Goal: Task Accomplishment & Management: Manage account settings

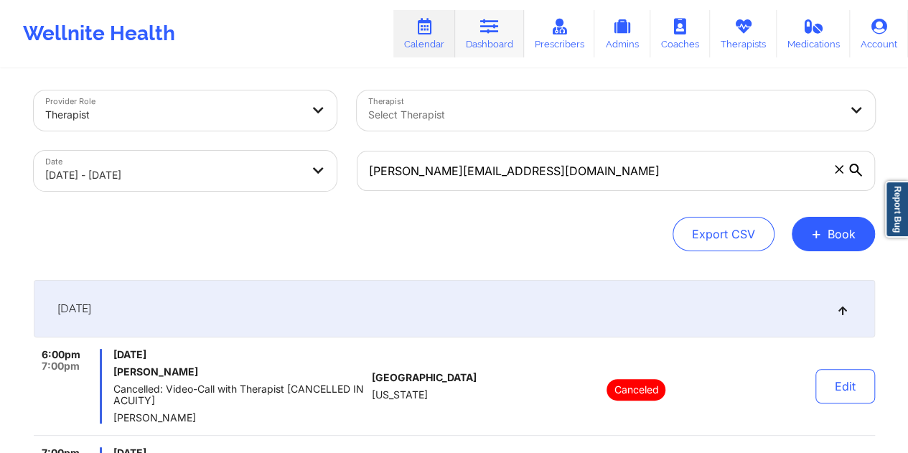
click at [485, 34] on icon at bounding box center [489, 27] width 19 height 16
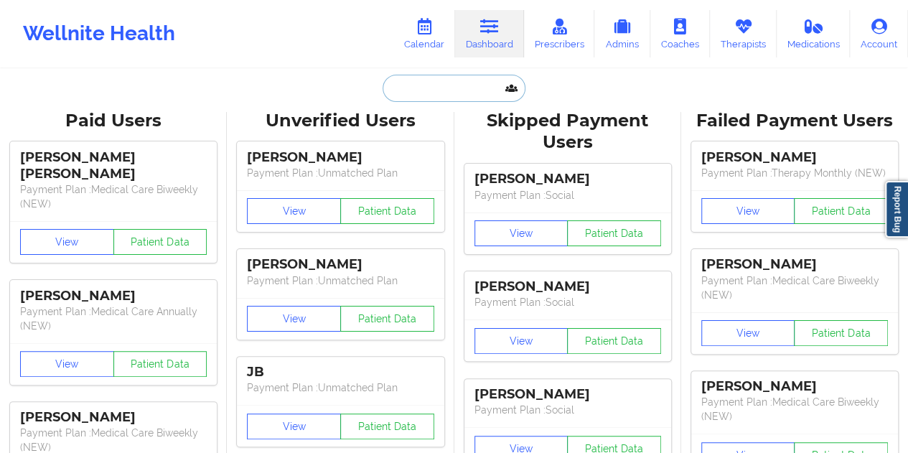
click at [439, 98] on input "text" at bounding box center [454, 88] width 142 height 27
paste input "[EMAIL_ADDRESS][DOMAIN_NAME]"
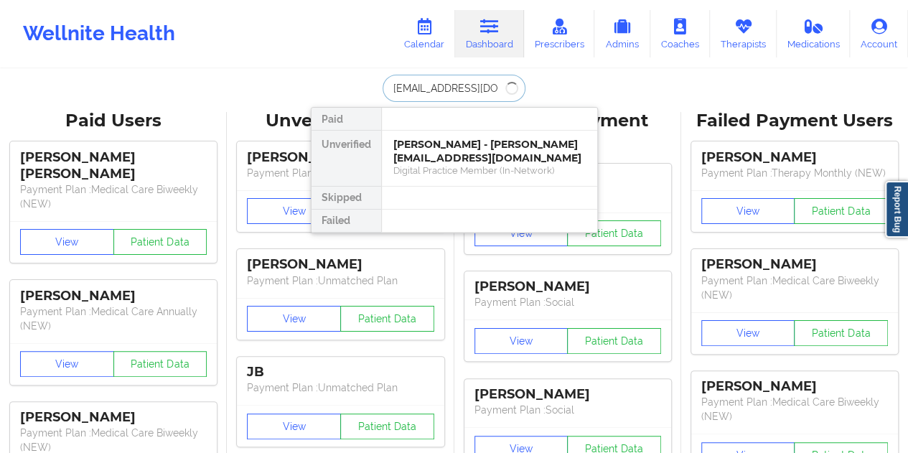
type input "[EMAIL_ADDRESS][DOMAIN_NAME]"
click at [468, 164] on div "Social" at bounding box center [489, 170] width 192 height 12
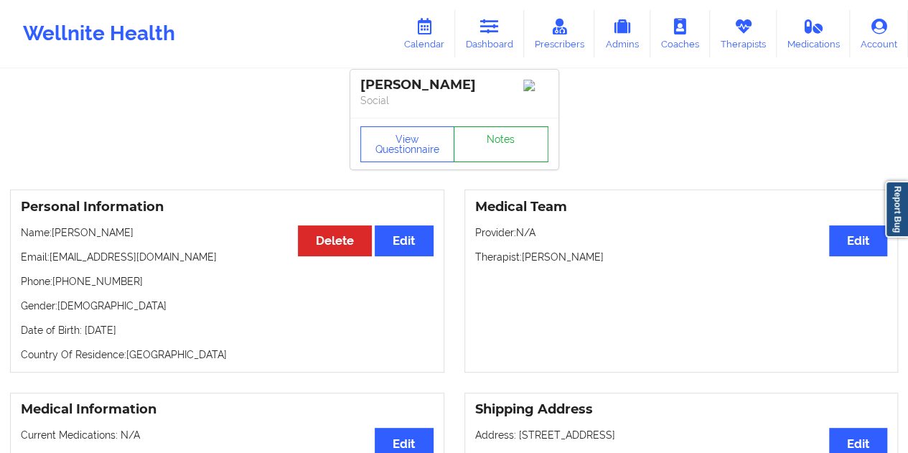
click at [497, 138] on link "Notes" at bounding box center [501, 144] width 95 height 36
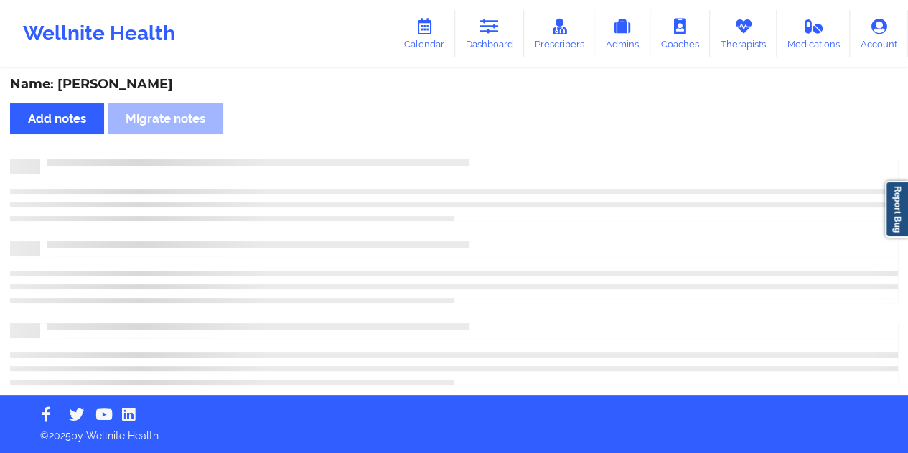
scroll to position [2, 0]
click at [128, 85] on div "Name: [PERSON_NAME]" at bounding box center [454, 84] width 888 height 17
copy div "[PERSON_NAME]"
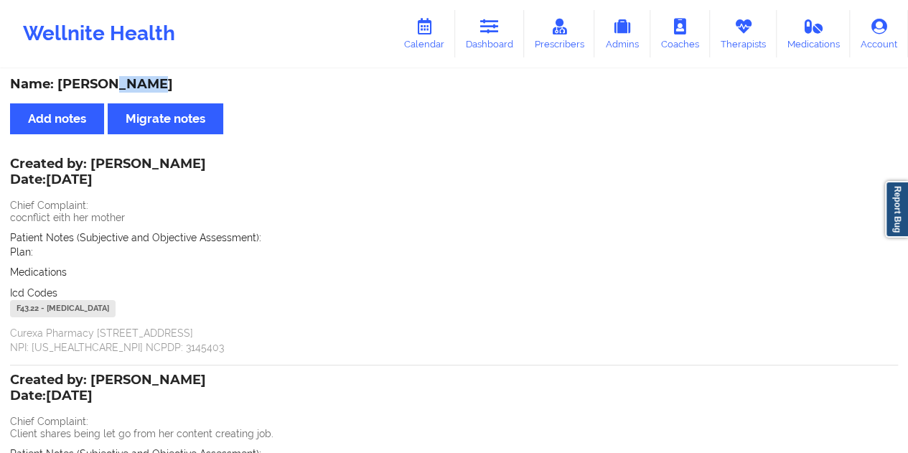
scroll to position [6, 0]
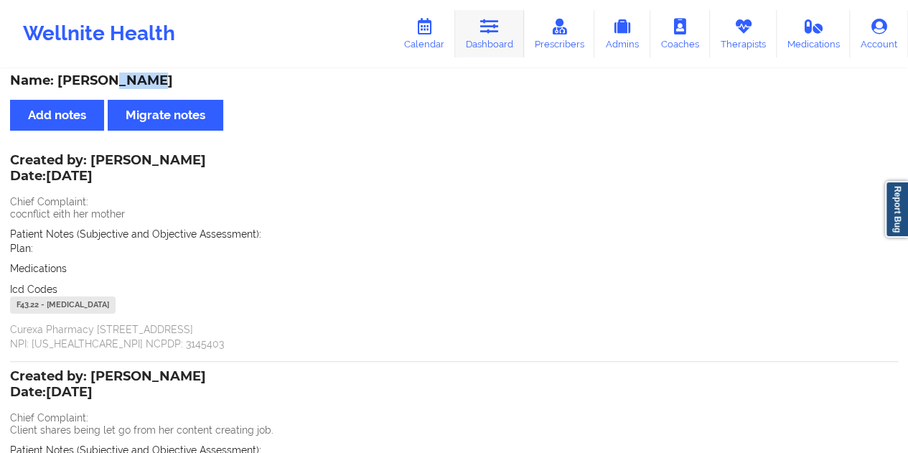
click at [475, 29] on link "Dashboard" at bounding box center [489, 33] width 69 height 47
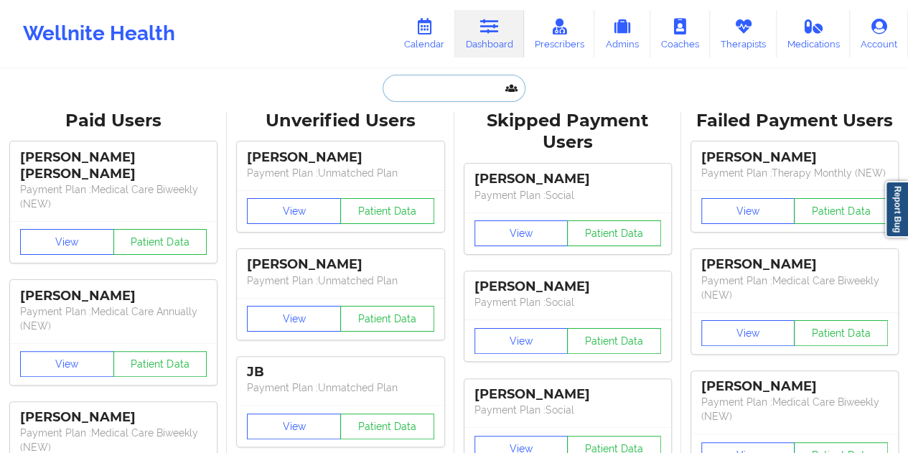
click at [400, 100] on input "text" at bounding box center [454, 88] width 142 height 27
paste input "[EMAIL_ADDRESS][DOMAIN_NAME]"
type input "[EMAIL_ADDRESS][DOMAIN_NAME]"
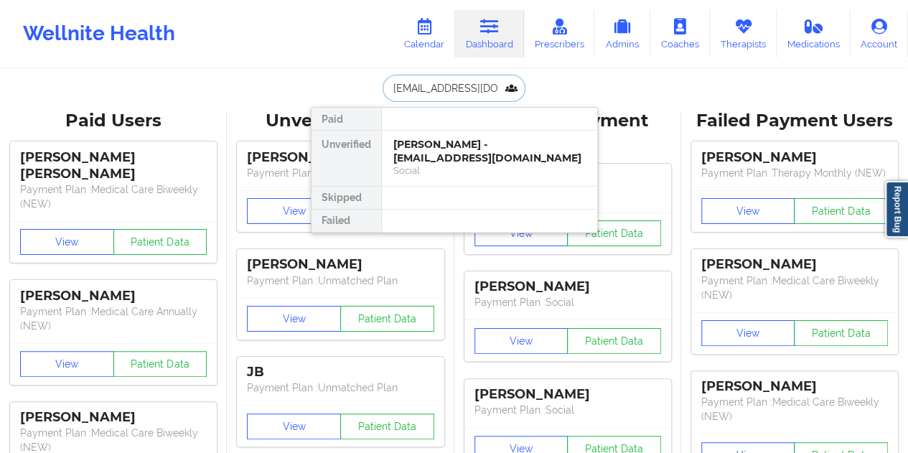
click at [469, 164] on div "Social" at bounding box center [489, 170] width 192 height 12
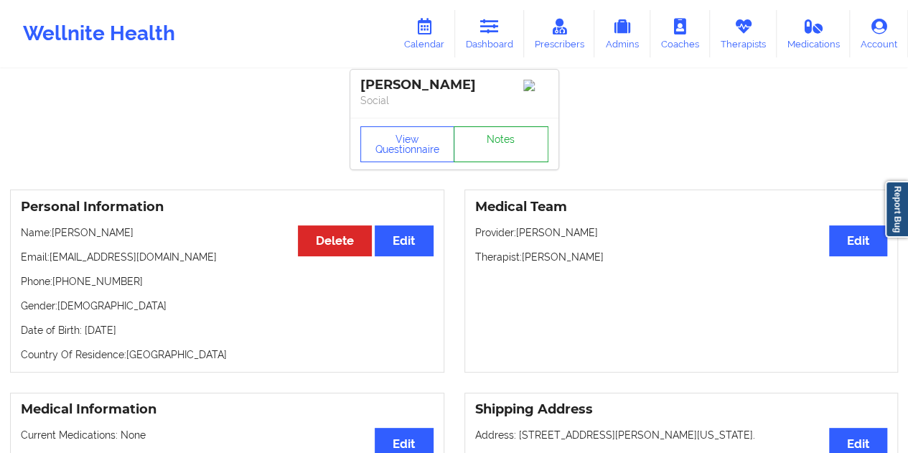
click at [498, 159] on link "Notes" at bounding box center [501, 144] width 95 height 36
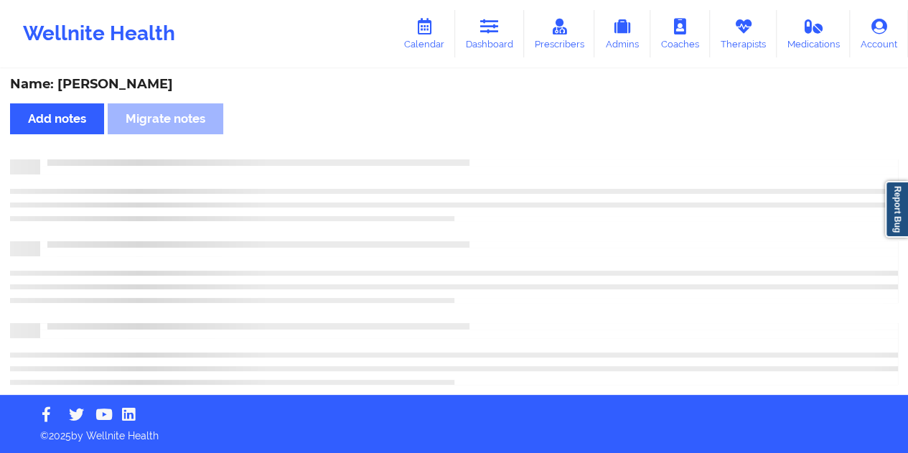
click at [121, 87] on div "Name: [PERSON_NAME]" at bounding box center [454, 84] width 888 height 17
copy div "Papini"
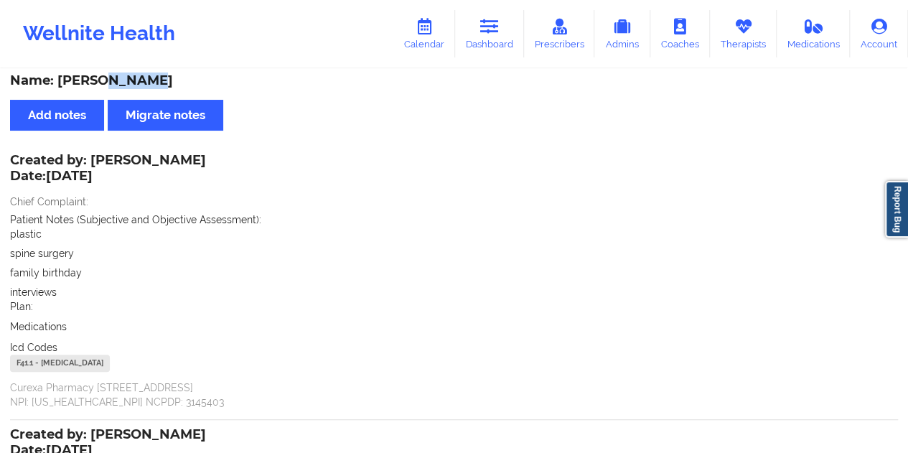
drag, startPoint x: 490, startPoint y: 30, endPoint x: 480, endPoint y: 57, distance: 28.8
click at [490, 30] on icon at bounding box center [489, 27] width 19 height 16
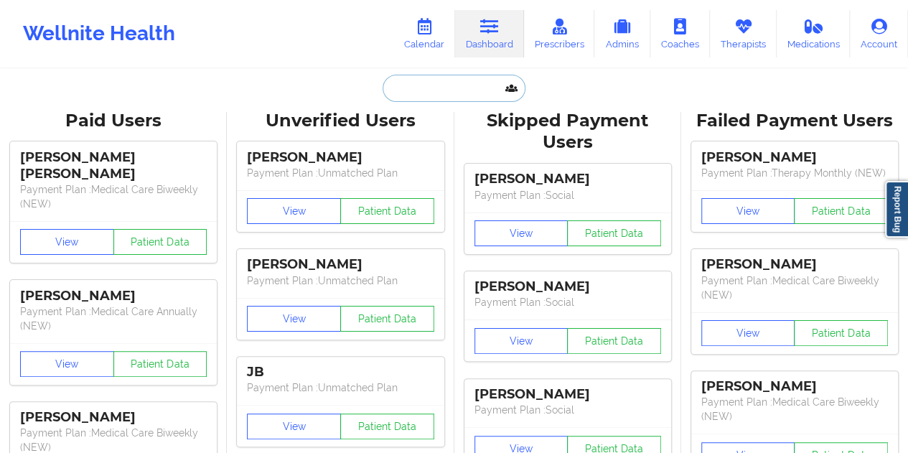
click at [448, 88] on input "text" at bounding box center [454, 88] width 142 height 27
paste input "[EMAIL_ADDRESS][DOMAIN_NAME]"
type input "[EMAIL_ADDRESS][DOMAIN_NAME]"
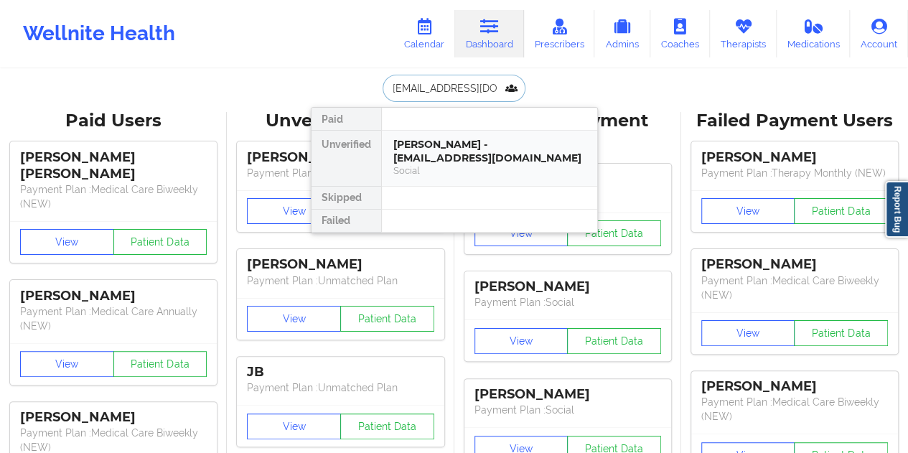
click at [485, 146] on div "[PERSON_NAME] - [EMAIL_ADDRESS][DOMAIN_NAME]" at bounding box center [489, 151] width 192 height 27
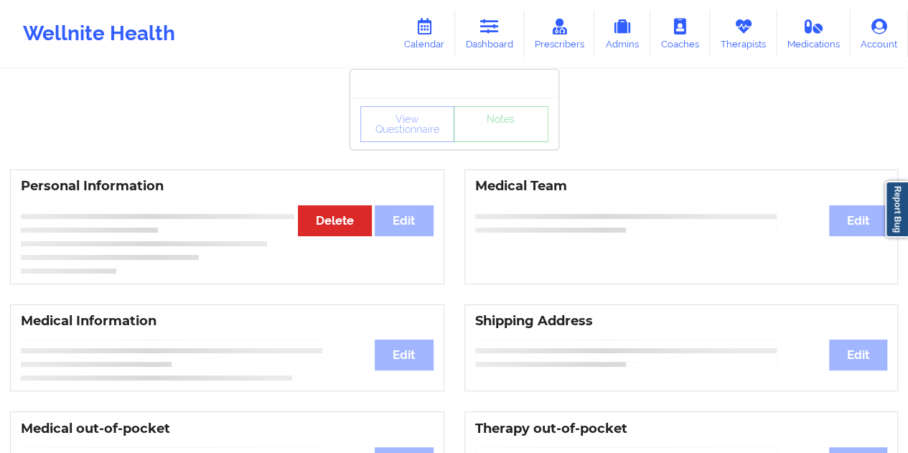
click at [497, 141] on div "View Questionnaire Notes" at bounding box center [454, 124] width 188 height 36
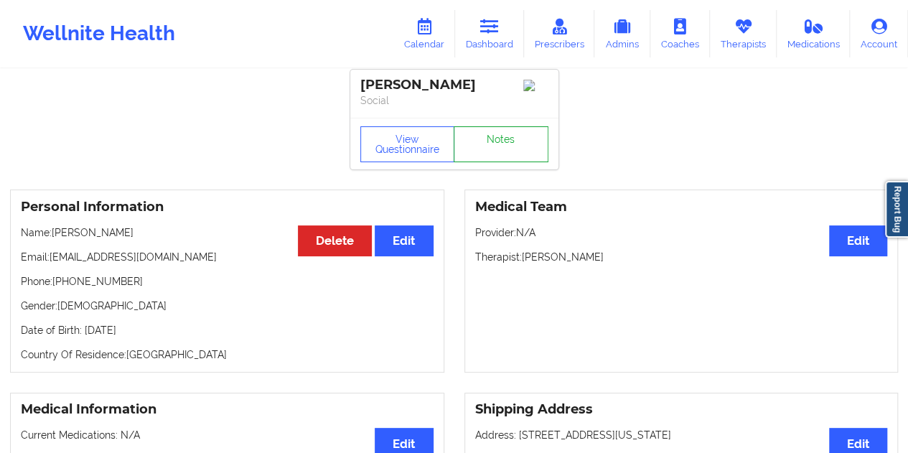
click at [500, 145] on link "Notes" at bounding box center [501, 144] width 95 height 36
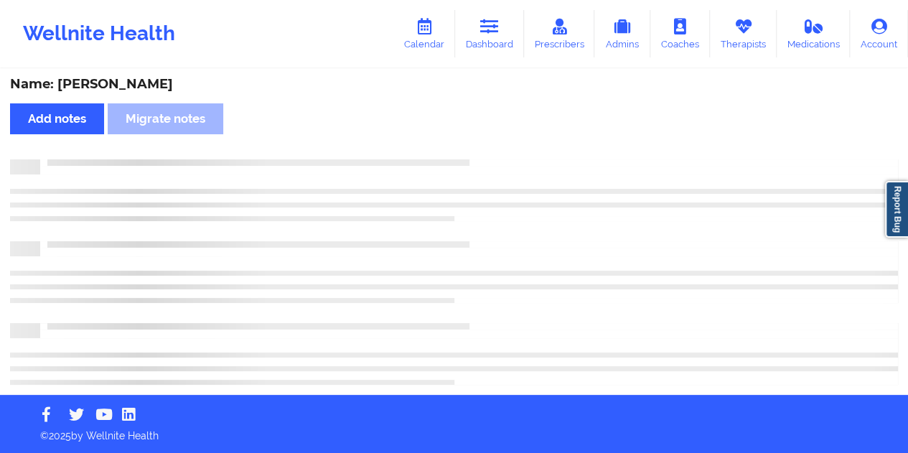
click at [166, 88] on div "Name: [PERSON_NAME]" at bounding box center [454, 84] width 888 height 17
copy div "[PERSON_NAME]"
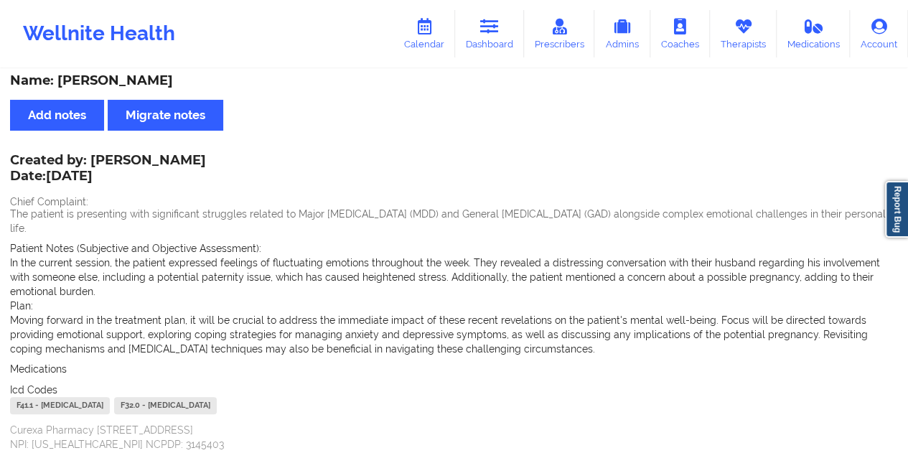
drag, startPoint x: 501, startPoint y: 39, endPoint x: 500, endPoint y: 60, distance: 20.8
click at [501, 39] on link "Dashboard" at bounding box center [489, 33] width 69 height 47
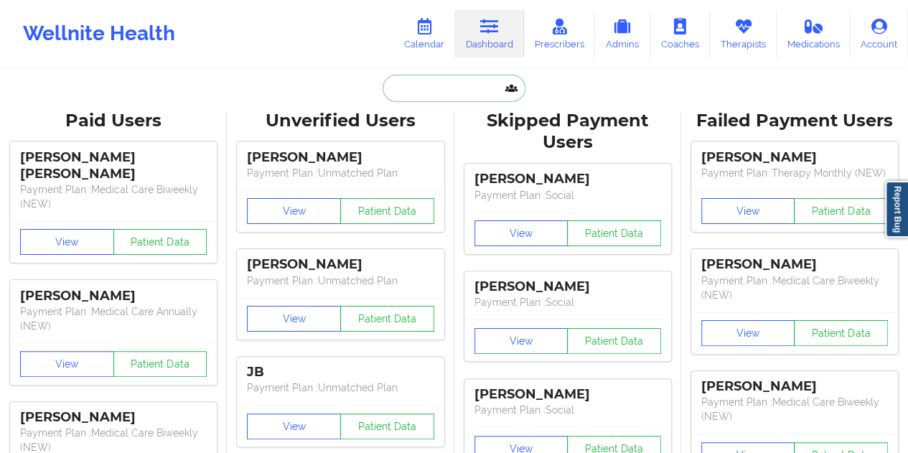
click at [436, 84] on input "text" at bounding box center [454, 88] width 142 height 27
paste input "[EMAIL_ADDRESS][DOMAIN_NAME]"
type input "[EMAIL_ADDRESS][DOMAIN_NAME]"
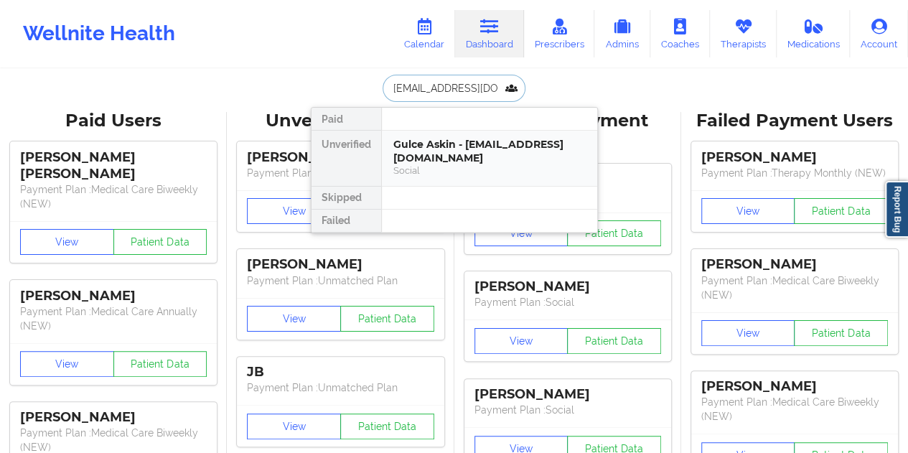
click at [473, 151] on div "Gulce Askin - [EMAIL_ADDRESS][DOMAIN_NAME]" at bounding box center [489, 151] width 192 height 27
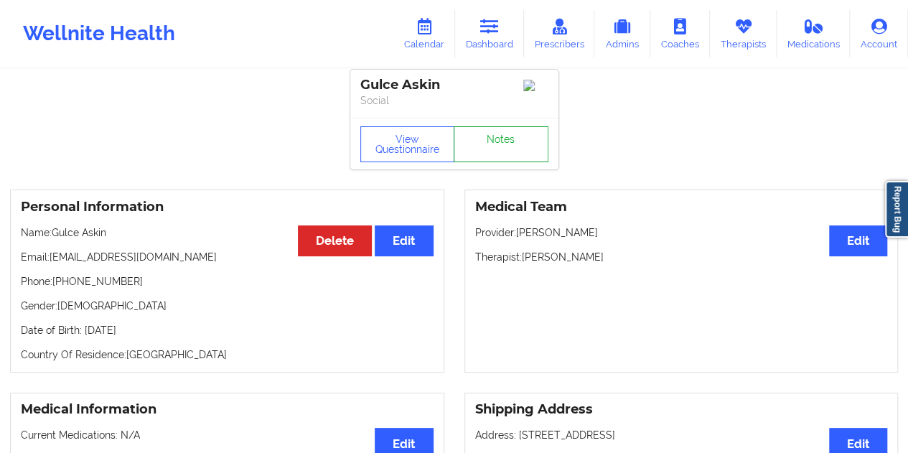
click at [511, 149] on link "Notes" at bounding box center [501, 144] width 95 height 36
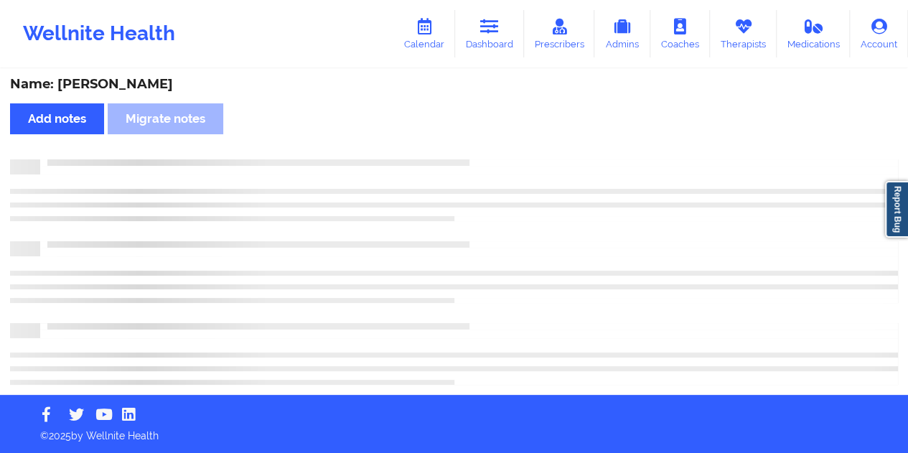
scroll to position [2, 0]
click at [115, 87] on div "Name: [PERSON_NAME]" at bounding box center [454, 84] width 888 height 17
copy div "Askin"
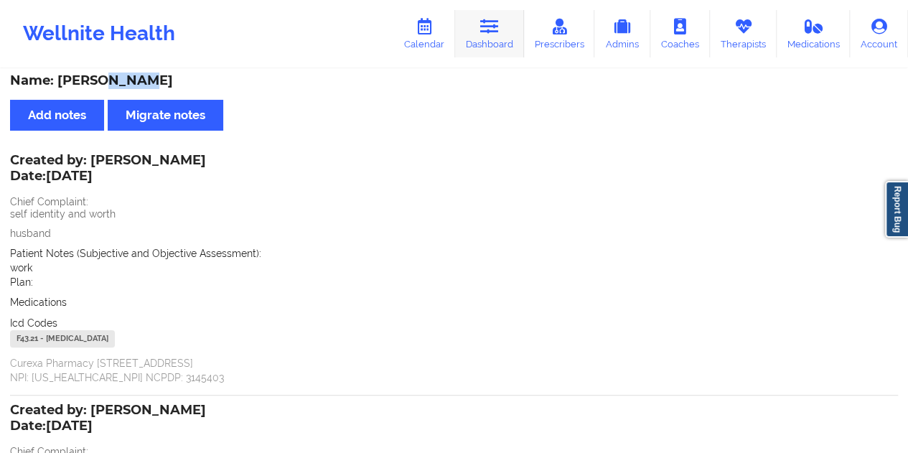
click at [494, 34] on icon at bounding box center [489, 27] width 19 height 16
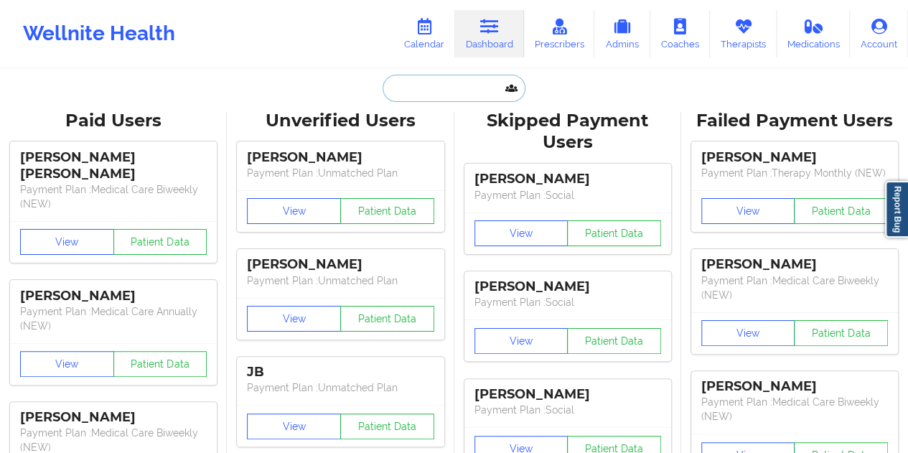
click at [442, 89] on input "text" at bounding box center [454, 88] width 142 height 27
paste input "[EMAIL_ADDRESS][DOMAIN_NAME]"
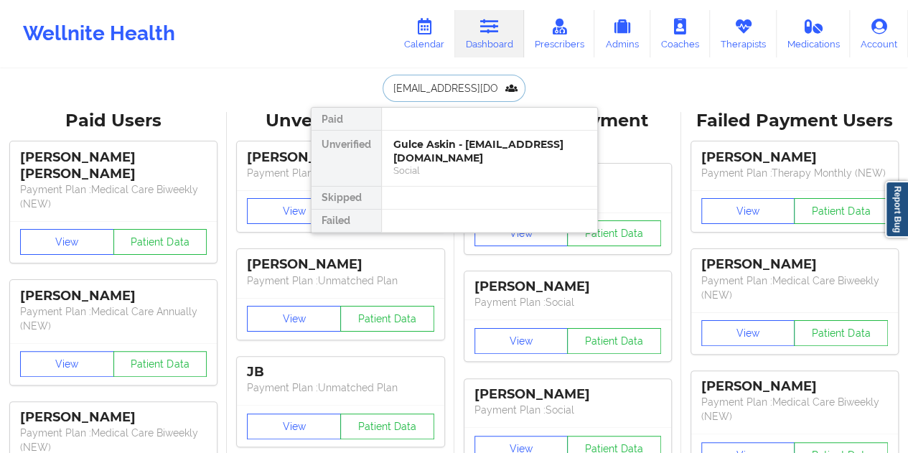
type input "[EMAIL_ADDRESS][DOMAIN_NAME]"
click at [441, 146] on div "[PERSON_NAME] - [EMAIL_ADDRESS][DOMAIN_NAME]" at bounding box center [489, 151] width 192 height 27
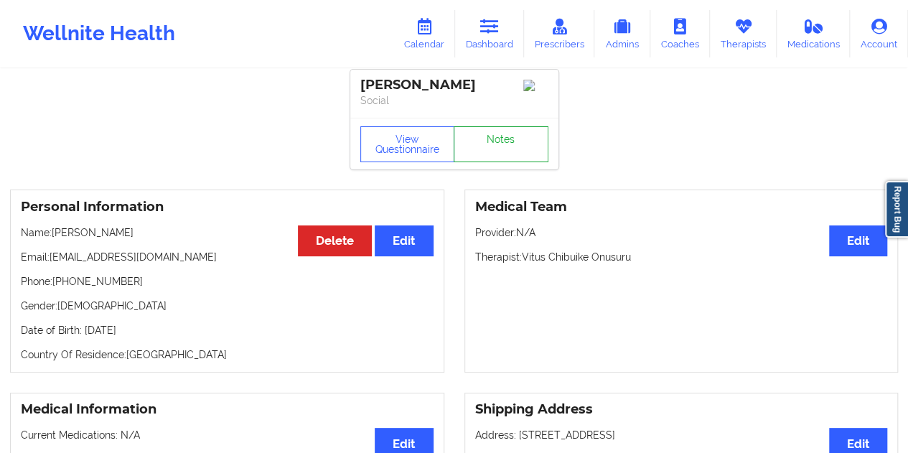
click at [500, 149] on link "Notes" at bounding box center [501, 144] width 95 height 36
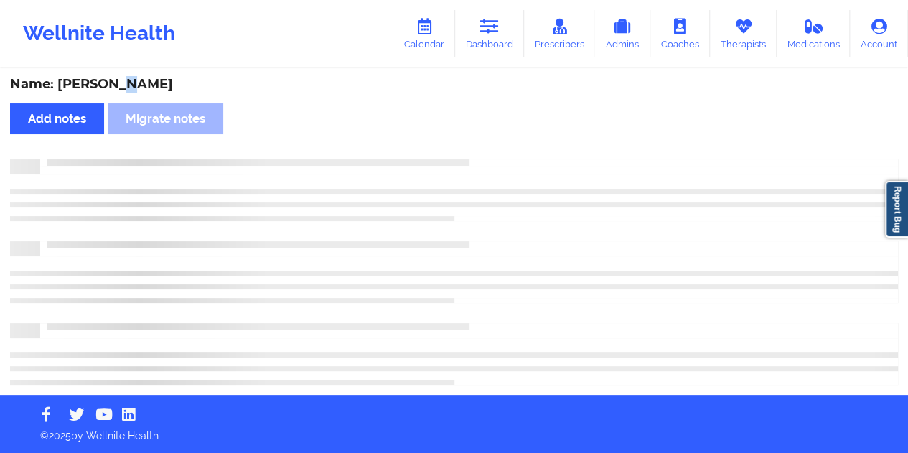
click at [112, 71] on div "Name: [PERSON_NAME] Add notes Migrate notes" at bounding box center [454, 231] width 908 height 327
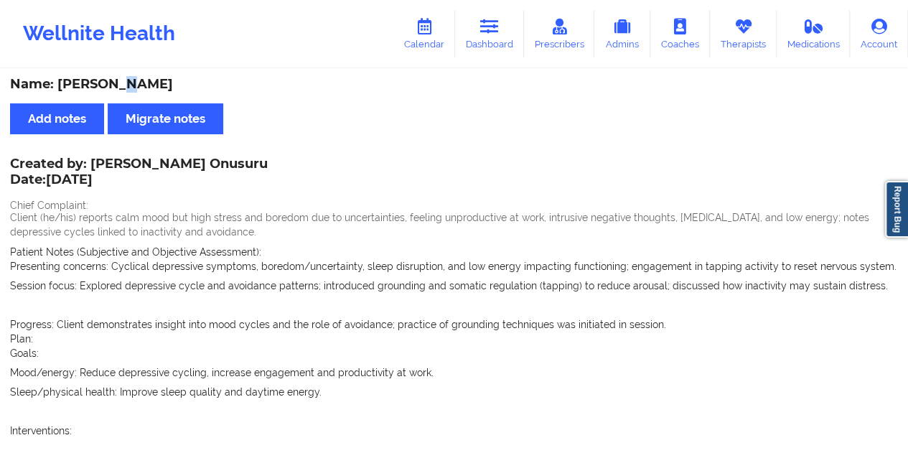
click at [113, 81] on div "Name: [PERSON_NAME]" at bounding box center [454, 84] width 888 height 17
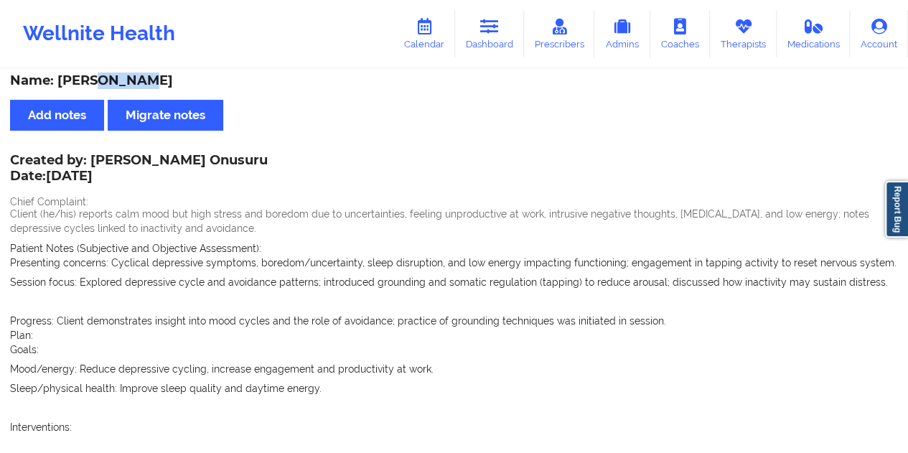
click at [113, 81] on div "Name: [PERSON_NAME]" at bounding box center [454, 80] width 888 height 17
click at [494, 37] on link "Dashboard" at bounding box center [489, 33] width 69 height 47
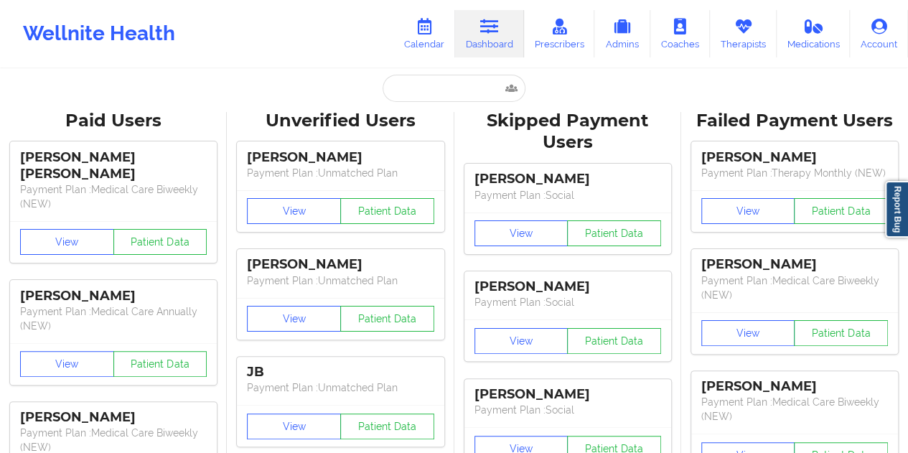
click at [431, 98] on input "text" at bounding box center [454, 88] width 142 height 27
paste input "[EMAIL_ADDRESS][DOMAIN_NAME]"
type input "[EMAIL_ADDRESS][DOMAIN_NAME]"
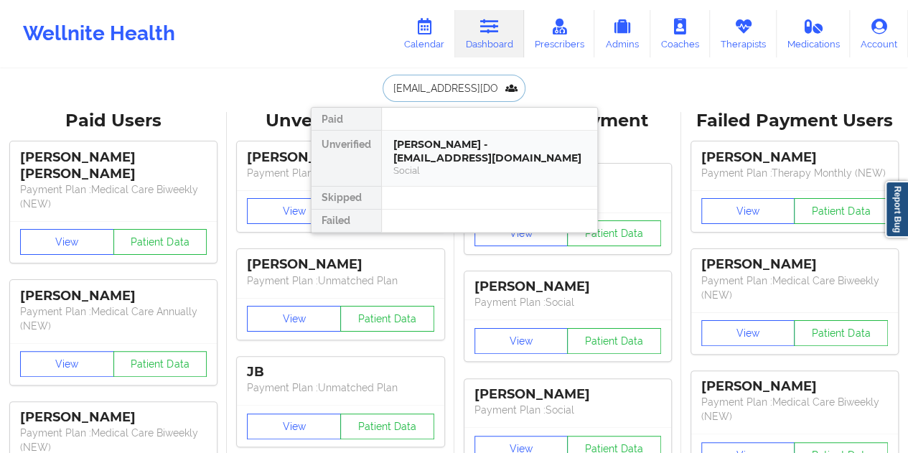
click at [482, 149] on div "[PERSON_NAME] - [EMAIL_ADDRESS][DOMAIN_NAME]" at bounding box center [489, 151] width 192 height 27
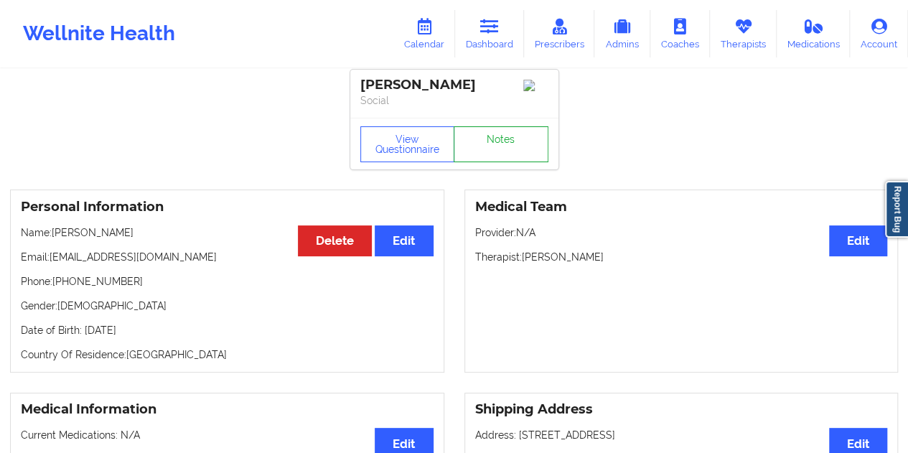
click at [503, 153] on link "Notes" at bounding box center [501, 144] width 95 height 36
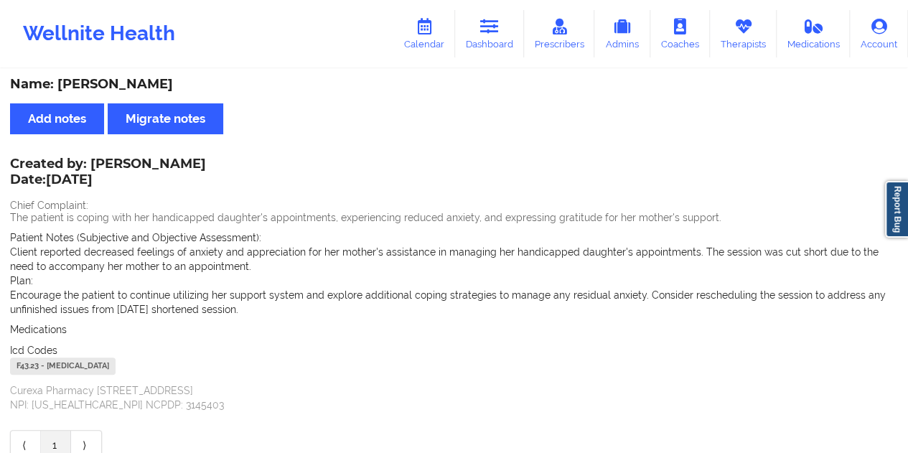
scroll to position [6, 0]
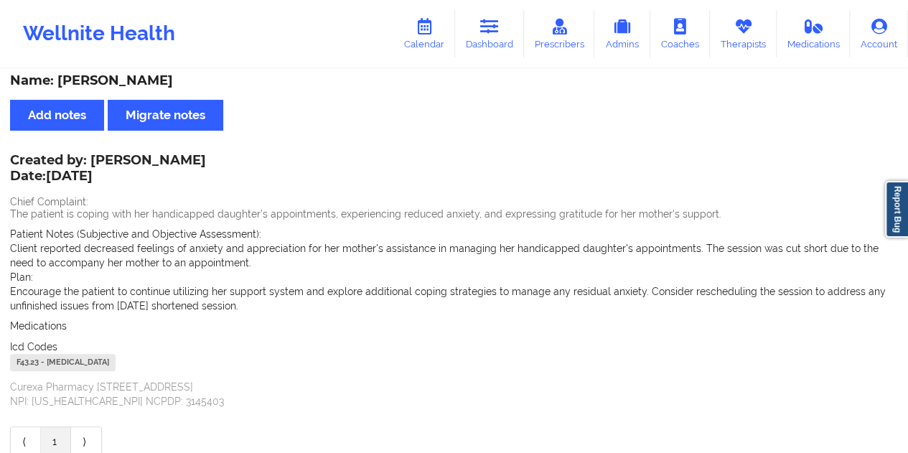
click at [149, 85] on div "Name: [PERSON_NAME]" at bounding box center [454, 80] width 888 height 17
copy div "[PERSON_NAME]"
click at [502, 56] on link "Dashboard" at bounding box center [489, 33] width 69 height 47
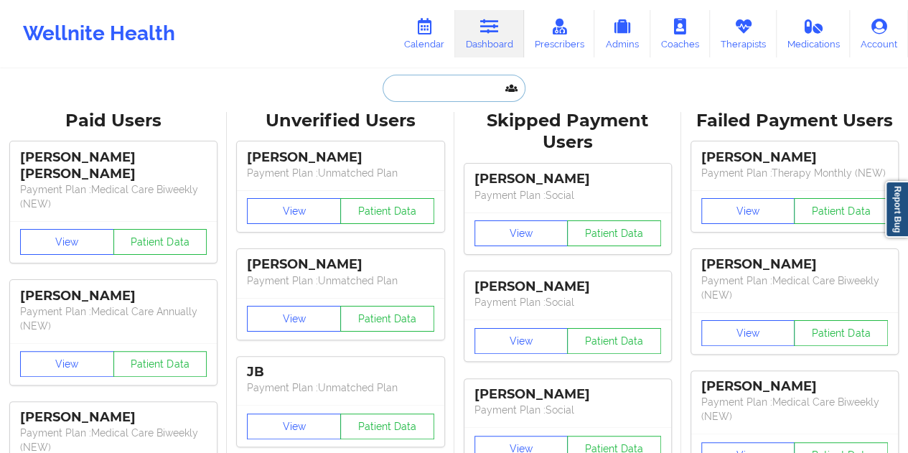
click at [434, 93] on input "text" at bounding box center [454, 88] width 142 height 27
paste input "[EMAIL_ADDRESS][DOMAIN_NAME]"
type input "[EMAIL_ADDRESS][DOMAIN_NAME]"
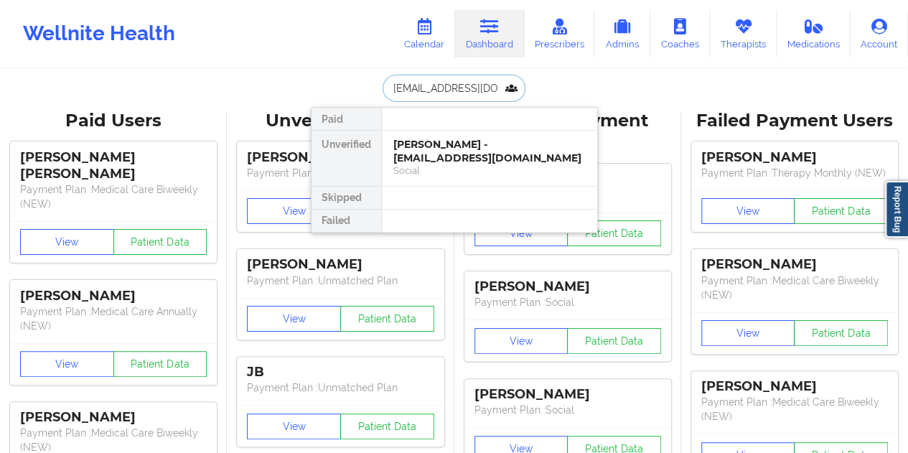
scroll to position [0, 17]
click at [446, 144] on div "[PERSON_NAME] - [EMAIL_ADDRESS][DOMAIN_NAME]" at bounding box center [489, 151] width 192 height 27
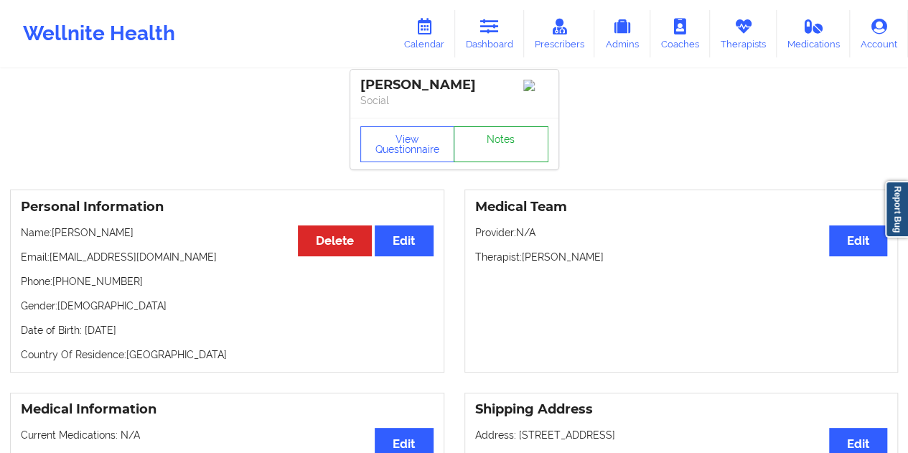
click at [498, 143] on link "Notes" at bounding box center [501, 144] width 95 height 36
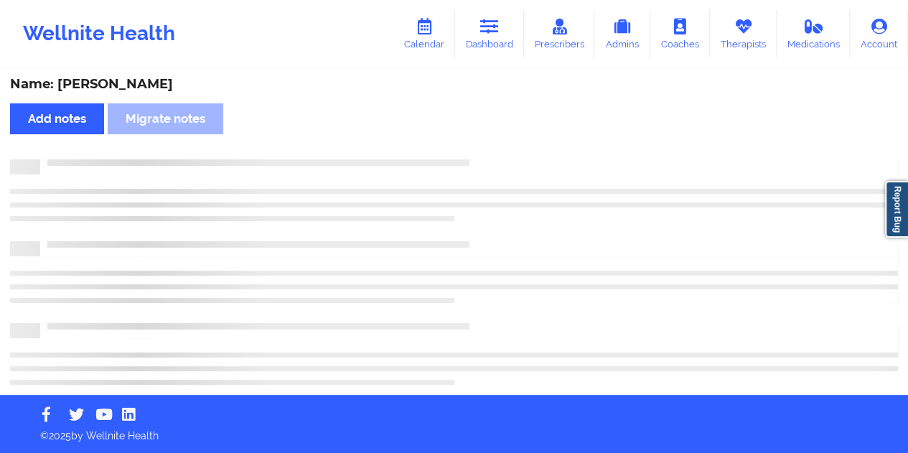
click at [165, 85] on div "Name: [PERSON_NAME]" at bounding box center [454, 84] width 888 height 17
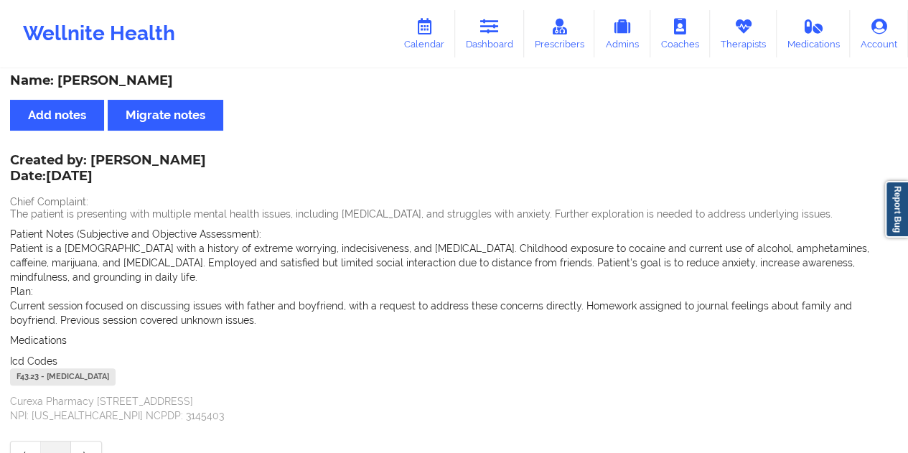
copy div "[PERSON_NAME]"
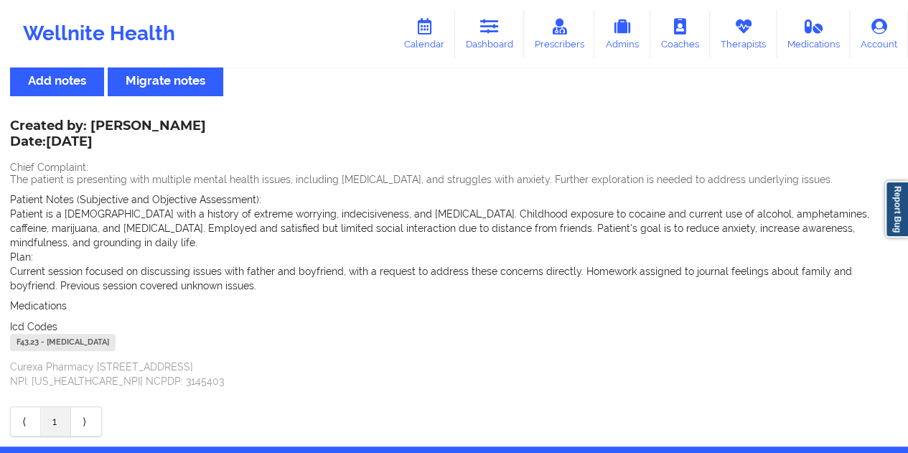
scroll to position [0, 0]
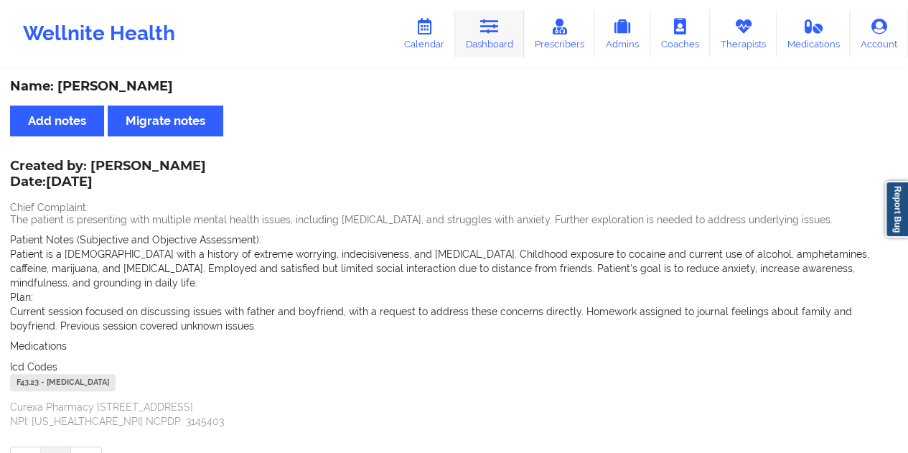
click at [485, 33] on icon at bounding box center [489, 27] width 19 height 16
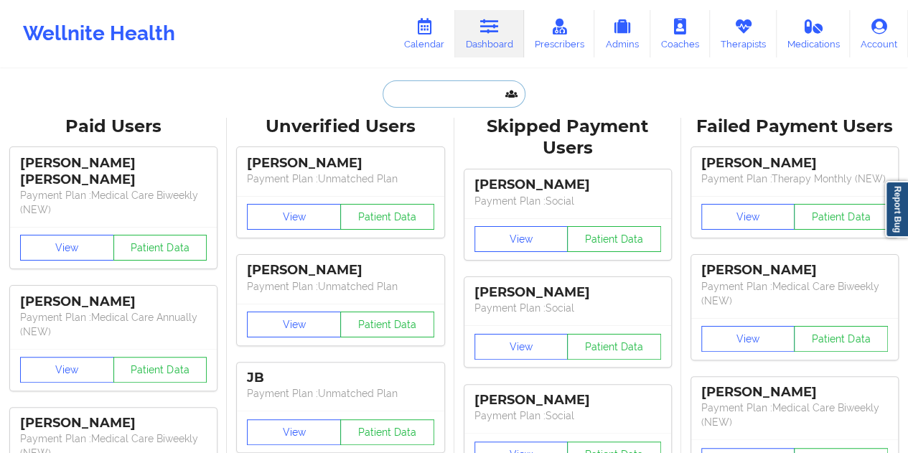
click at [448, 90] on input "text" at bounding box center [454, 93] width 142 height 27
paste input "[EMAIL_ADDRESS][DOMAIN_NAME]"
type input "[EMAIL_ADDRESS][DOMAIN_NAME]"
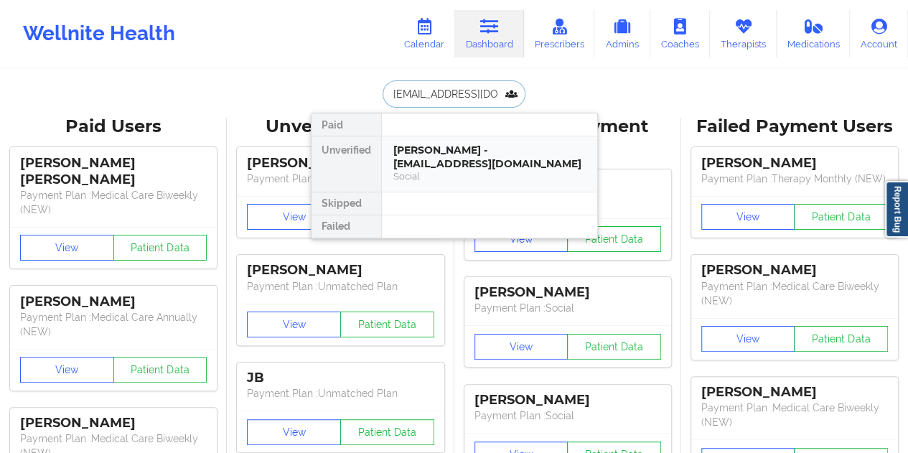
click at [443, 163] on div "[PERSON_NAME] - [EMAIL_ADDRESS][DOMAIN_NAME]" at bounding box center [489, 157] width 192 height 27
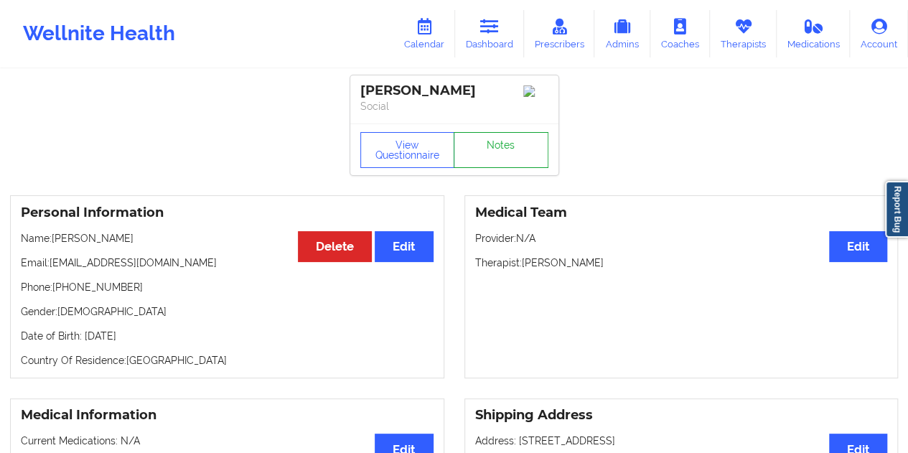
click at [488, 151] on link "Notes" at bounding box center [501, 150] width 95 height 36
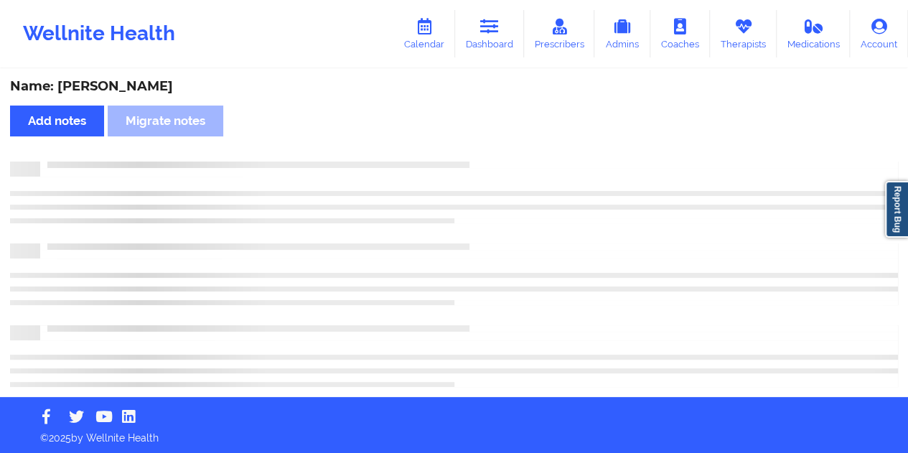
click at [132, 84] on div "Name: [PERSON_NAME]" at bounding box center [454, 86] width 888 height 17
click at [135, 84] on div "Name: [PERSON_NAME]" at bounding box center [454, 86] width 888 height 17
click at [128, 88] on div "Name: [PERSON_NAME]" at bounding box center [454, 86] width 888 height 17
copy div "[DEMOGRAPHIC_DATA]"
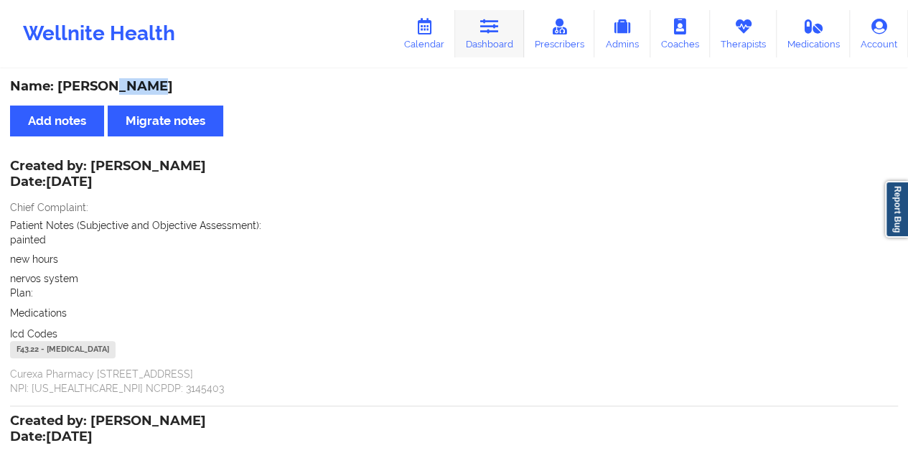
click at [501, 34] on link "Dashboard" at bounding box center [489, 33] width 69 height 47
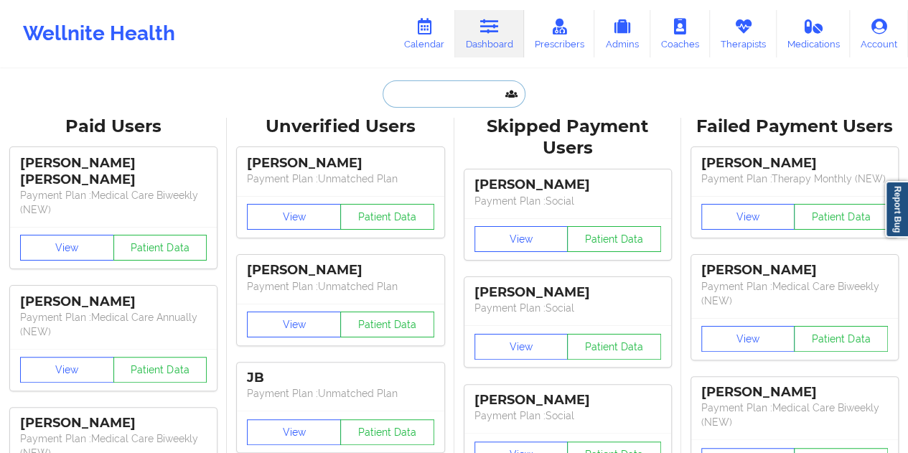
click at [440, 91] on input "text" at bounding box center [454, 93] width 142 height 27
paste input "[PERSON_NAME][EMAIL_ADDRESS][MEDICAL_DATA][DOMAIN_NAME]"
type input "[PERSON_NAME][EMAIL_ADDRESS][MEDICAL_DATA][DOMAIN_NAME]"
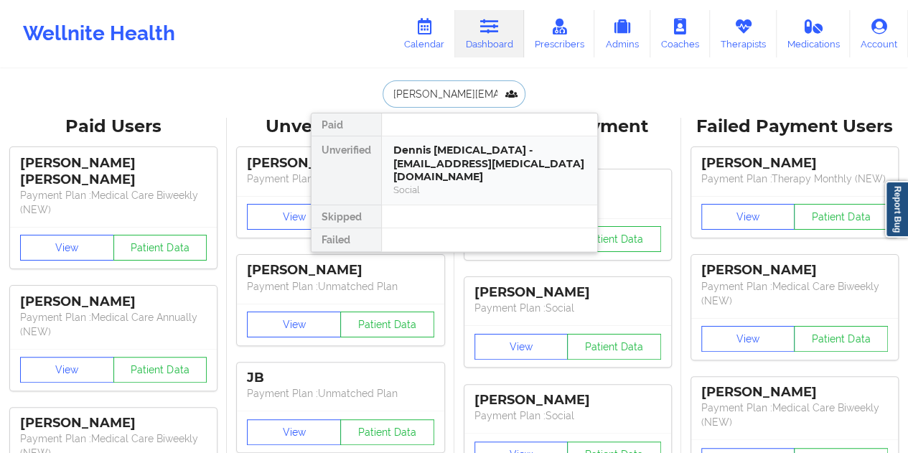
click at [459, 168] on div "Dennis [MEDICAL_DATA] - [EMAIL_ADDRESS][MEDICAL_DATA][DOMAIN_NAME]" at bounding box center [489, 164] width 192 height 40
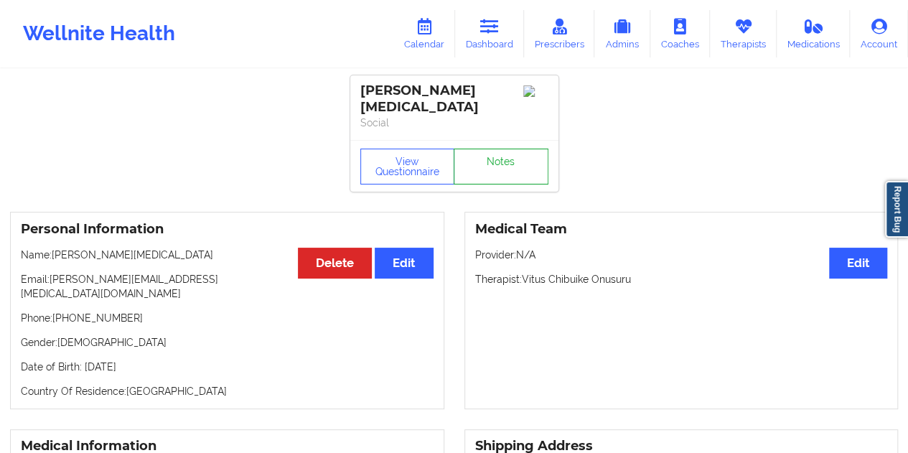
click at [501, 149] on link "Notes" at bounding box center [501, 167] width 95 height 36
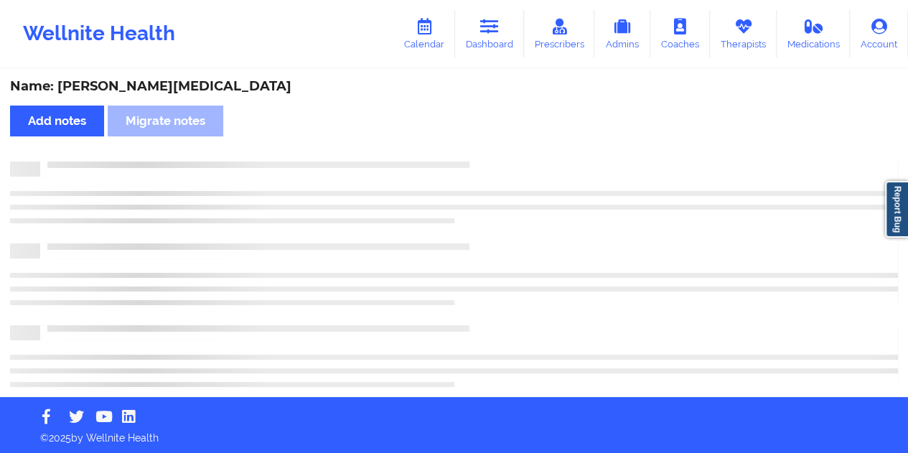
click at [118, 87] on div "Name: [PERSON_NAME][MEDICAL_DATA]" at bounding box center [454, 86] width 888 height 17
copy div "[MEDICAL_DATA]"
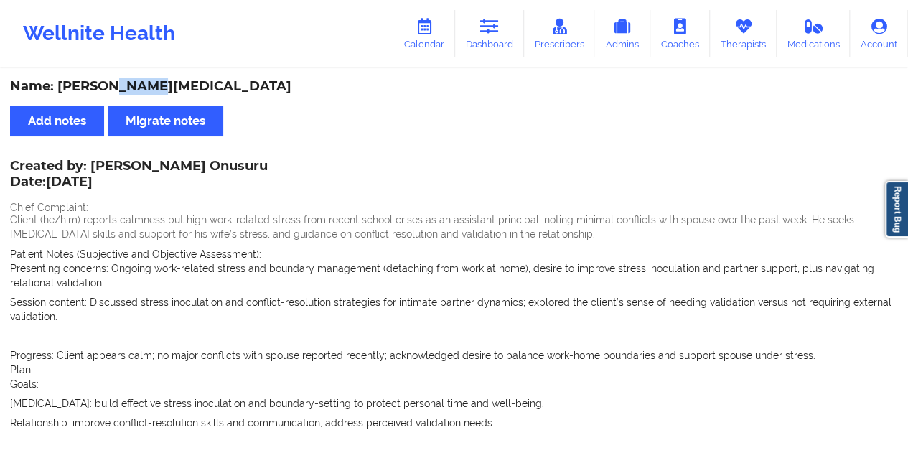
drag, startPoint x: 498, startPoint y: 32, endPoint x: 484, endPoint y: 57, distance: 28.9
click at [498, 32] on icon at bounding box center [489, 27] width 19 height 16
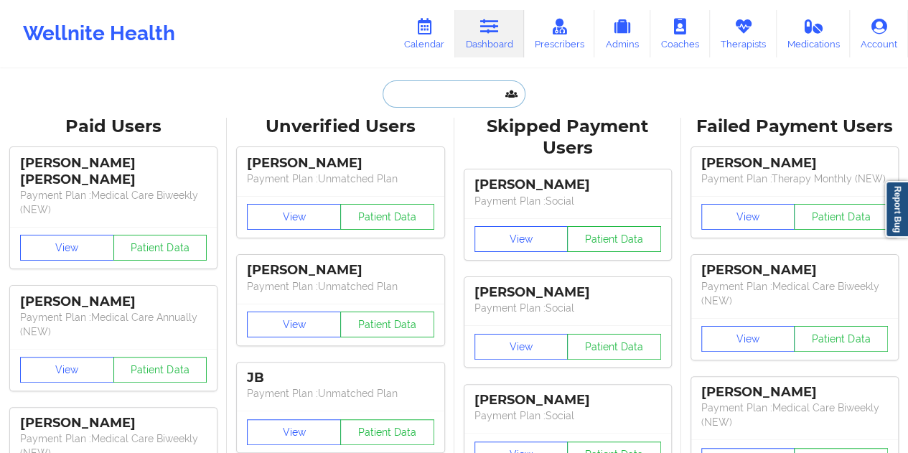
click at [425, 95] on input "text" at bounding box center [454, 93] width 142 height 27
paste input "[EMAIL_ADDRESS][DOMAIN_NAME]"
type input "[EMAIL_ADDRESS][DOMAIN_NAME]"
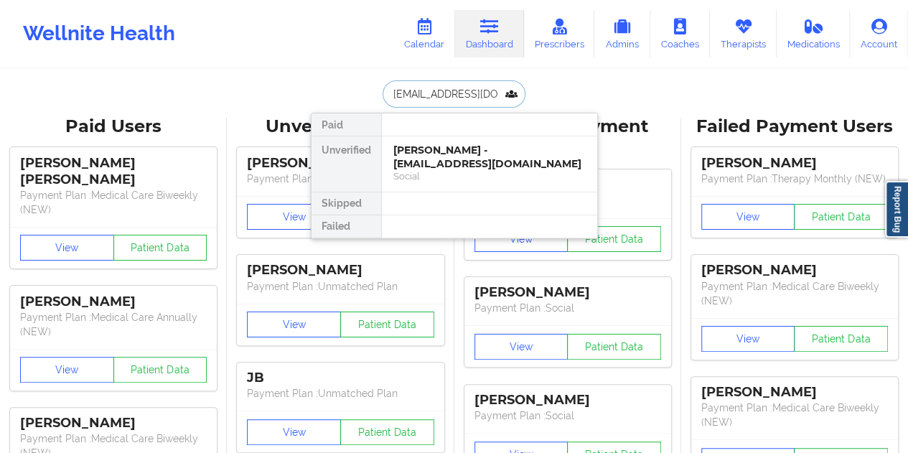
click at [485, 170] on div "Social" at bounding box center [489, 176] width 192 height 12
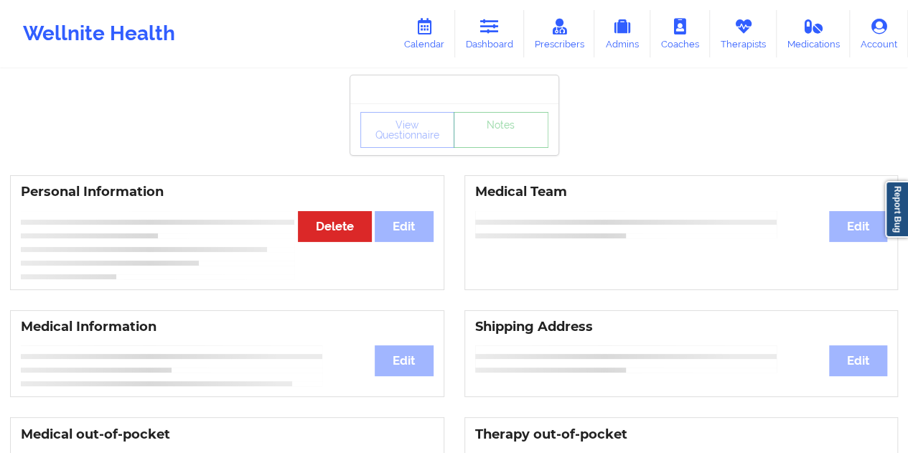
click at [508, 148] on link "Notes" at bounding box center [501, 130] width 95 height 36
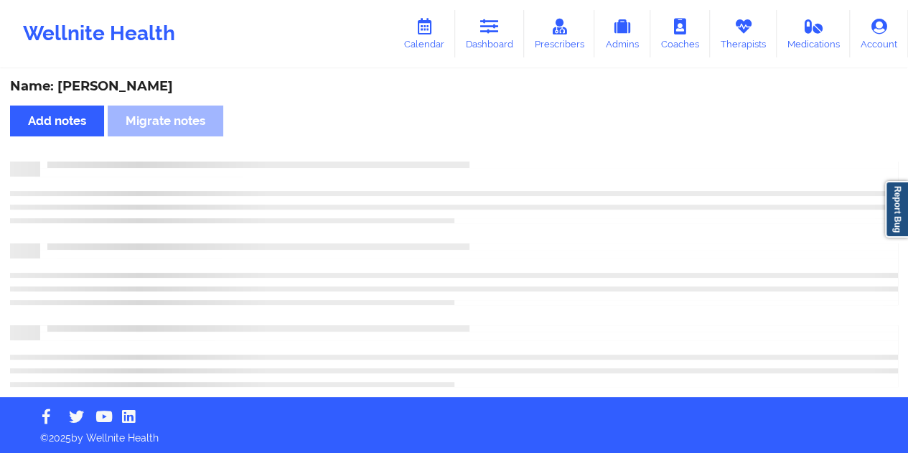
click at [118, 85] on div "Name: [PERSON_NAME]" at bounding box center [454, 86] width 888 height 17
copy div "Tsilas"
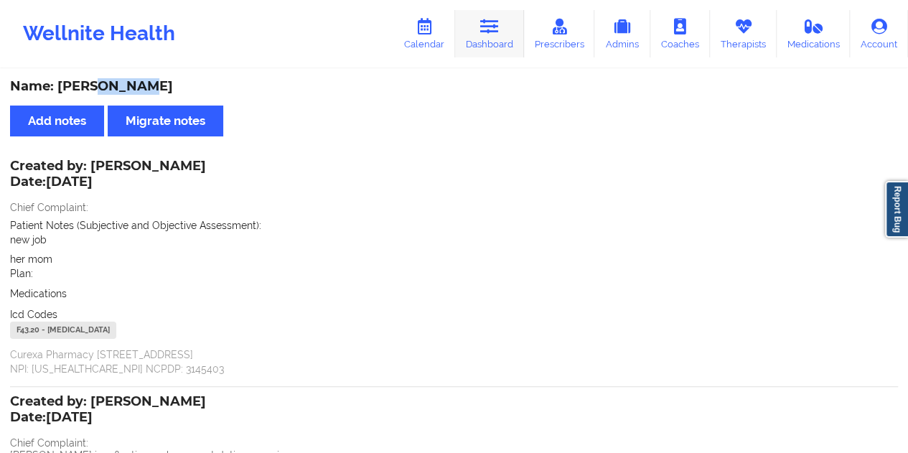
click at [494, 47] on link "Dashboard" at bounding box center [489, 33] width 69 height 47
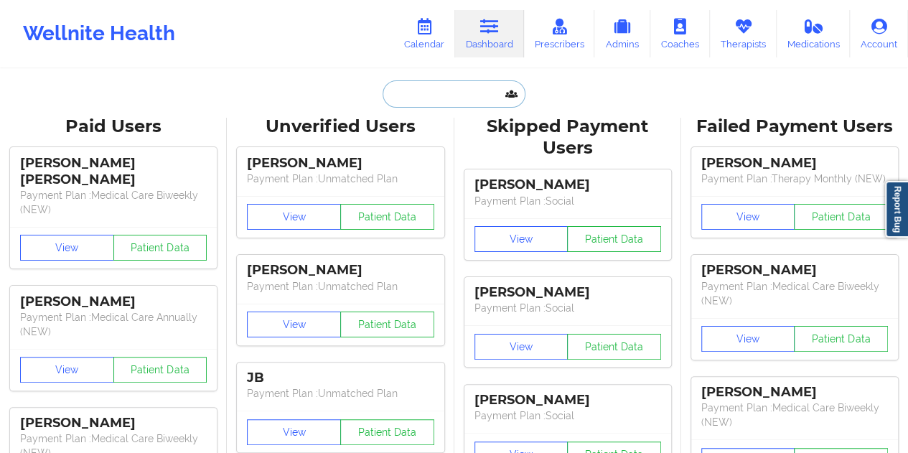
click at [457, 88] on input "text" at bounding box center [454, 93] width 142 height 27
paste input "[EMAIL_ADDRESS][DOMAIN_NAME]"
type input "[EMAIL_ADDRESS][DOMAIN_NAME]"
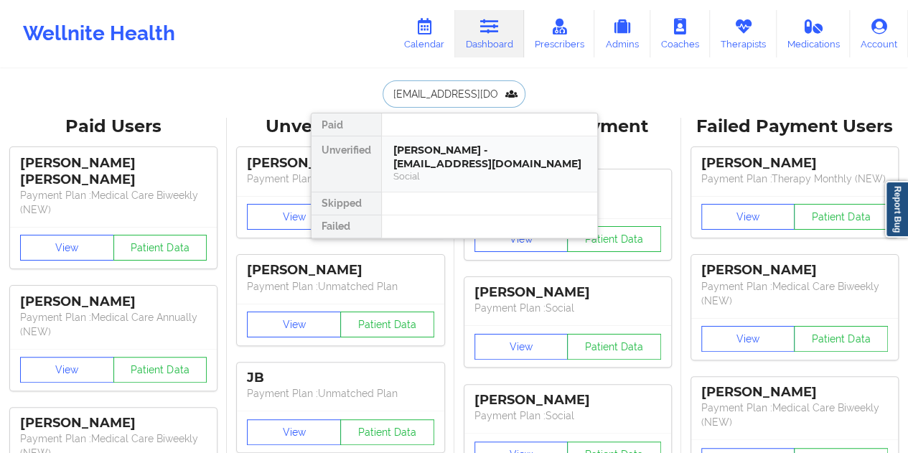
click at [434, 151] on div "[PERSON_NAME] - [EMAIL_ADDRESS][DOMAIN_NAME]" at bounding box center [489, 157] width 192 height 27
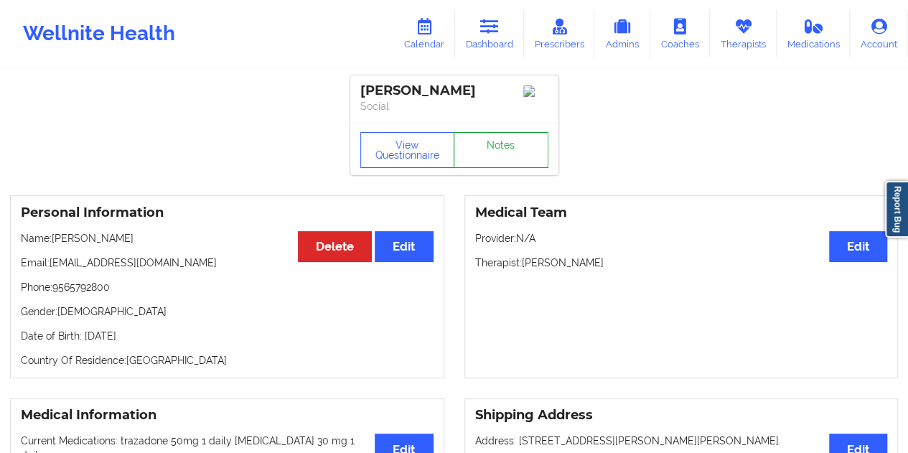
click at [502, 149] on link "Notes" at bounding box center [501, 150] width 95 height 36
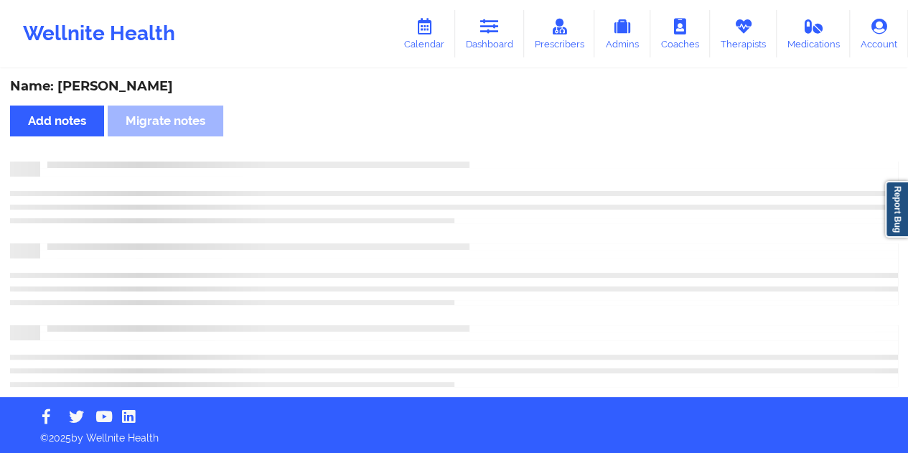
click at [141, 85] on div "Name: [PERSON_NAME]" at bounding box center [454, 86] width 888 height 17
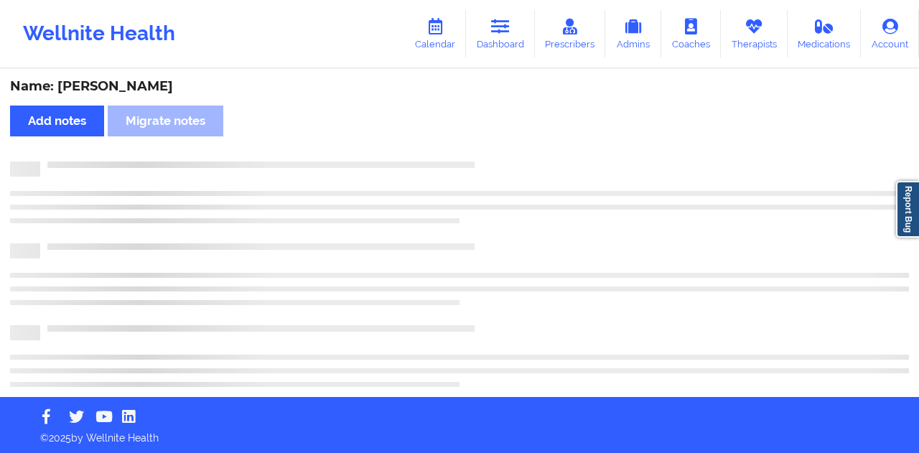
click at [141, 85] on div "Name: [PERSON_NAME]" at bounding box center [459, 86] width 899 height 17
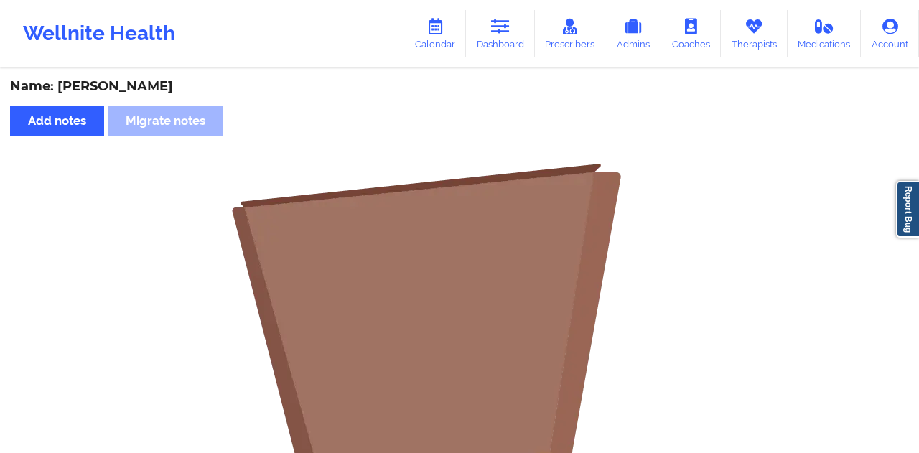
copy div "[PERSON_NAME]"
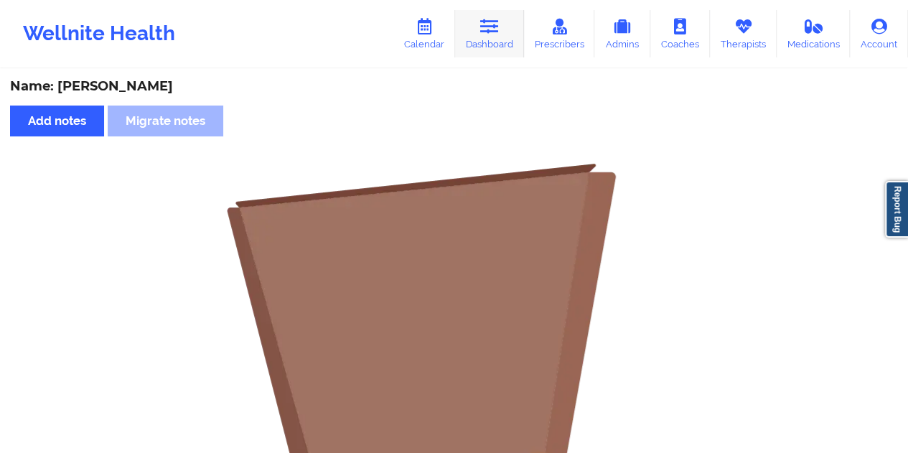
click at [505, 34] on link "Dashboard" at bounding box center [489, 33] width 69 height 47
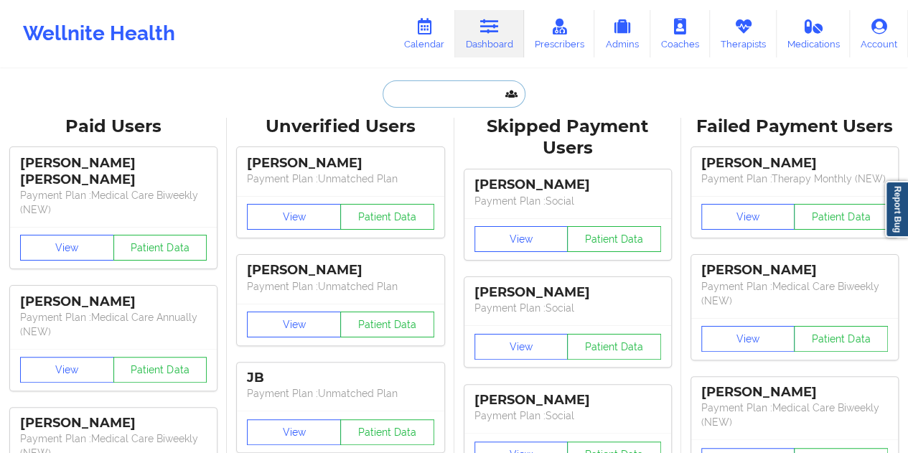
click at [462, 87] on input "text" at bounding box center [454, 93] width 142 height 27
paste input "[EMAIL_ADDRESS][DOMAIN_NAME]"
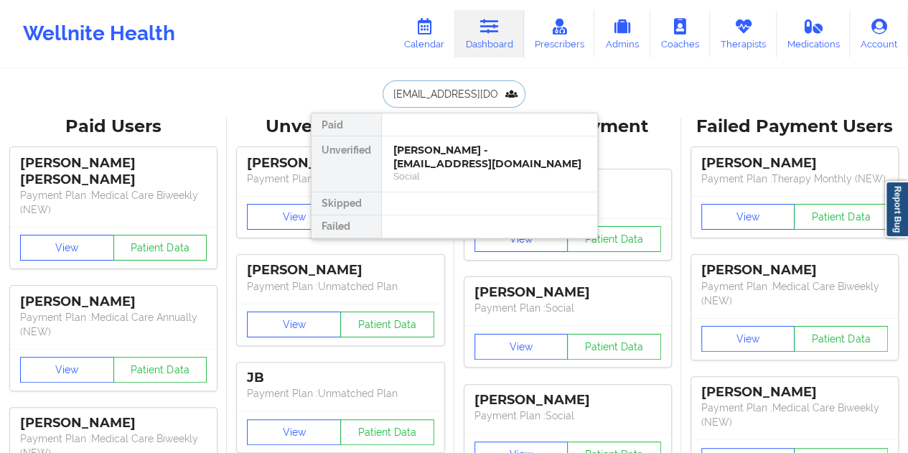
scroll to position [0, 50]
type input "[EMAIL_ADDRESS][DOMAIN_NAME]"
click at [469, 146] on div "[PERSON_NAME] - [EMAIL_ADDRESS][DOMAIN_NAME]" at bounding box center [489, 157] width 192 height 27
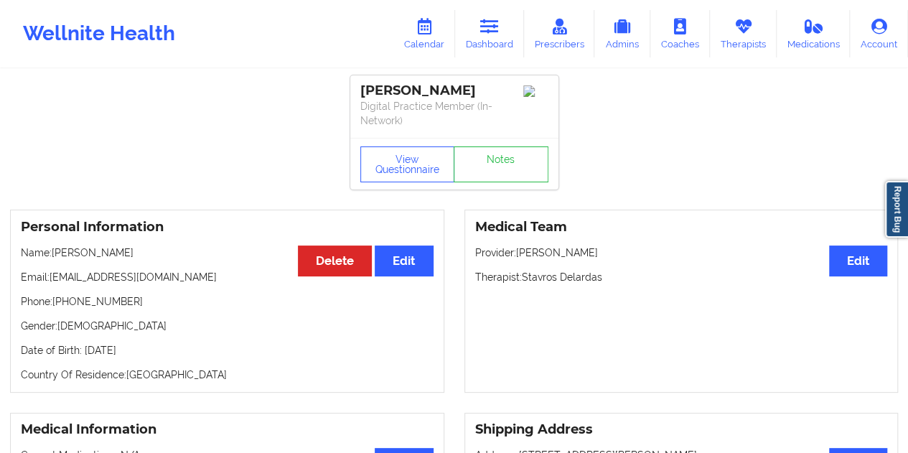
click at [500, 141] on div "View Questionnaire Notes" at bounding box center [454, 164] width 208 height 52
click at [502, 152] on link "Notes" at bounding box center [501, 164] width 95 height 36
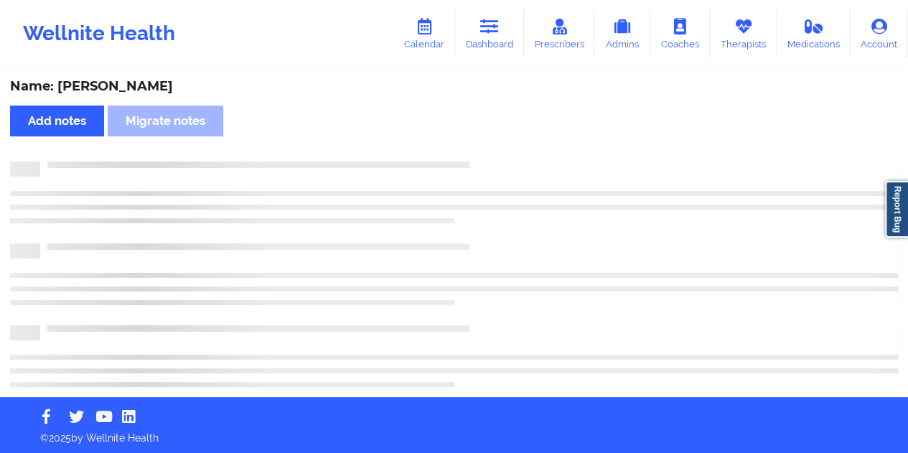
click at [156, 81] on div "Name: [PERSON_NAME]" at bounding box center [454, 86] width 888 height 17
click at [158, 82] on div "Name: [PERSON_NAME]" at bounding box center [454, 86] width 888 height 17
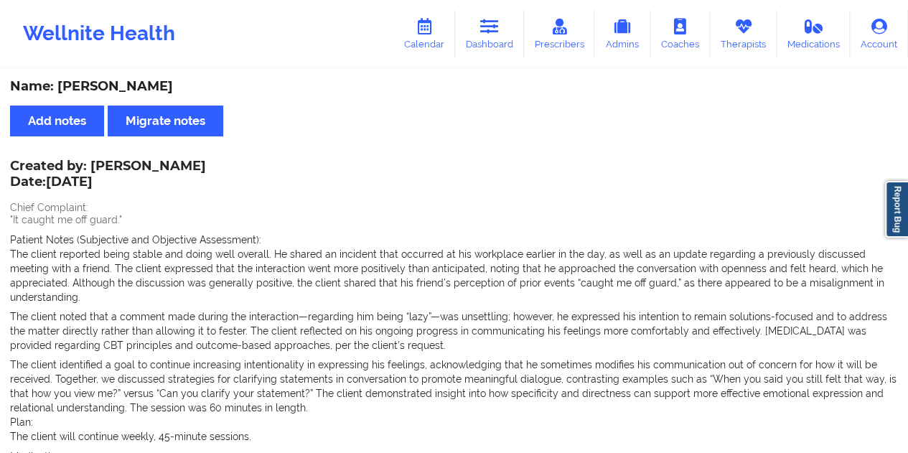
click at [159, 88] on div "Name: [PERSON_NAME]" at bounding box center [454, 86] width 888 height 17
click at [500, 37] on link "Dashboard" at bounding box center [489, 33] width 69 height 47
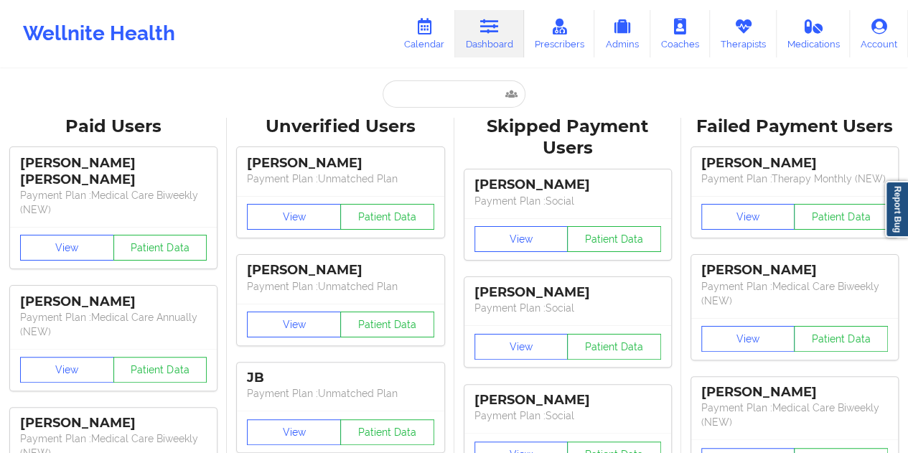
click at [438, 97] on input "text" at bounding box center [454, 93] width 142 height 27
paste input "[PERSON_NAME][EMAIL_ADDRESS][DOMAIN_NAME]"
type input "[PERSON_NAME][EMAIL_ADDRESS][DOMAIN_NAME]"
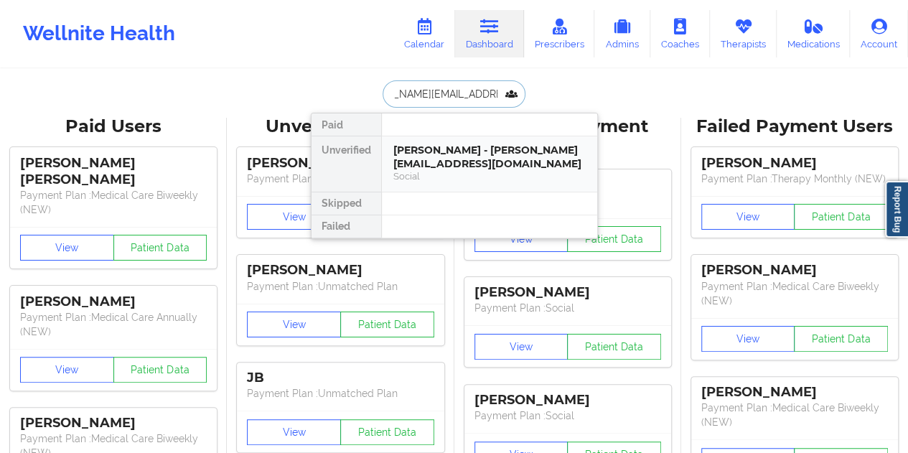
click at [451, 156] on div "[PERSON_NAME] - [PERSON_NAME][EMAIL_ADDRESS][DOMAIN_NAME]" at bounding box center [489, 157] width 192 height 27
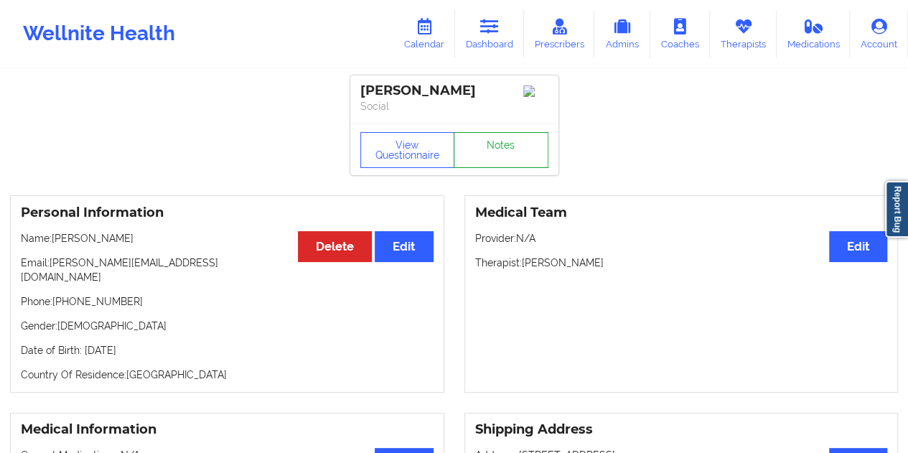
click at [500, 159] on link "Notes" at bounding box center [501, 150] width 95 height 36
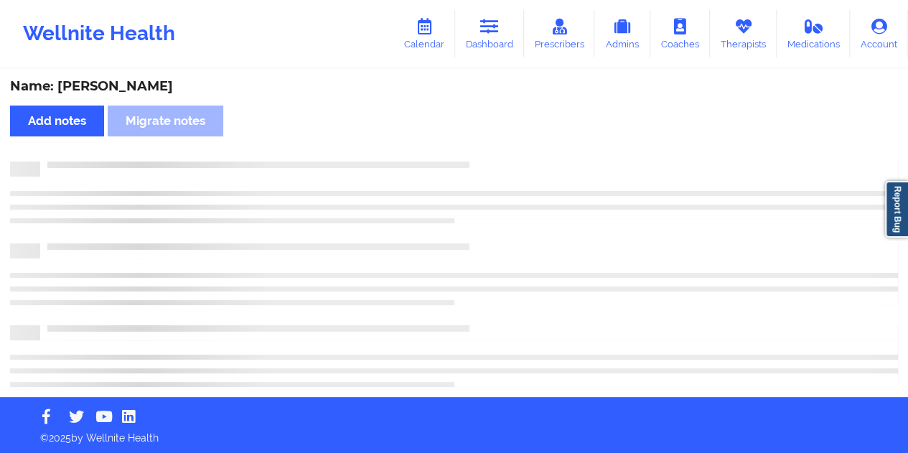
click at [149, 84] on div "Name: [PERSON_NAME]" at bounding box center [454, 86] width 888 height 17
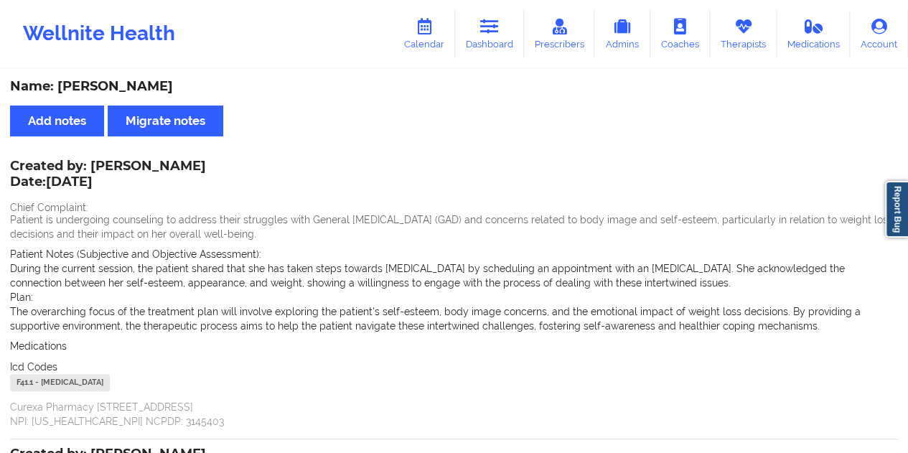
click at [149, 84] on div "Name: [PERSON_NAME]" at bounding box center [454, 86] width 888 height 17
click at [498, 32] on icon at bounding box center [489, 27] width 19 height 16
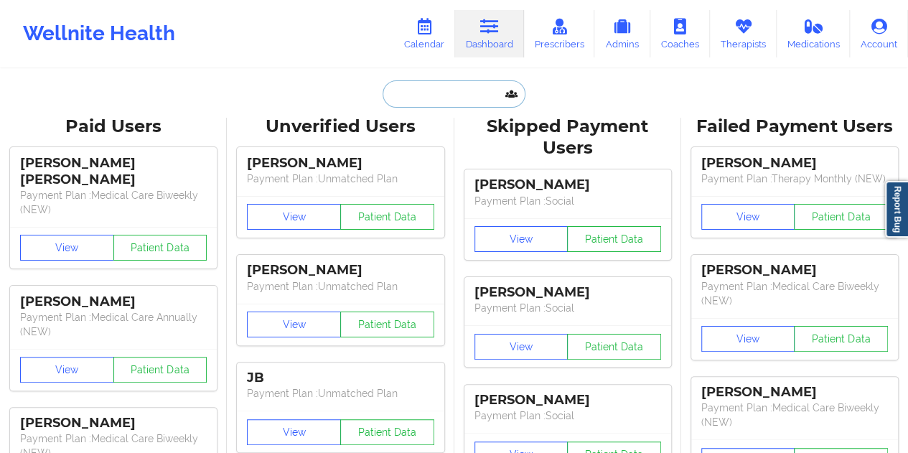
click at [454, 101] on input "text" at bounding box center [454, 93] width 142 height 27
paste input "[PERSON_NAME][EMAIL_ADDRESS][PERSON_NAME][DOMAIN_NAME]"
type input "[PERSON_NAME][EMAIL_ADDRESS][PERSON_NAME][DOMAIN_NAME]"
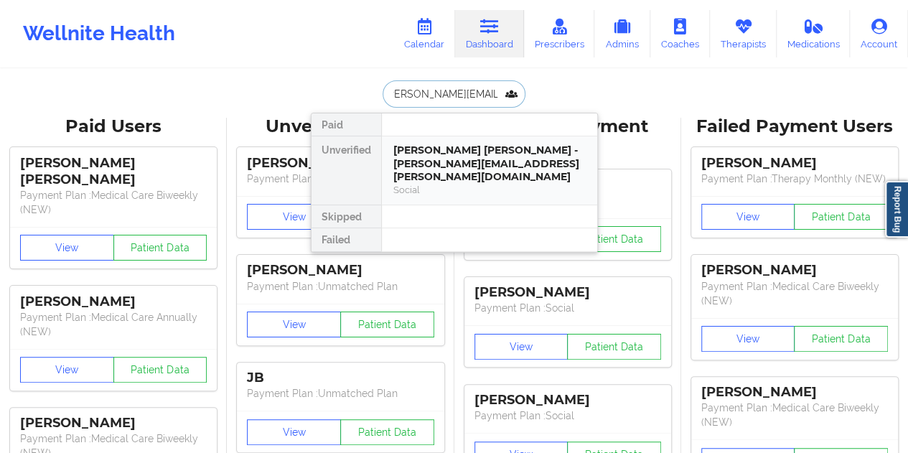
click at [467, 184] on div "Social" at bounding box center [489, 190] width 192 height 12
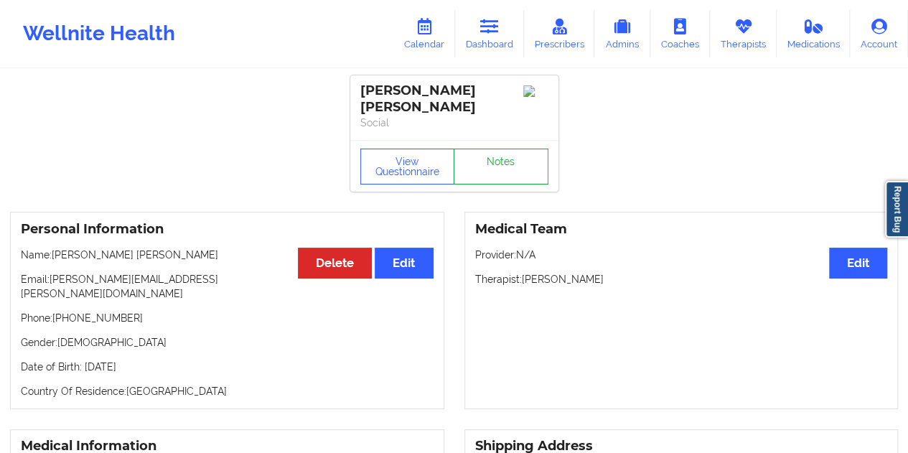
click at [490, 150] on link "Notes" at bounding box center [501, 167] width 95 height 36
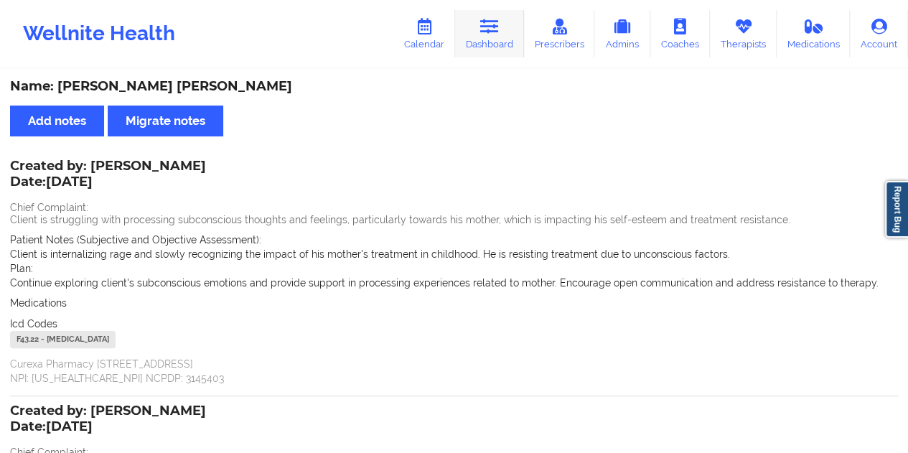
click at [507, 29] on link "Dashboard" at bounding box center [489, 33] width 69 height 47
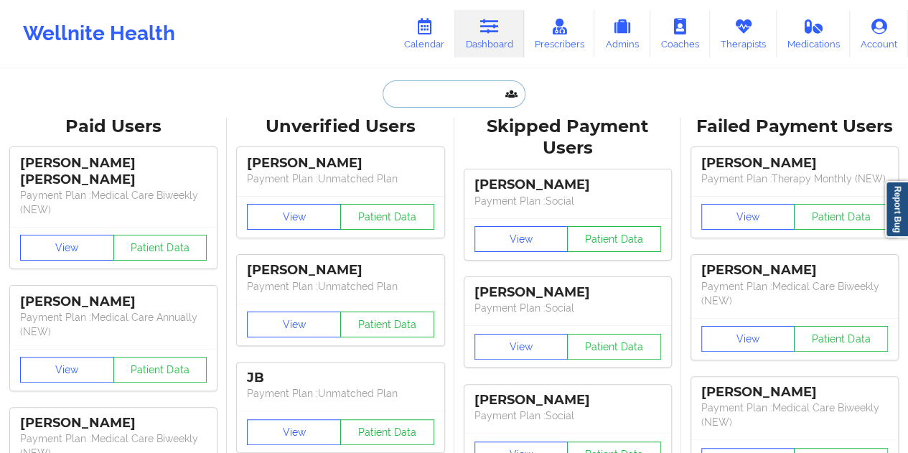
click at [445, 103] on input "text" at bounding box center [454, 93] width 142 height 27
paste input "[EMAIL_ADDRESS][DOMAIN_NAME]"
type input "[EMAIL_ADDRESS][DOMAIN_NAME]"
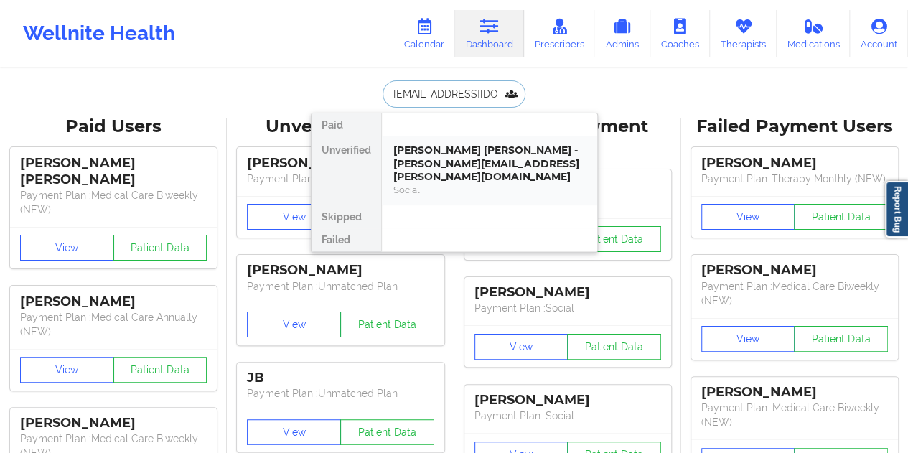
scroll to position [0, 7]
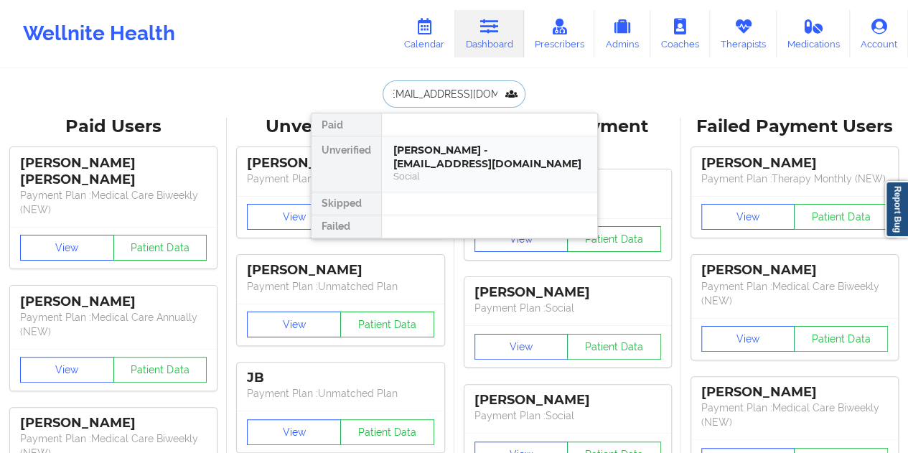
click at [446, 160] on div "[PERSON_NAME] - [EMAIL_ADDRESS][DOMAIN_NAME]" at bounding box center [489, 157] width 192 height 27
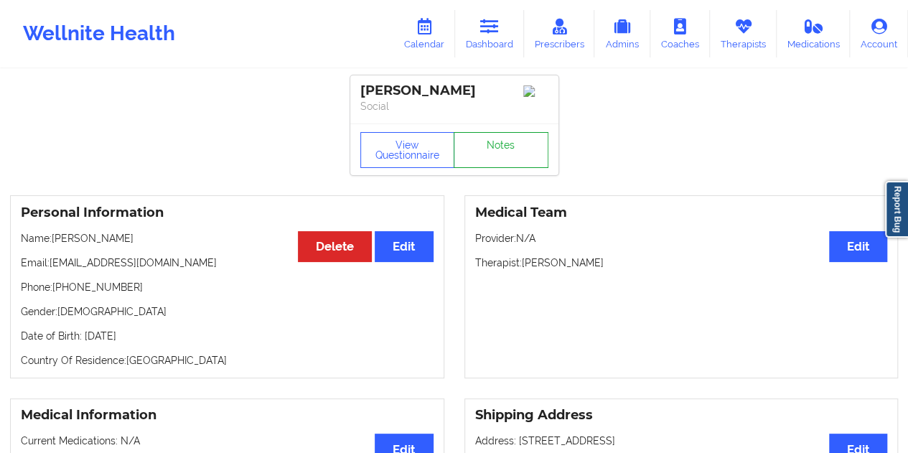
click at [488, 151] on link "Notes" at bounding box center [501, 150] width 95 height 36
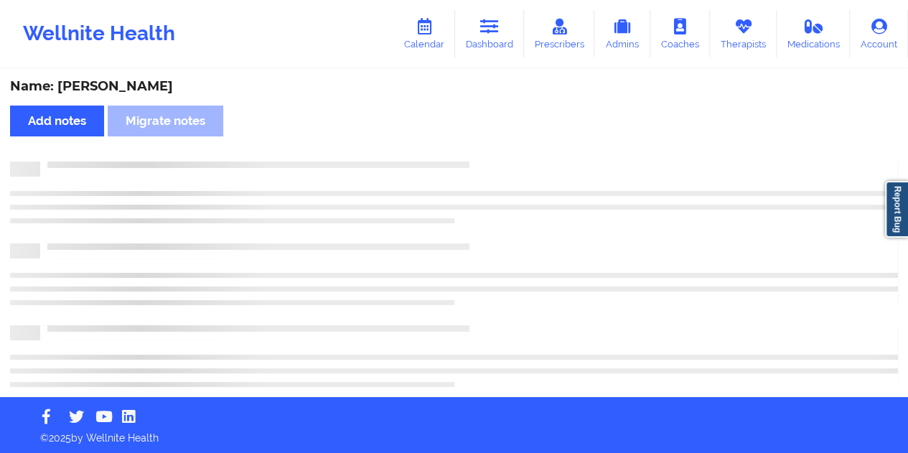
click at [144, 87] on div "Name: [PERSON_NAME]" at bounding box center [454, 86] width 888 height 17
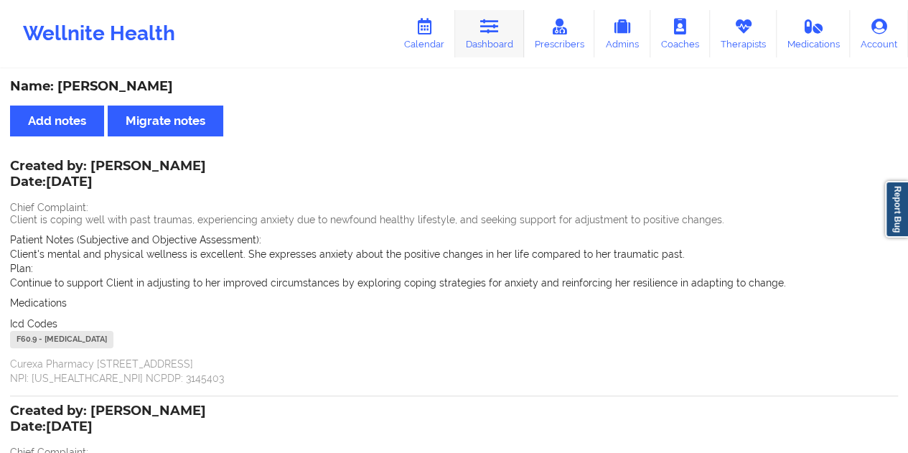
click at [485, 25] on icon at bounding box center [489, 27] width 19 height 16
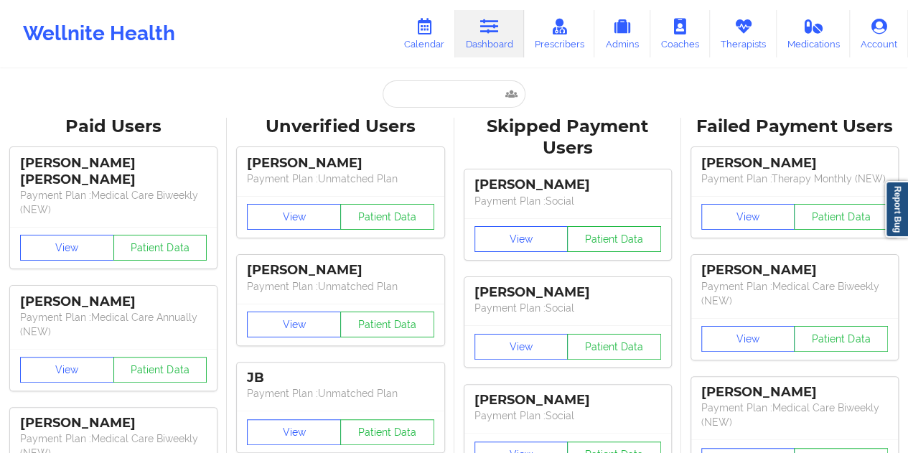
click at [447, 91] on input "text" at bounding box center [454, 93] width 142 height 27
paste input "[EMAIL_ADDRESS][DOMAIN_NAME]"
type input "[EMAIL_ADDRESS][DOMAIN_NAME]"
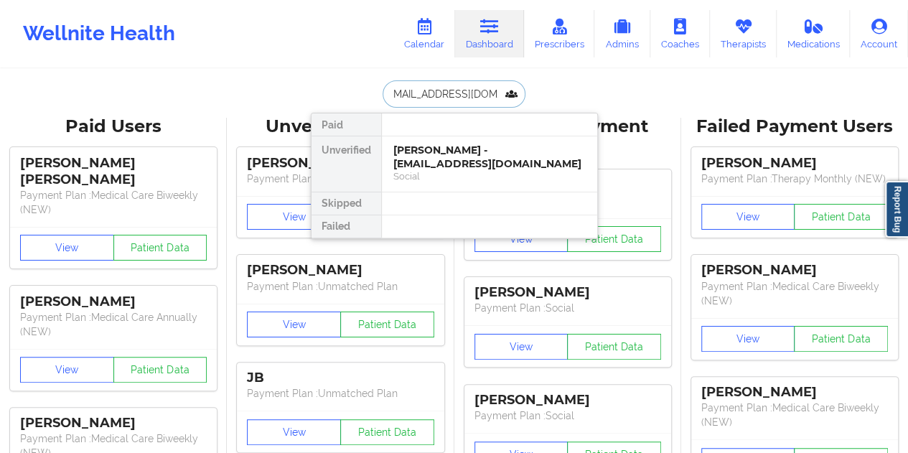
click at [484, 159] on div "[PERSON_NAME] - [EMAIL_ADDRESS][DOMAIN_NAME]" at bounding box center [489, 157] width 192 height 27
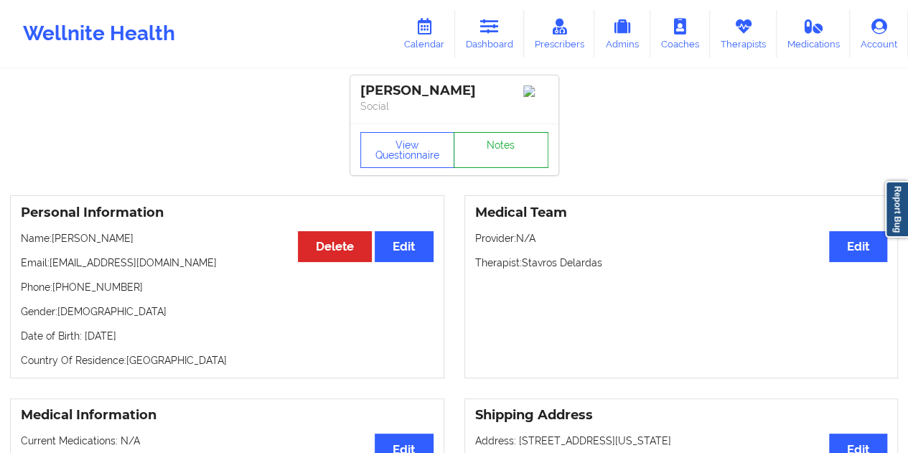
click at [494, 156] on link "Notes" at bounding box center [501, 150] width 95 height 36
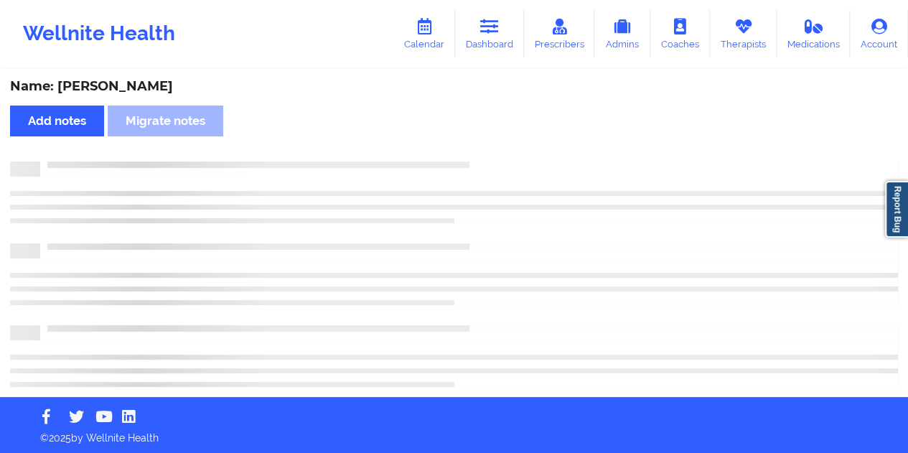
click at [156, 92] on div "Name: [PERSON_NAME]" at bounding box center [454, 86] width 888 height 17
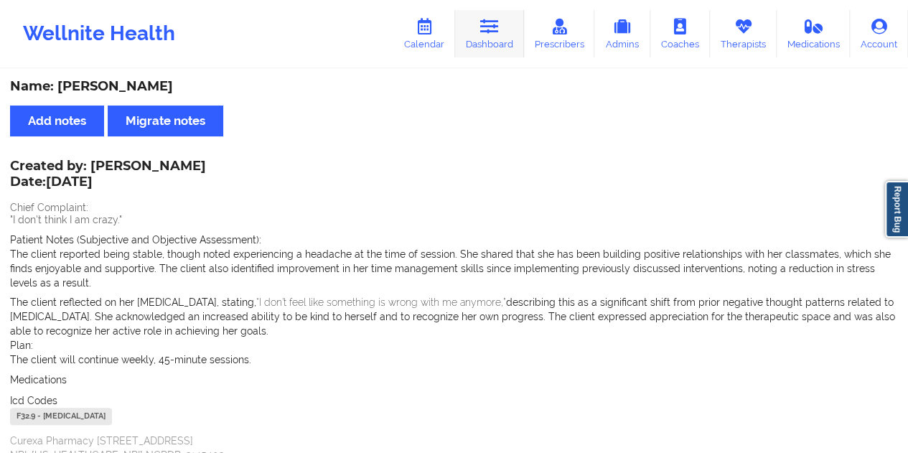
click at [484, 48] on link "Dashboard" at bounding box center [489, 33] width 69 height 47
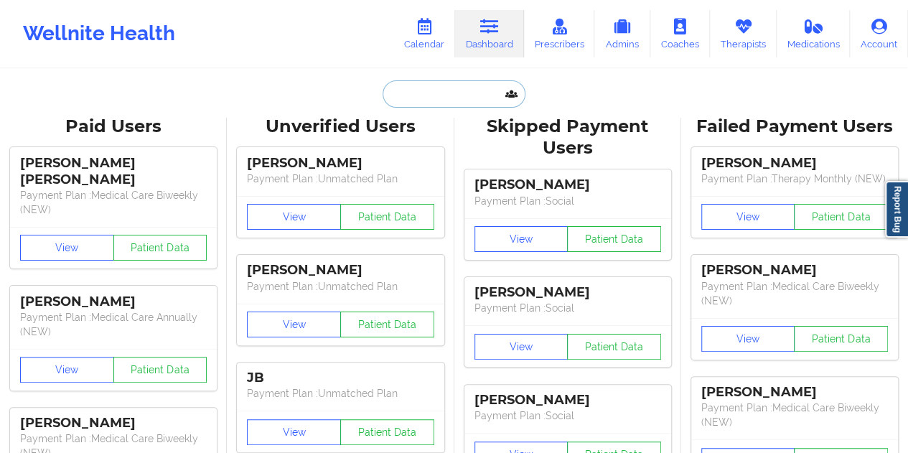
click at [441, 98] on input "text" at bounding box center [454, 93] width 142 height 27
paste input "[EMAIL_ADDRESS][DOMAIN_NAME]"
type input "[EMAIL_ADDRESS][DOMAIN_NAME]"
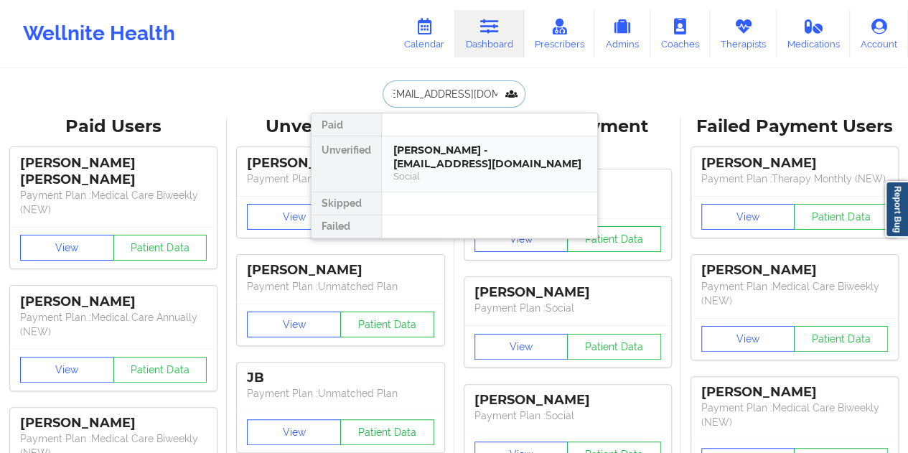
click at [477, 158] on div "[PERSON_NAME] - [EMAIL_ADDRESS][DOMAIN_NAME]" at bounding box center [489, 157] width 192 height 27
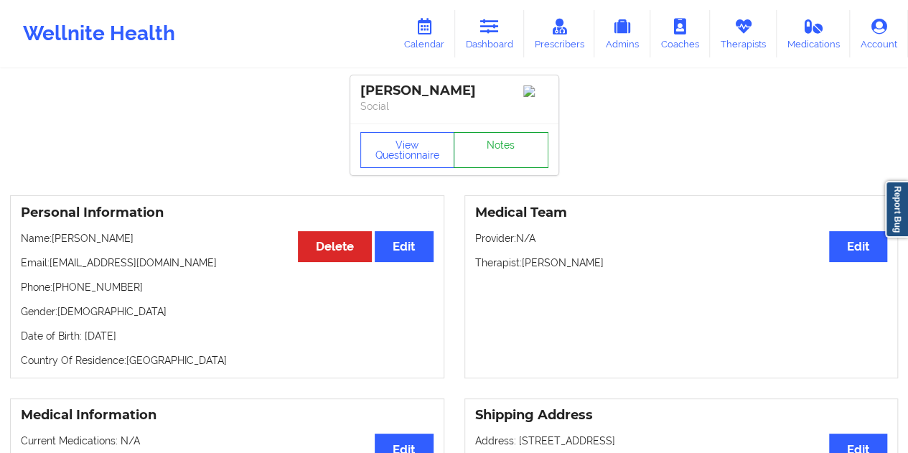
click at [495, 155] on link "Notes" at bounding box center [501, 150] width 95 height 36
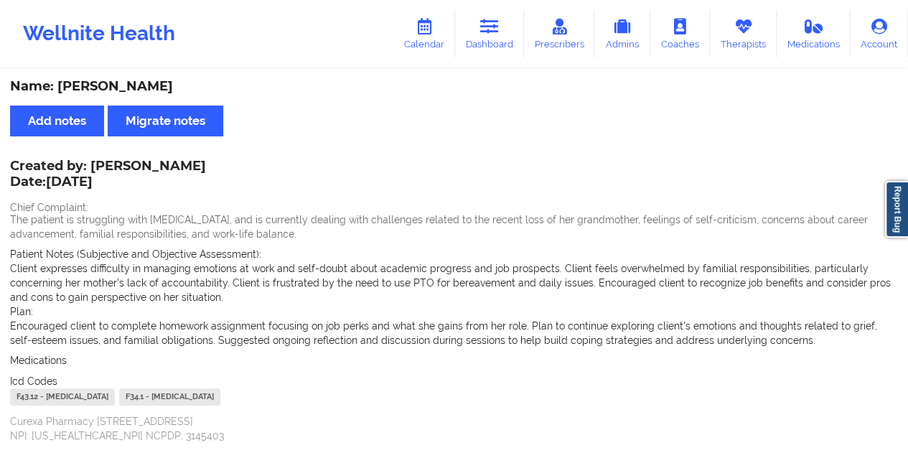
click at [135, 90] on div "Name: [PERSON_NAME]" at bounding box center [454, 86] width 888 height 17
click at [491, 38] on link "Dashboard" at bounding box center [489, 33] width 69 height 47
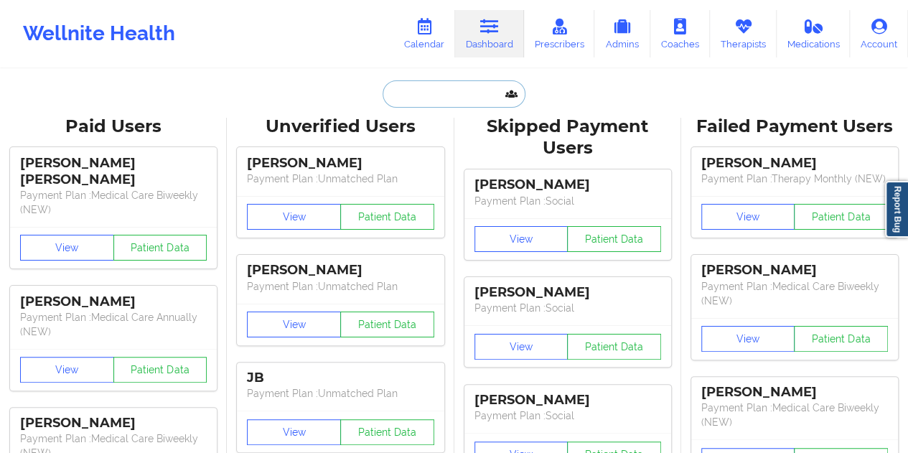
click at [454, 100] on input "text" at bounding box center [454, 93] width 142 height 27
paste input "[EMAIL_ADDRESS][DOMAIN_NAME]"
type input "[EMAIL_ADDRESS][DOMAIN_NAME]"
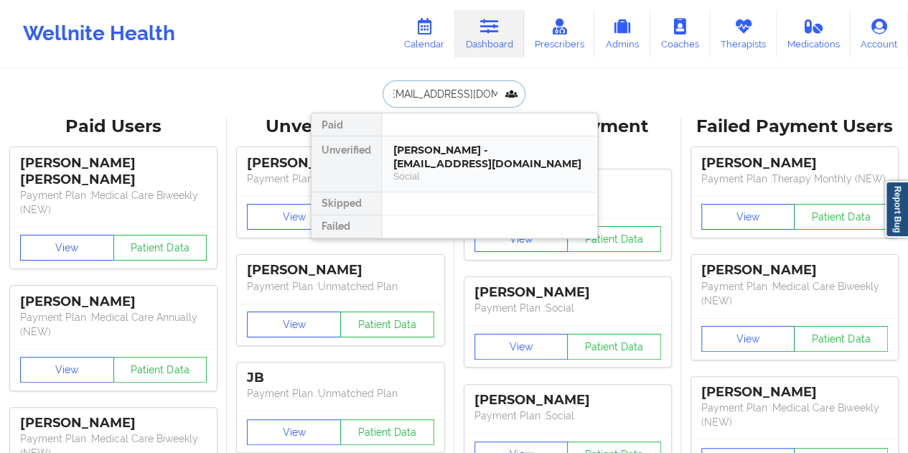
click at [449, 159] on div "[PERSON_NAME] - [EMAIL_ADDRESS][DOMAIN_NAME]" at bounding box center [489, 157] width 192 height 27
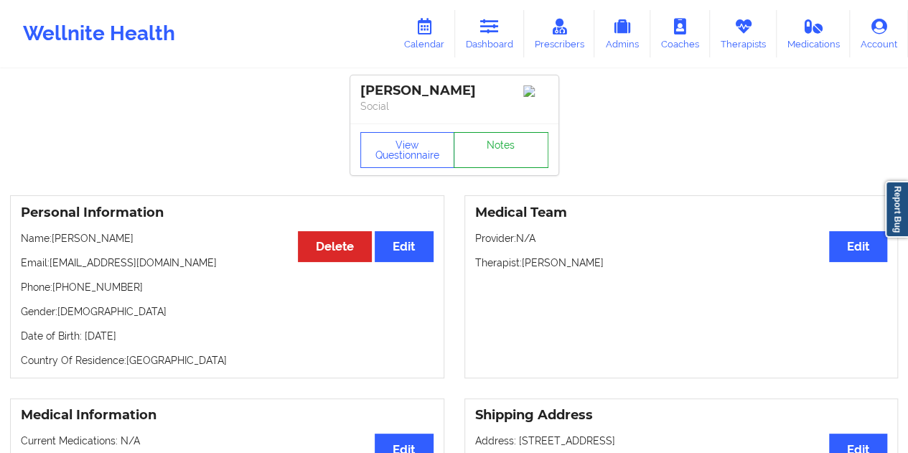
click at [490, 159] on link "Notes" at bounding box center [501, 150] width 95 height 36
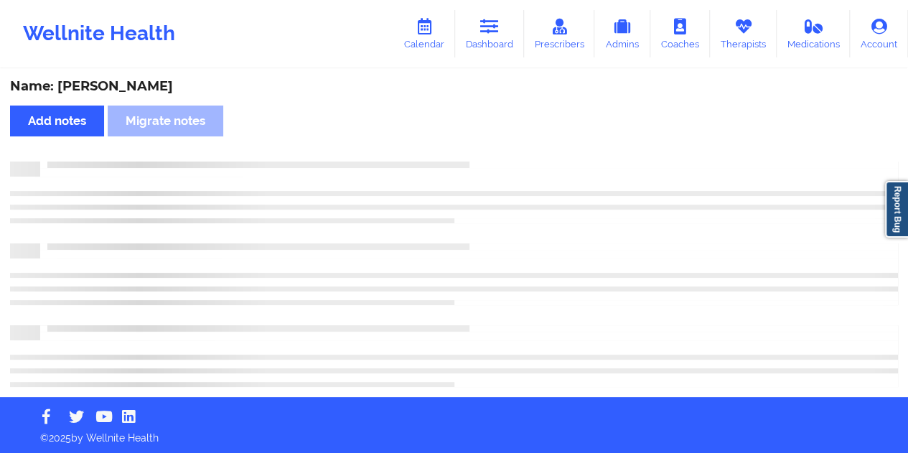
click at [128, 85] on div "Name: [PERSON_NAME]" at bounding box center [454, 86] width 888 height 17
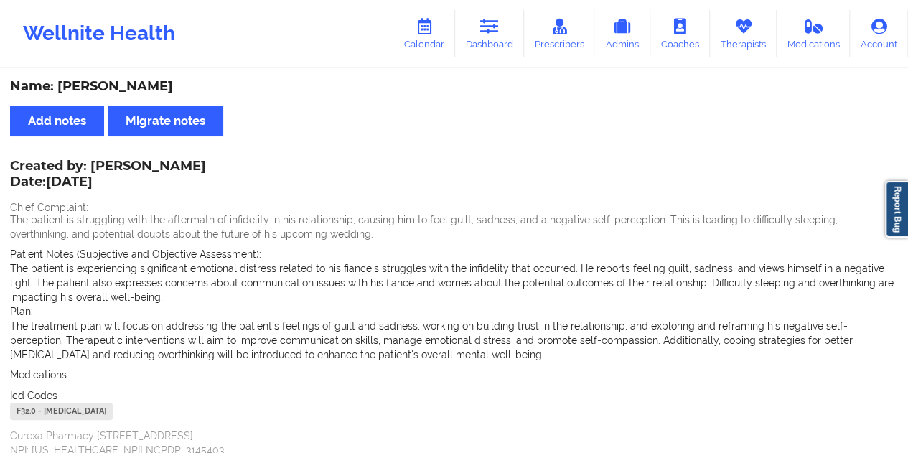
click at [128, 85] on div "Name: [PERSON_NAME]" at bounding box center [454, 86] width 888 height 17
drag, startPoint x: 491, startPoint y: 34, endPoint x: 477, endPoint y: 58, distance: 27.3
click at [491, 34] on icon at bounding box center [489, 27] width 19 height 16
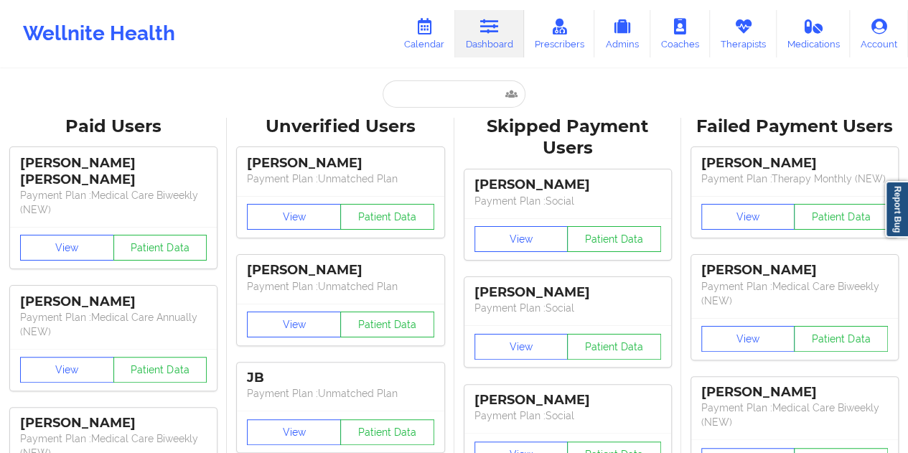
click at [448, 90] on input "text" at bounding box center [454, 93] width 142 height 27
paste input "[EMAIL_ADDRESS][DOMAIN_NAME]"
type input "[EMAIL_ADDRESS][DOMAIN_NAME]"
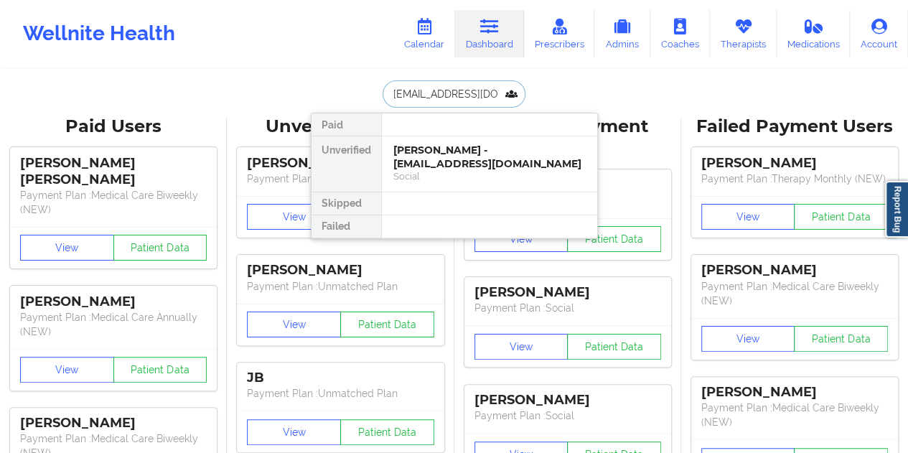
click at [461, 169] on div "[PERSON_NAME] - [EMAIL_ADDRESS][DOMAIN_NAME] Social" at bounding box center [489, 163] width 215 height 55
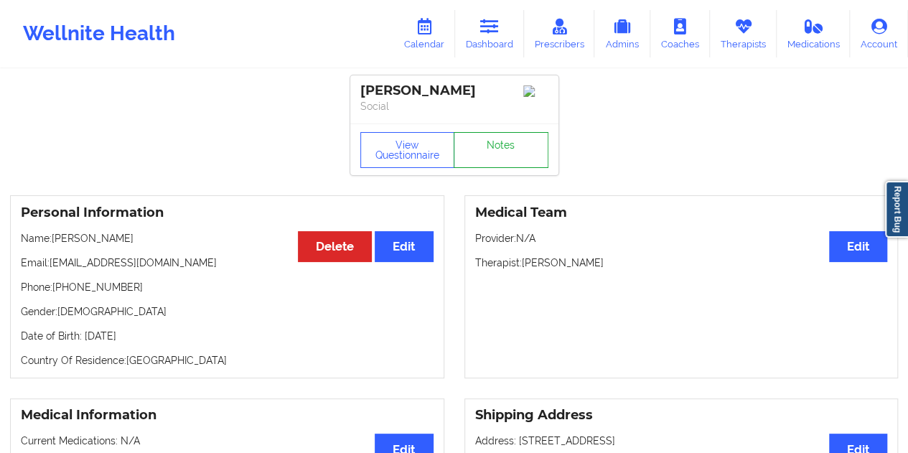
click at [489, 160] on link "Notes" at bounding box center [501, 150] width 95 height 36
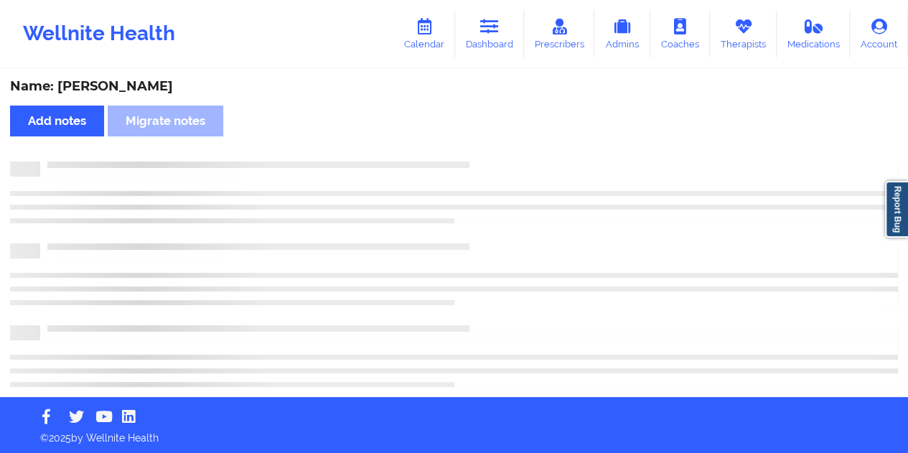
click at [121, 88] on div "Name: [PERSON_NAME]" at bounding box center [454, 86] width 888 height 17
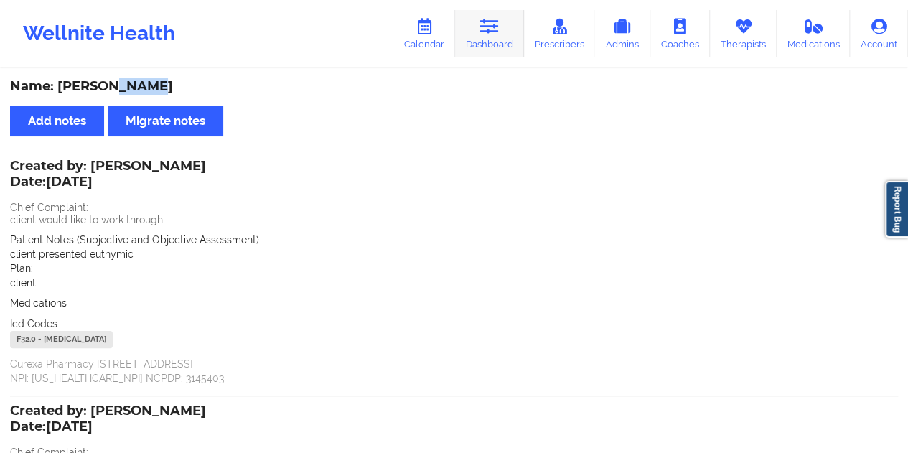
click at [488, 48] on link "Dashboard" at bounding box center [489, 33] width 69 height 47
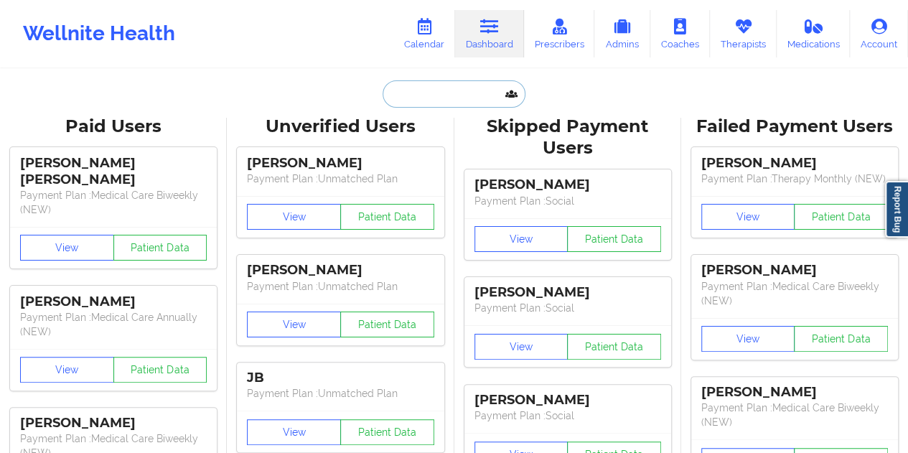
click at [440, 98] on input "text" at bounding box center [454, 93] width 142 height 27
paste input "[EMAIL_ADDRESS][DOMAIN_NAME]"
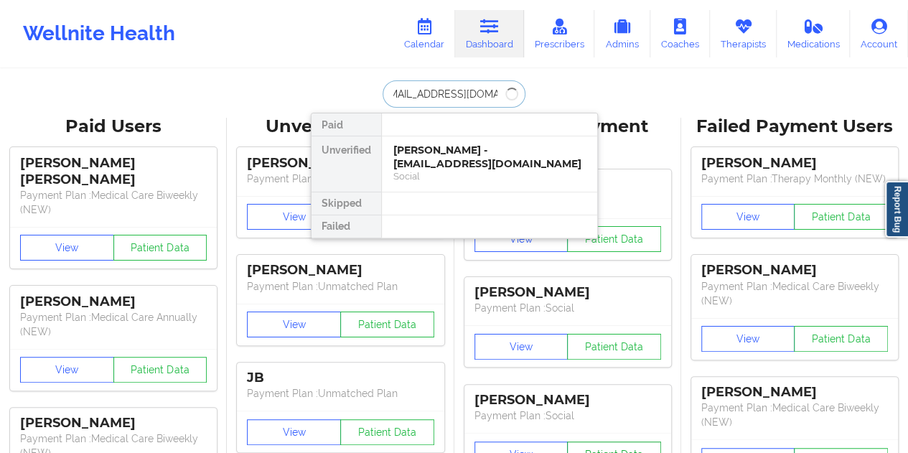
type input "[EMAIL_ADDRESS][DOMAIN_NAME]"
click at [469, 157] on div "[PERSON_NAME] - [EMAIL_ADDRESS][DOMAIN_NAME]" at bounding box center [489, 157] width 192 height 27
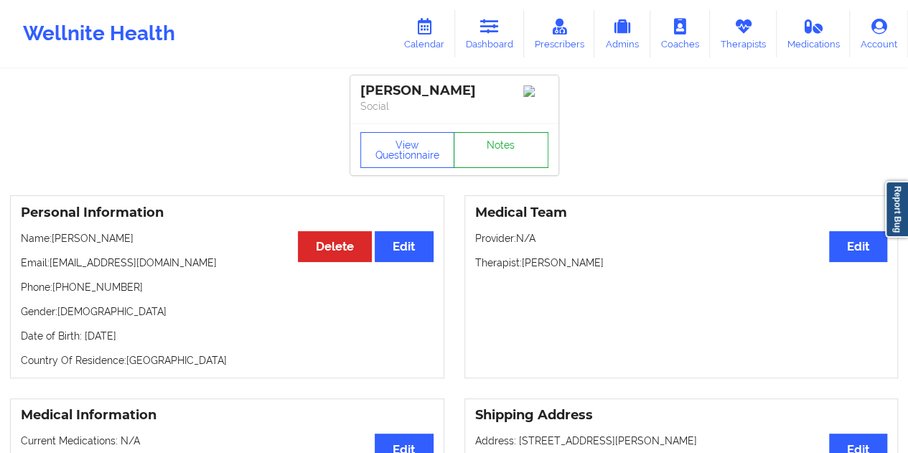
click at [500, 156] on link "Notes" at bounding box center [501, 150] width 95 height 36
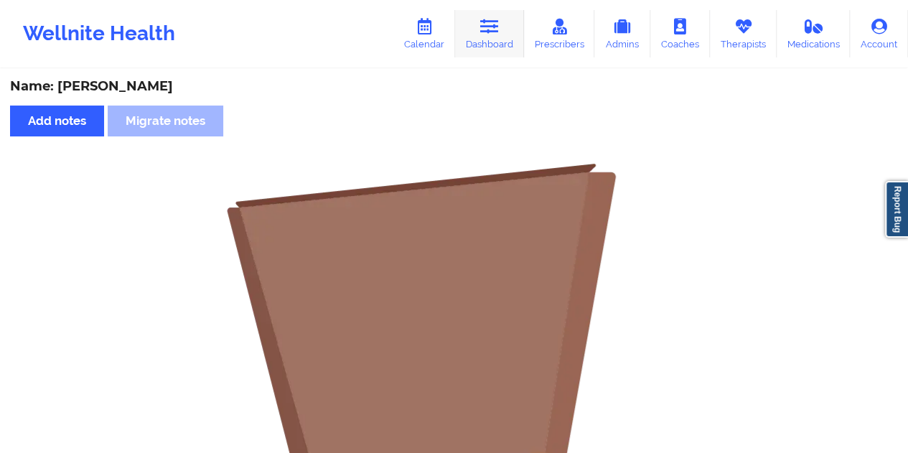
click at [488, 39] on link "Dashboard" at bounding box center [489, 33] width 69 height 47
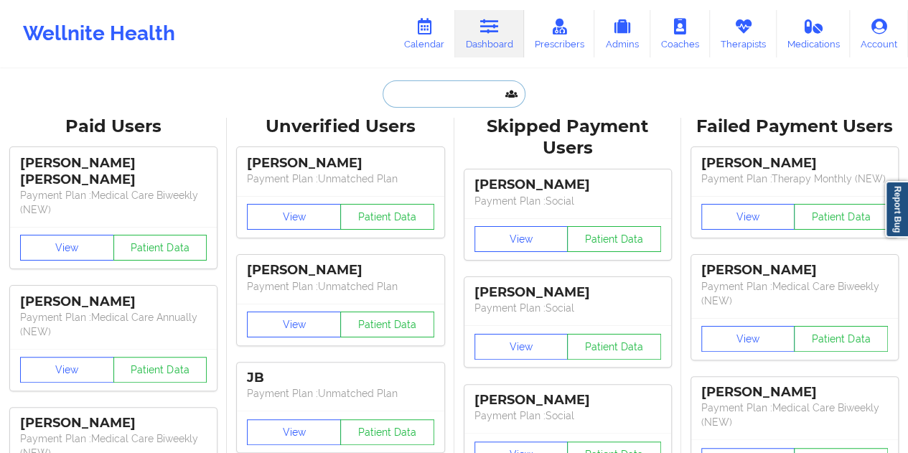
click at [448, 90] on input "text" at bounding box center [454, 93] width 142 height 27
paste input "[EMAIL_ADDRESS][DOMAIN_NAME]"
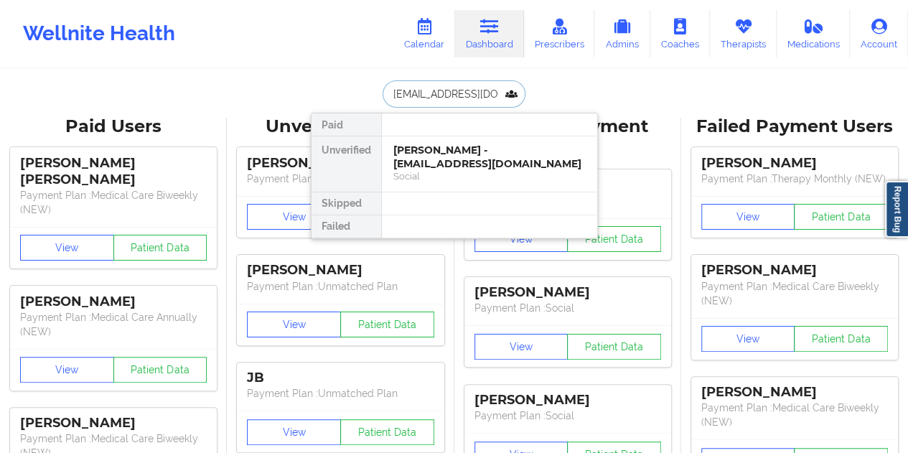
type input "[EMAIL_ADDRESS][DOMAIN_NAME]"
click at [441, 180] on div "Social" at bounding box center [489, 176] width 192 height 12
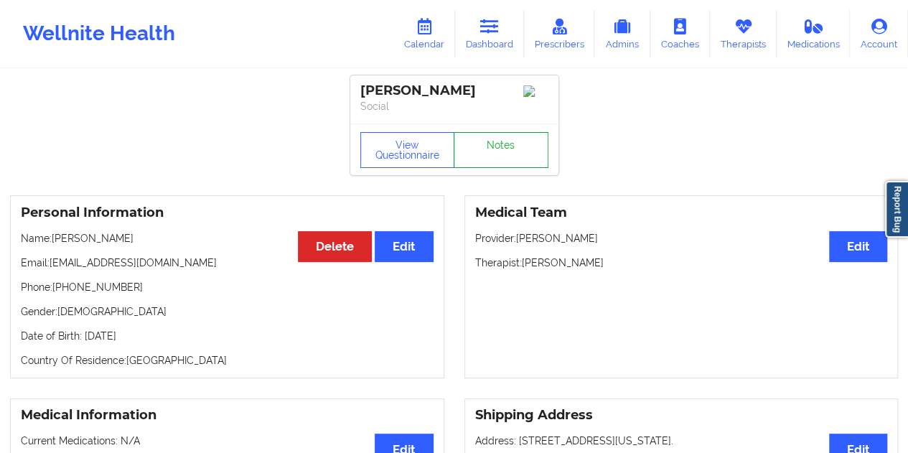
click at [491, 152] on link "Notes" at bounding box center [501, 150] width 95 height 36
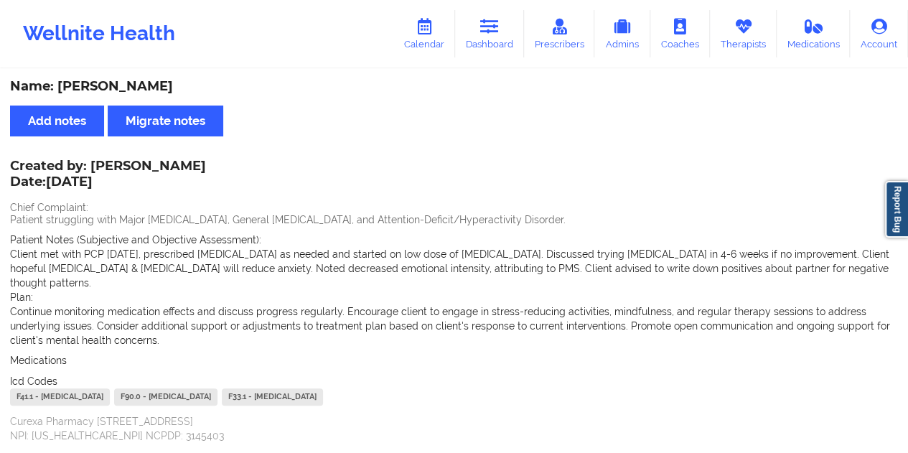
click at [112, 75] on div "Name: [PERSON_NAME] Add notes Migrate notes Created by: [PERSON_NAME] Date: [DA…" at bounding box center [454, 422] width 908 height 705
click at [112, 76] on div "Name: [PERSON_NAME] Add notes Migrate notes Created by: [PERSON_NAME] Date: [DA…" at bounding box center [454, 422] width 908 height 705
drag, startPoint x: 497, startPoint y: 31, endPoint x: 492, endPoint y: 64, distance: 33.3
click at [497, 31] on icon at bounding box center [489, 27] width 19 height 16
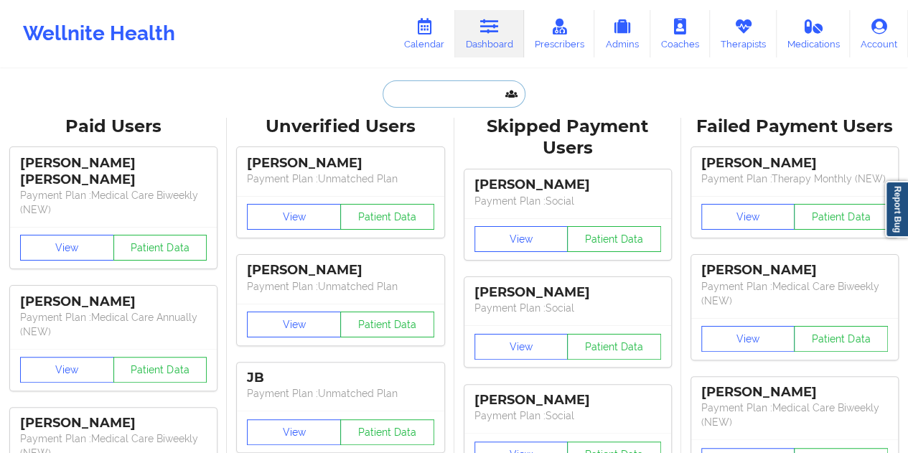
click at [444, 93] on input "text" at bounding box center [454, 93] width 142 height 27
paste input "[EMAIL_ADDRESS][DOMAIN_NAME]"
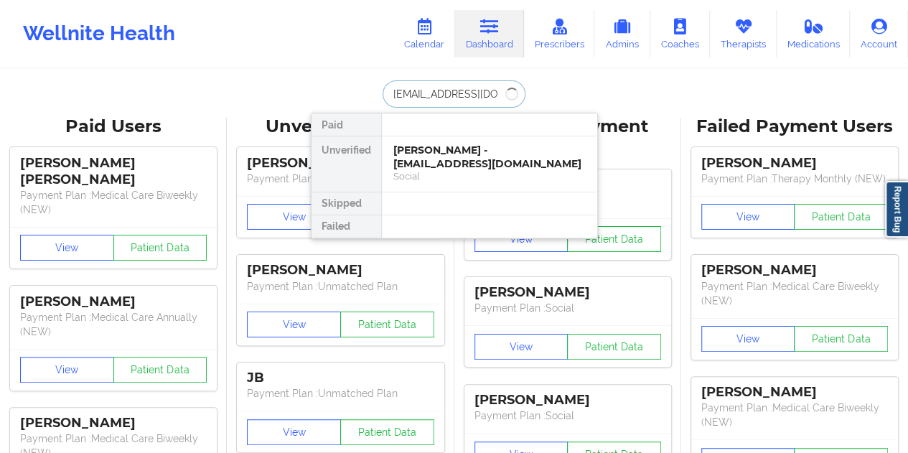
type input "[EMAIL_ADDRESS][DOMAIN_NAME]"
click at [482, 170] on div "Social" at bounding box center [489, 176] width 192 height 12
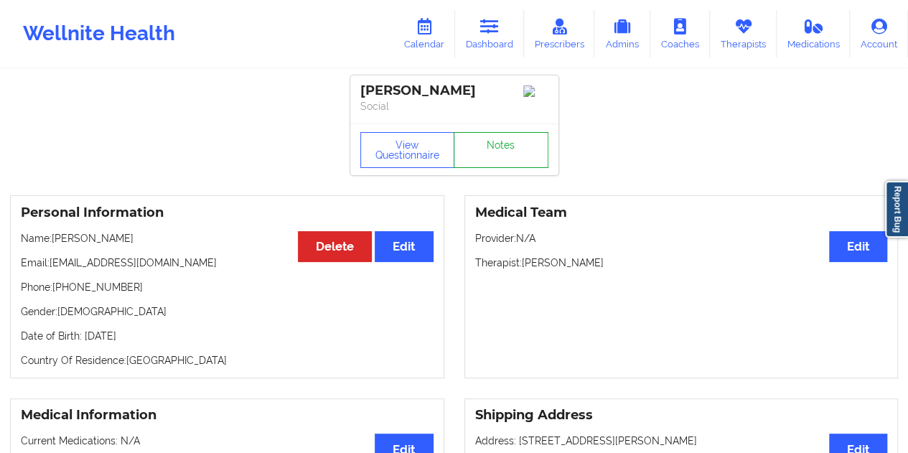
click at [508, 150] on link "Notes" at bounding box center [501, 150] width 95 height 36
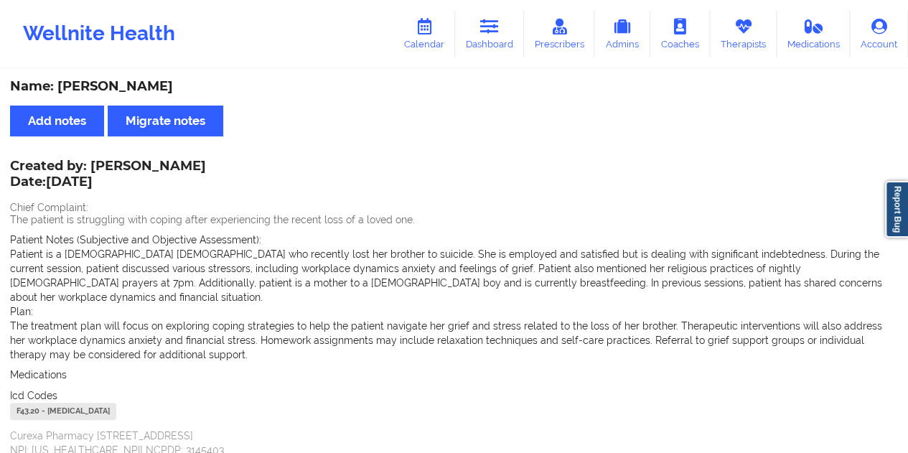
click at [119, 85] on div "Name: [PERSON_NAME]" at bounding box center [454, 86] width 888 height 17
drag, startPoint x: 488, startPoint y: 29, endPoint x: 474, endPoint y: 60, distance: 34.0
click at [488, 29] on icon at bounding box center [489, 27] width 19 height 16
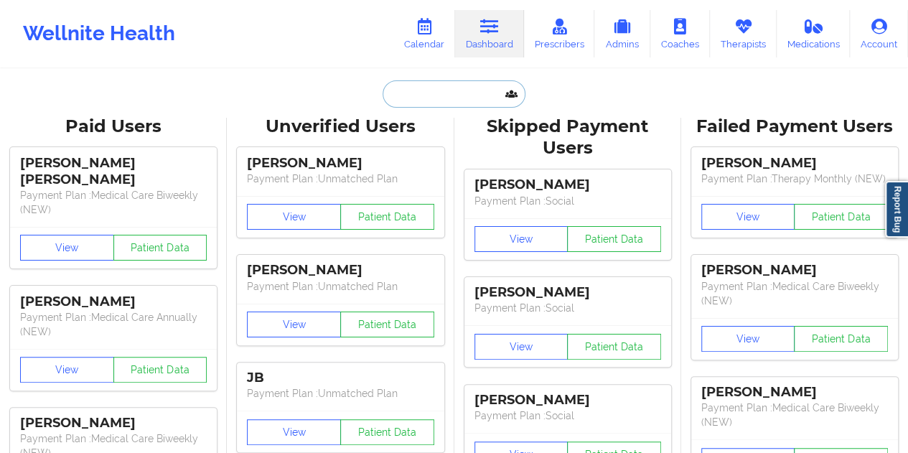
click at [438, 94] on input "text" at bounding box center [454, 93] width 142 height 27
paste input "[EMAIL_ADDRESS][DOMAIN_NAME]"
type input "[EMAIL_ADDRESS][DOMAIN_NAME]"
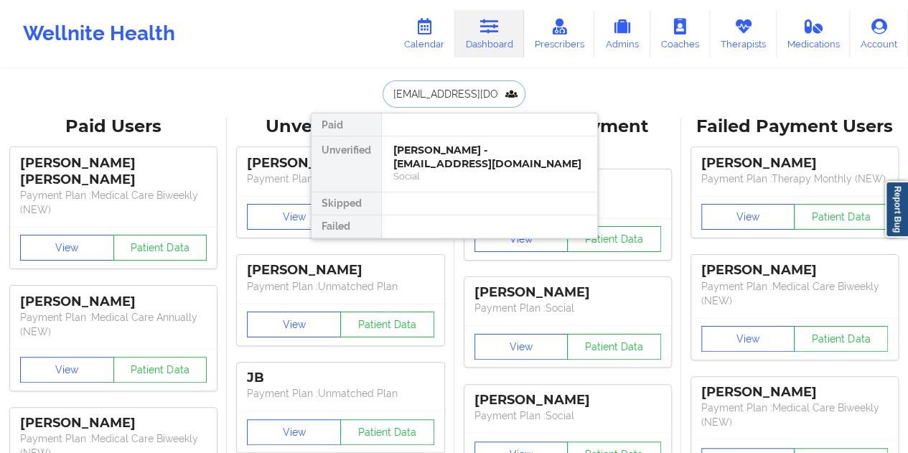
scroll to position [0, 5]
click at [459, 154] on div "[PERSON_NAME] [PERSON_NAME] - [EMAIL_ADDRESS][DOMAIN_NAME]" at bounding box center [489, 157] width 192 height 27
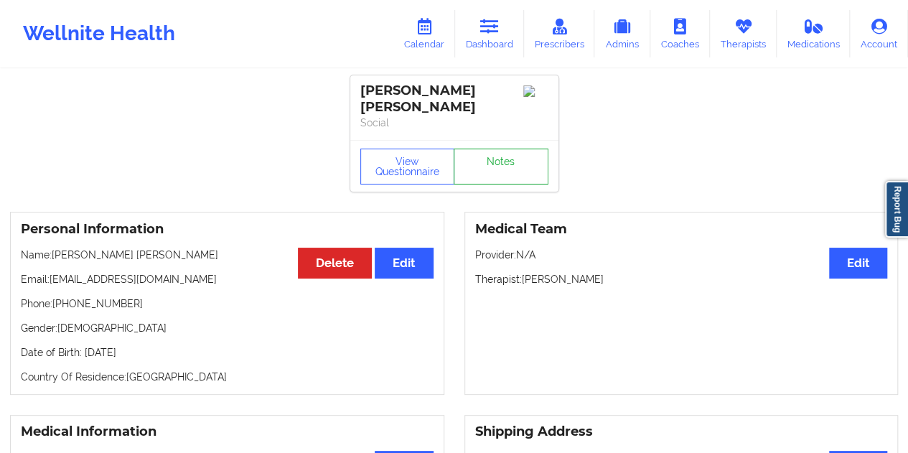
click at [500, 150] on link "Notes" at bounding box center [501, 167] width 95 height 36
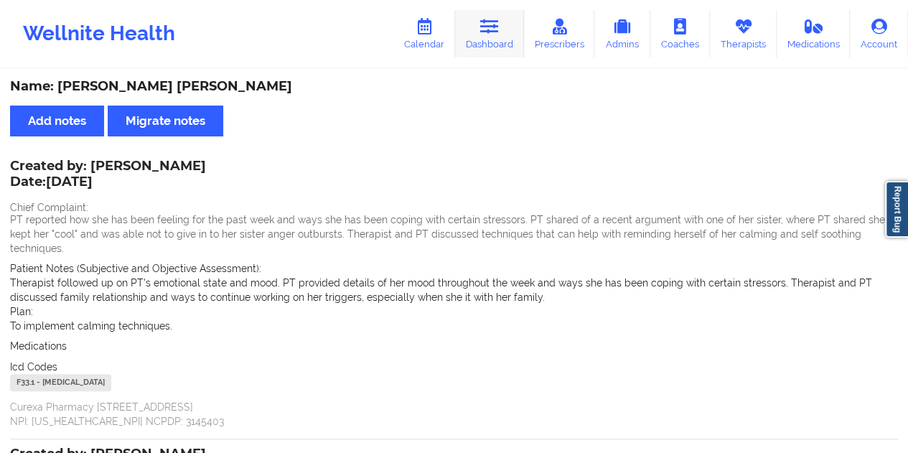
click at [495, 29] on icon at bounding box center [489, 27] width 19 height 16
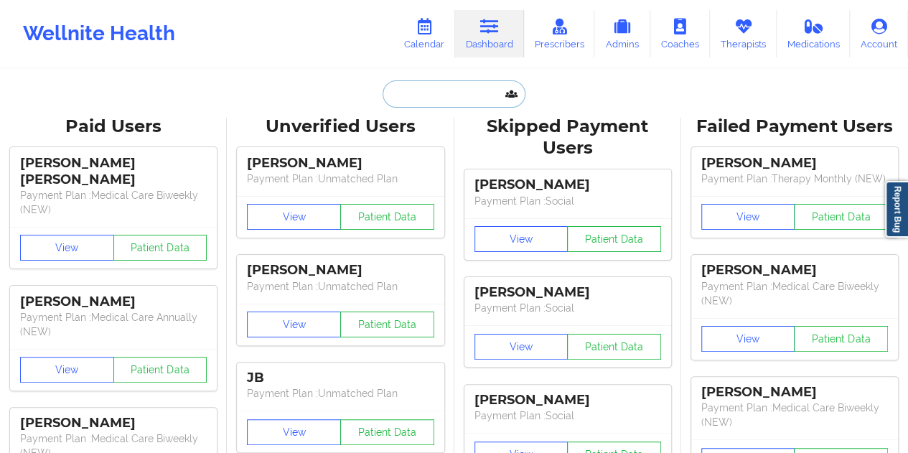
click at [461, 93] on input "text" at bounding box center [454, 93] width 142 height 27
paste input "[EMAIL_ADDRESS][DOMAIN_NAME]"
type input "[EMAIL_ADDRESS][DOMAIN_NAME]"
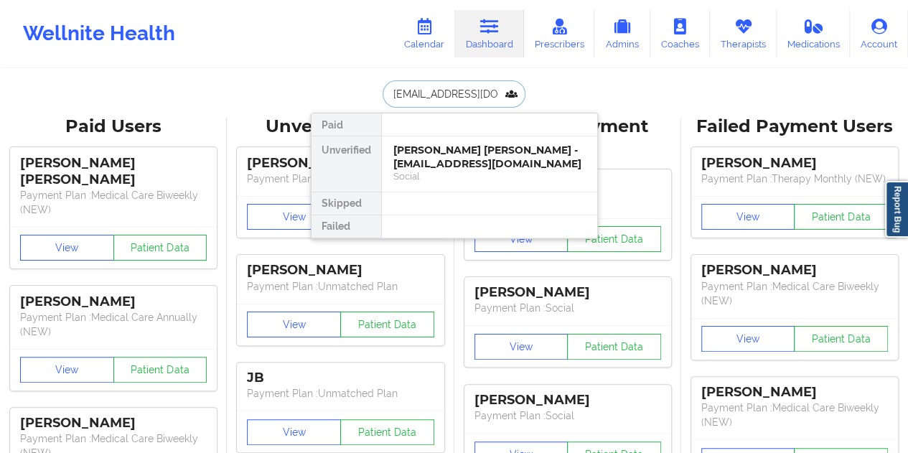
scroll to position [0, 22]
click at [487, 170] on div "Social" at bounding box center [489, 176] width 192 height 12
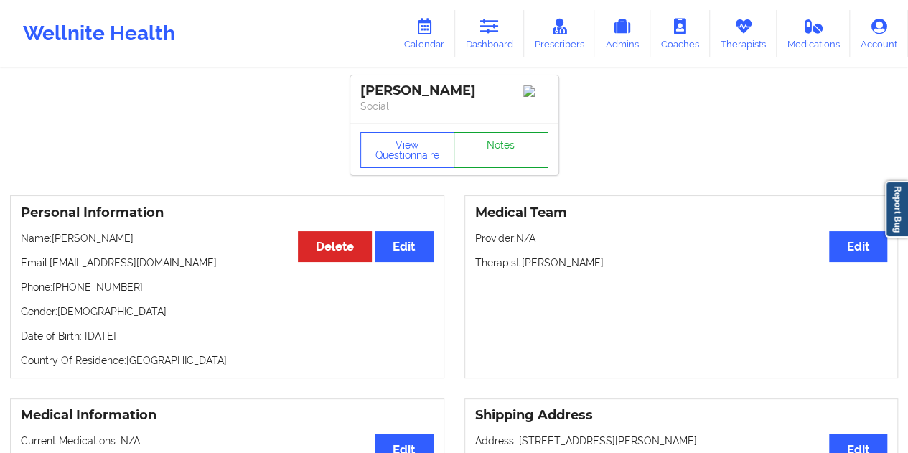
click at [505, 149] on link "Notes" at bounding box center [501, 150] width 95 height 36
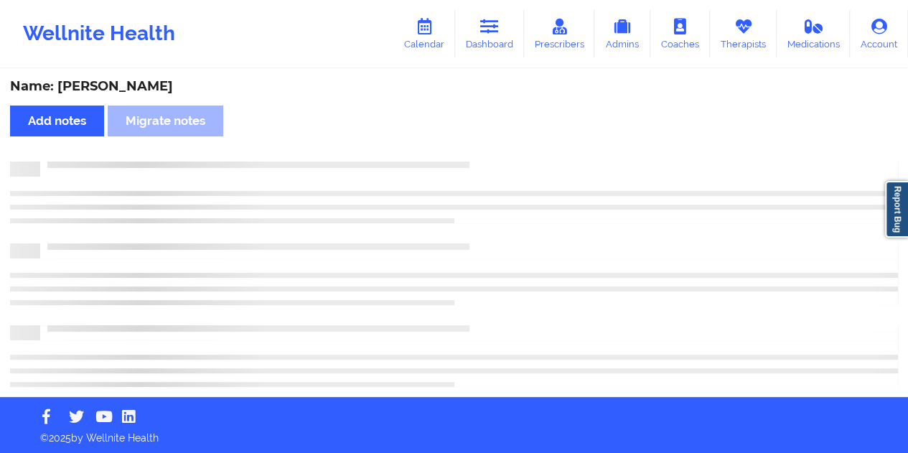
click at [144, 87] on div "Name: [PERSON_NAME]" at bounding box center [454, 86] width 888 height 17
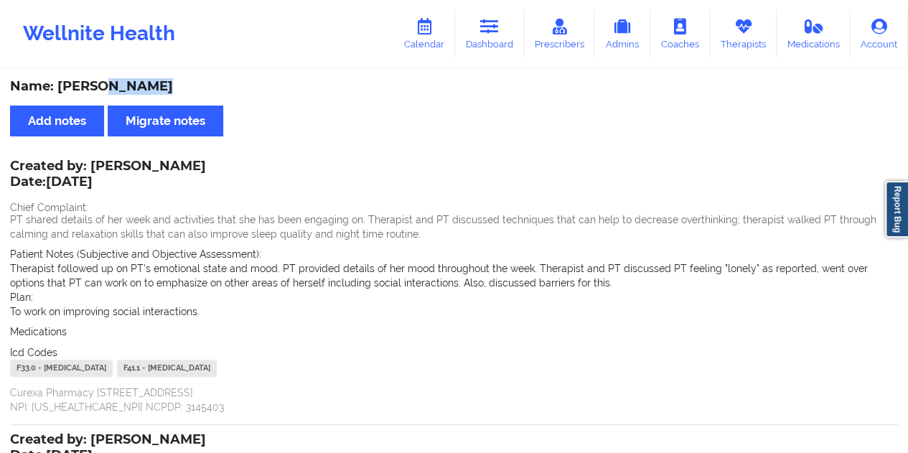
click at [144, 87] on div "Name: [PERSON_NAME]" at bounding box center [454, 86] width 888 height 17
drag, startPoint x: 487, startPoint y: 32, endPoint x: 482, endPoint y: 42, distance: 11.2
click at [487, 32] on icon at bounding box center [489, 27] width 19 height 16
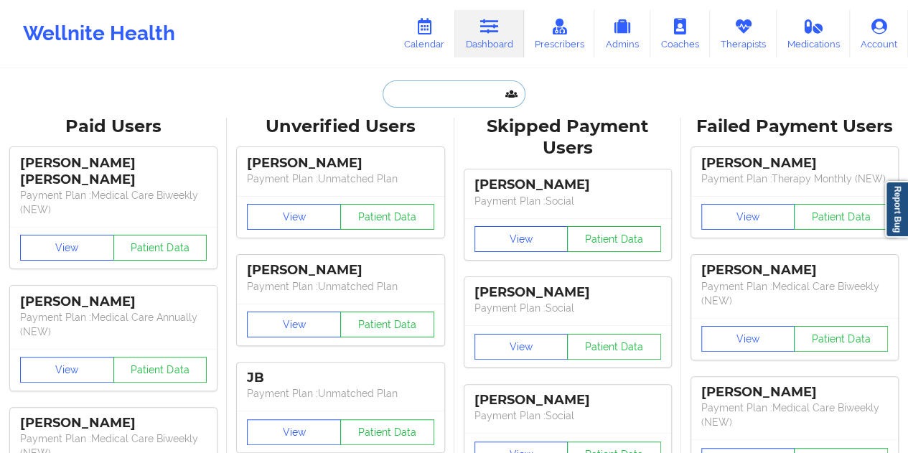
click at [436, 85] on input "text" at bounding box center [454, 93] width 142 height 27
paste input "[EMAIL_ADDRESS][DOMAIN_NAME]"
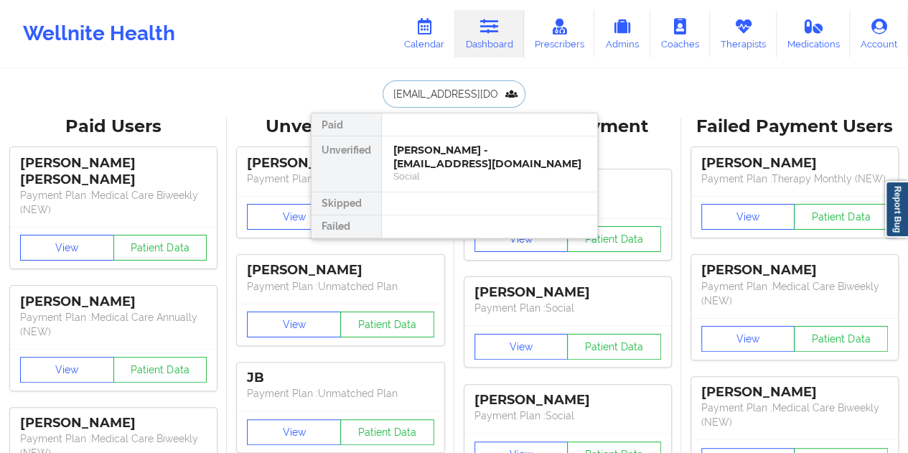
type input "[EMAIL_ADDRESS][DOMAIN_NAME]"
click at [454, 154] on div "[PERSON_NAME] - [EMAIL_ADDRESS][DOMAIN_NAME]" at bounding box center [489, 157] width 192 height 27
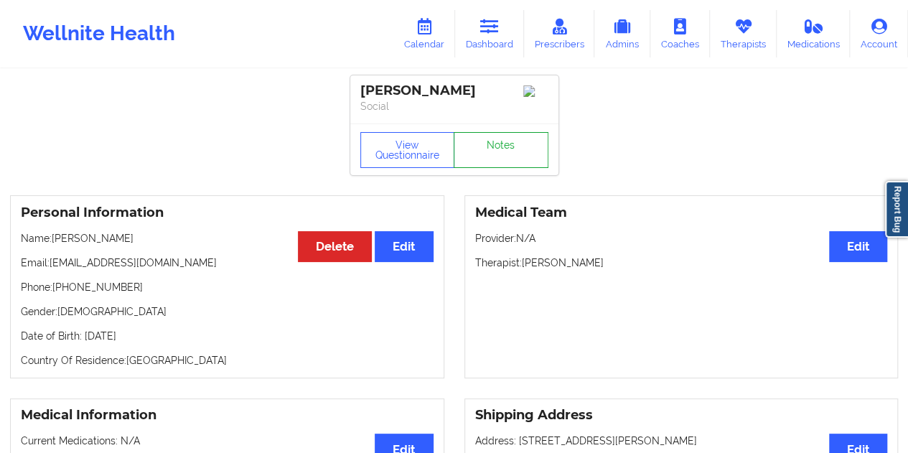
click at [502, 151] on link "Notes" at bounding box center [501, 150] width 95 height 36
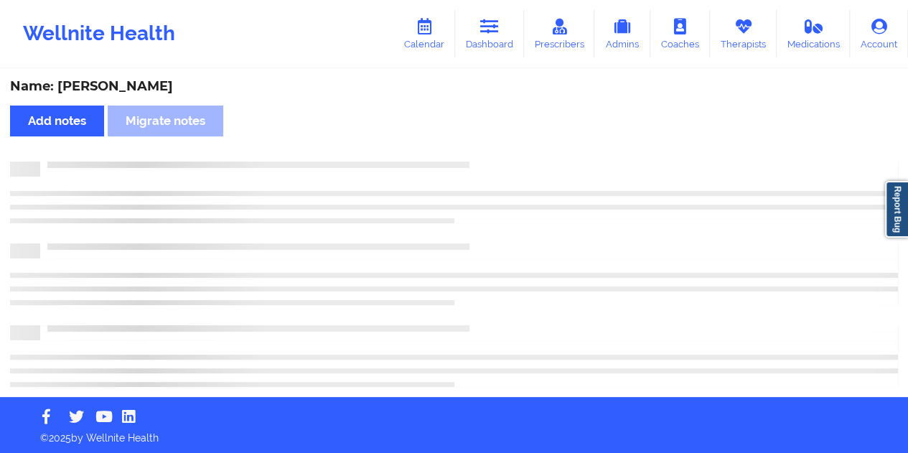
click at [116, 85] on div "Name: [PERSON_NAME]" at bounding box center [454, 86] width 888 height 17
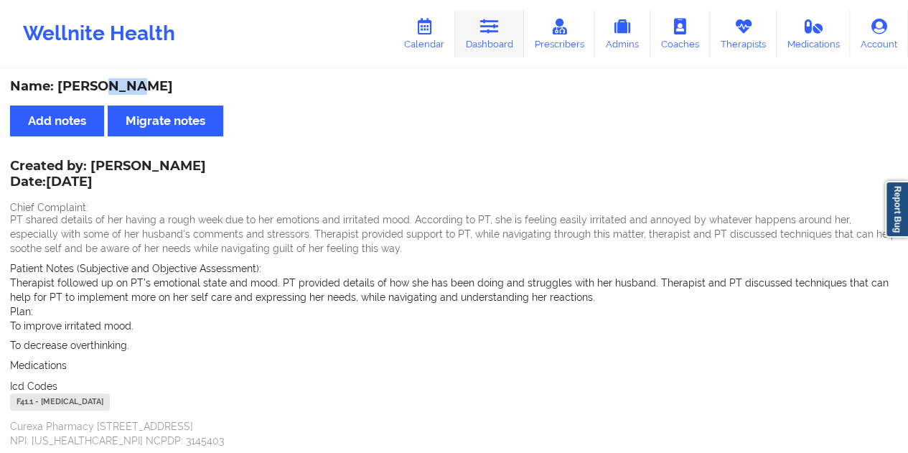
click at [503, 37] on link "Dashboard" at bounding box center [489, 33] width 69 height 47
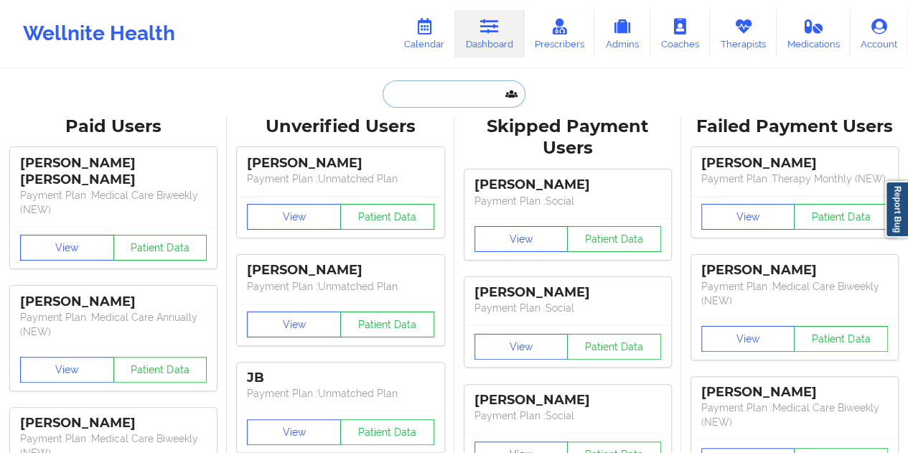
click at [434, 97] on input "text" at bounding box center [454, 93] width 142 height 27
paste input "[EMAIL_ADDRESS][DOMAIN_NAME]"
type input "[EMAIL_ADDRESS][DOMAIN_NAME]"
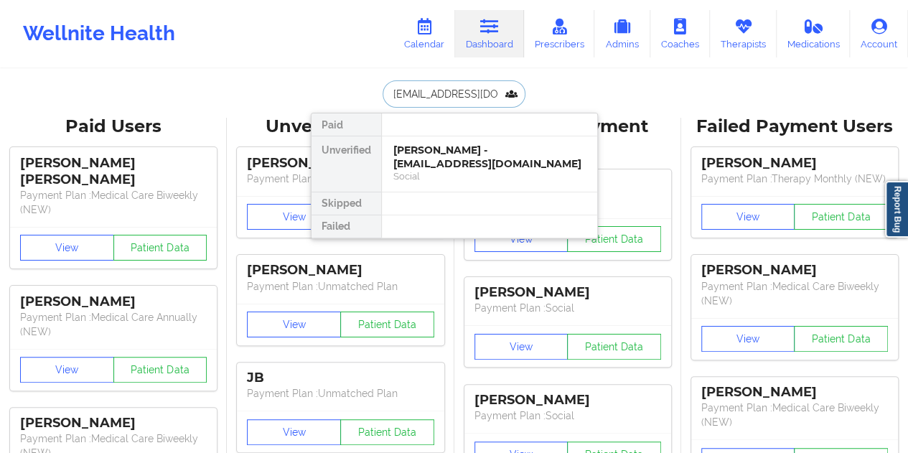
scroll to position [0, 22]
click at [479, 164] on div "[PERSON_NAME] - [EMAIL_ADDRESS][DOMAIN_NAME]" at bounding box center [489, 157] width 192 height 27
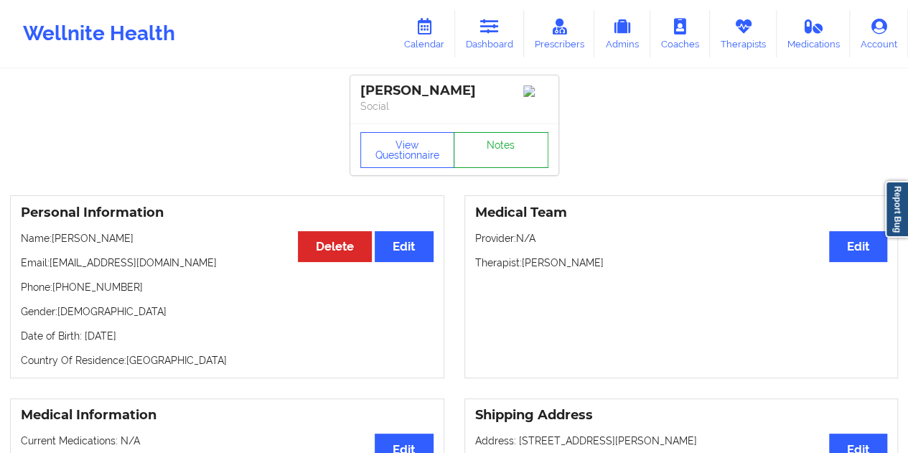
click at [500, 155] on link "Notes" at bounding box center [501, 150] width 95 height 36
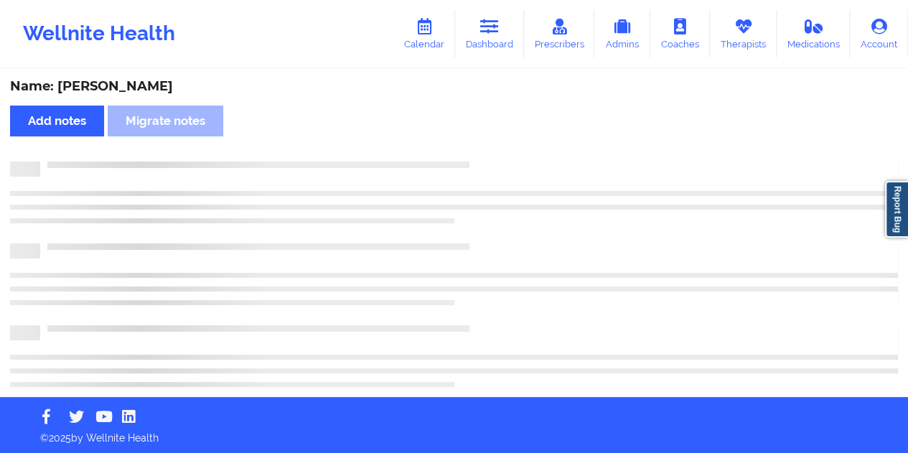
click at [142, 90] on div "Name: [PERSON_NAME]" at bounding box center [454, 86] width 888 height 17
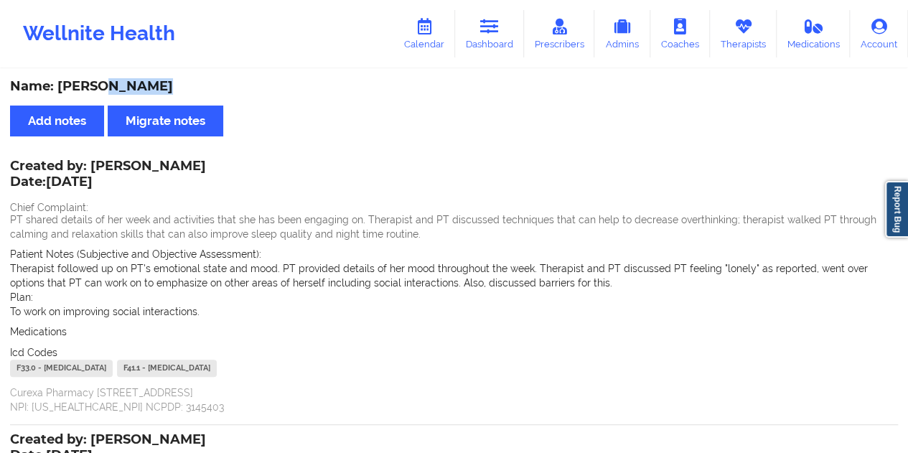
click at [499, 49] on link "Dashboard" at bounding box center [489, 33] width 69 height 47
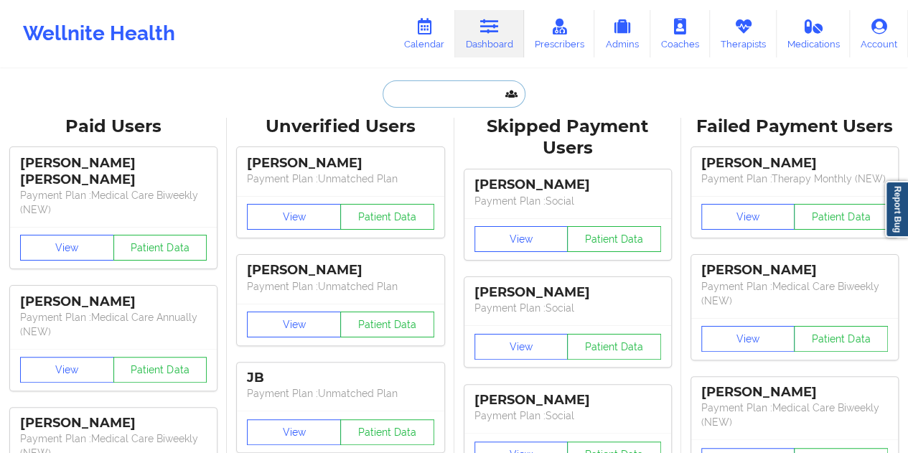
click at [449, 94] on input "text" at bounding box center [454, 93] width 142 height 27
paste input "[EMAIL_ADDRESS][DOMAIN_NAME]"
type input "[EMAIL_ADDRESS][DOMAIN_NAME]"
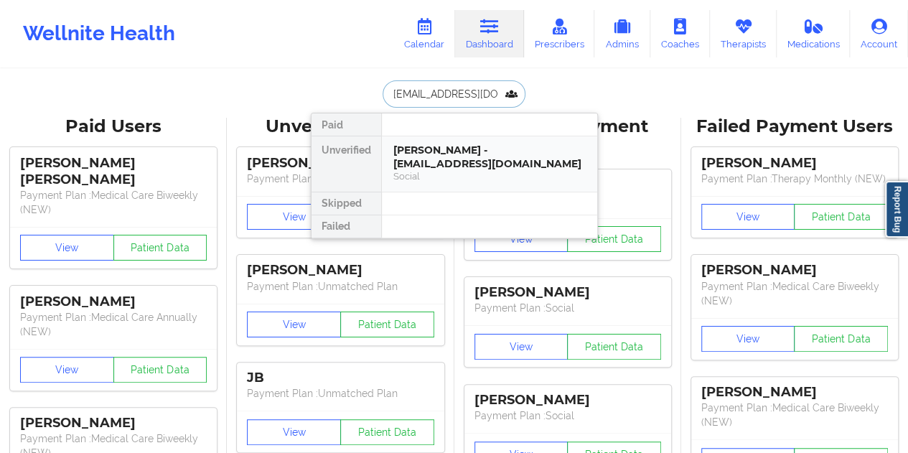
click at [459, 163] on div "[PERSON_NAME] - [EMAIL_ADDRESS][DOMAIN_NAME]" at bounding box center [489, 157] width 192 height 27
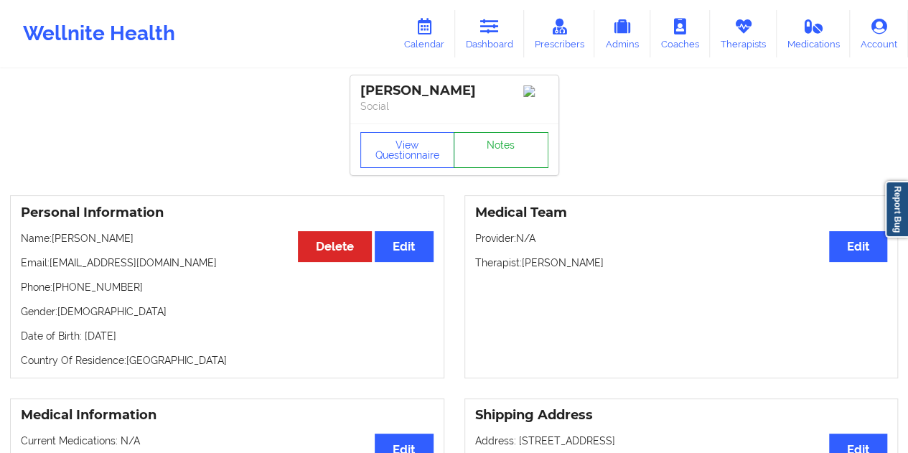
click at [498, 155] on link "Notes" at bounding box center [501, 150] width 95 height 36
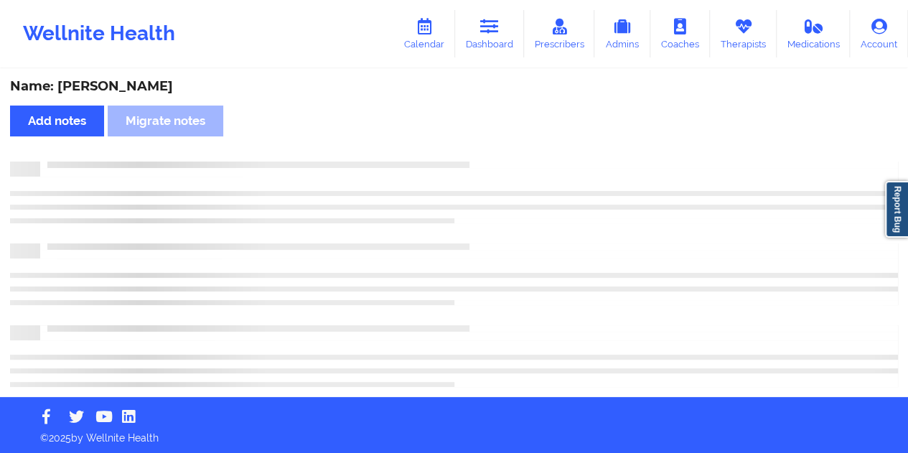
click at [125, 88] on div "Name: [PERSON_NAME]" at bounding box center [454, 86] width 888 height 17
click at [126, 88] on div "Name: [PERSON_NAME]" at bounding box center [454, 86] width 888 height 17
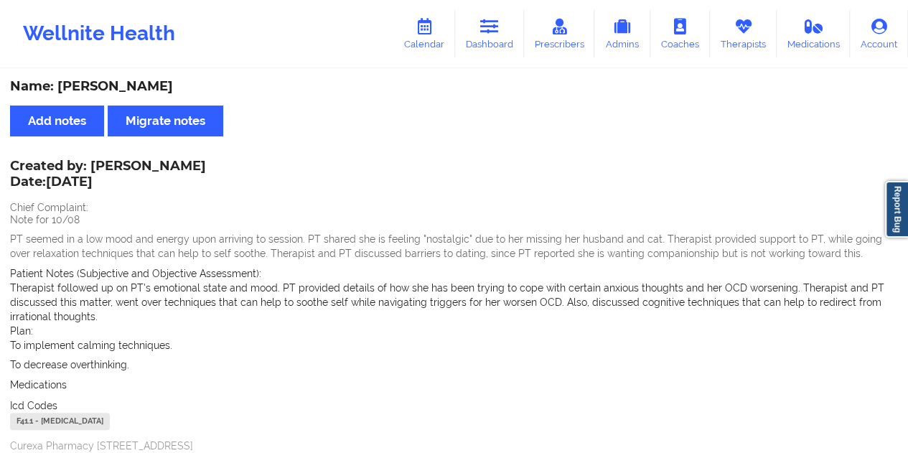
drag, startPoint x: 504, startPoint y: 50, endPoint x: 506, endPoint y: 65, distance: 15.2
click at [504, 50] on link "Dashboard" at bounding box center [489, 33] width 69 height 47
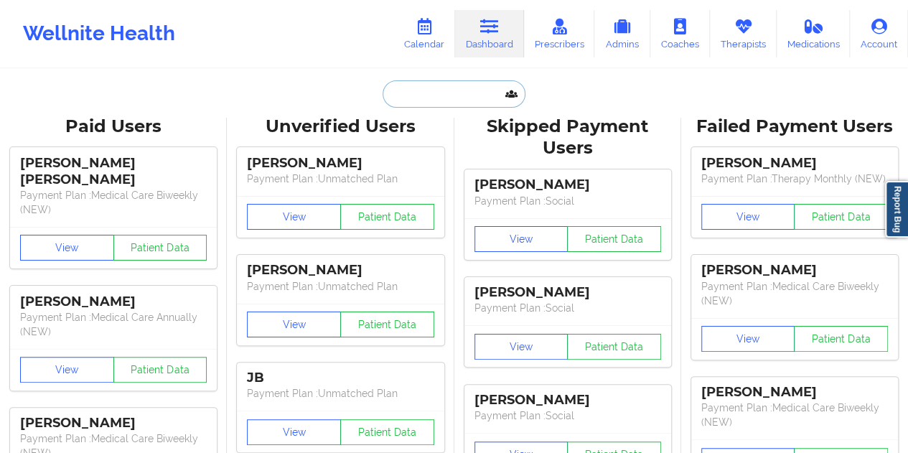
click at [457, 93] on input "text" at bounding box center [454, 93] width 142 height 27
paste input "[EMAIL_ADDRESS][DOMAIN_NAME]"
type input "[EMAIL_ADDRESS][DOMAIN_NAME]"
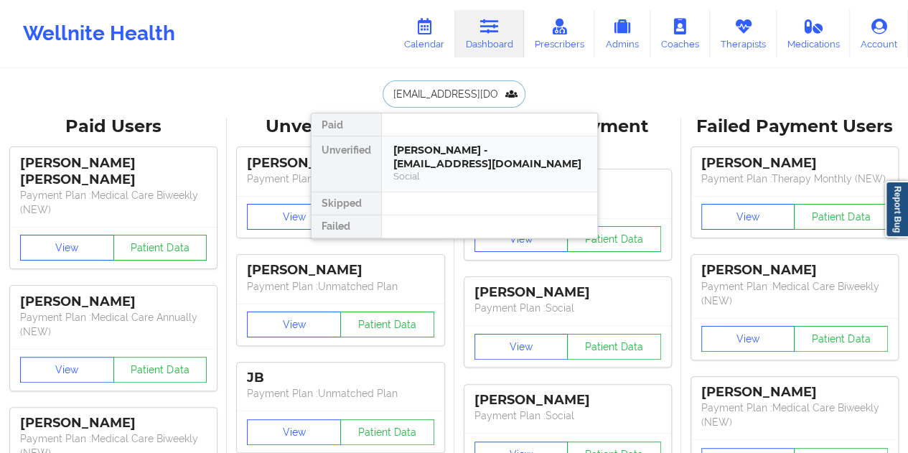
click at [441, 170] on div "Social" at bounding box center [489, 176] width 192 height 12
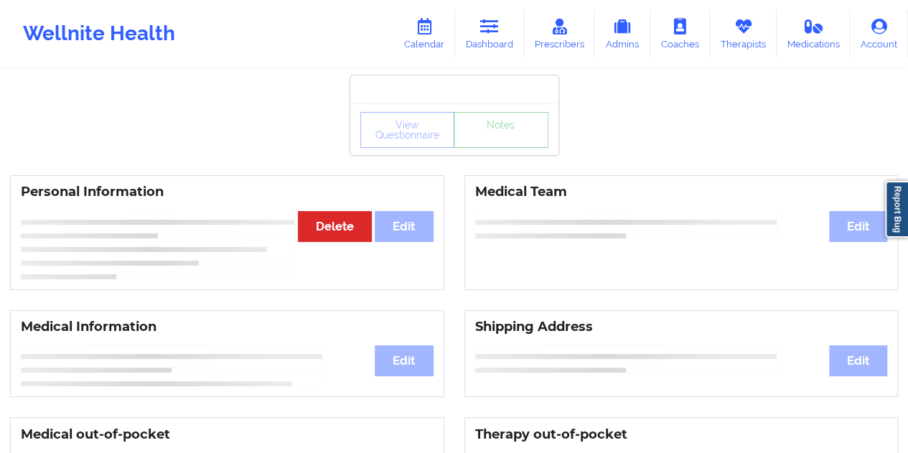
click at [500, 148] on link "Notes" at bounding box center [501, 130] width 95 height 36
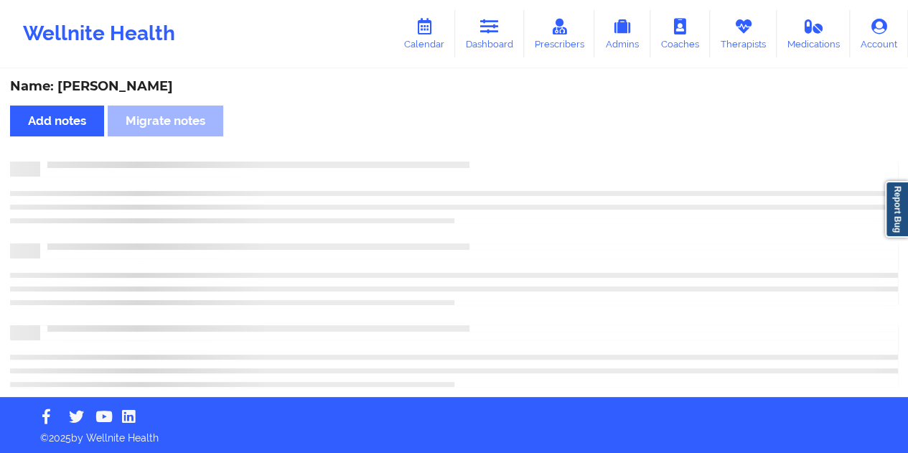
click at [147, 87] on div "Name: [PERSON_NAME]" at bounding box center [454, 86] width 888 height 17
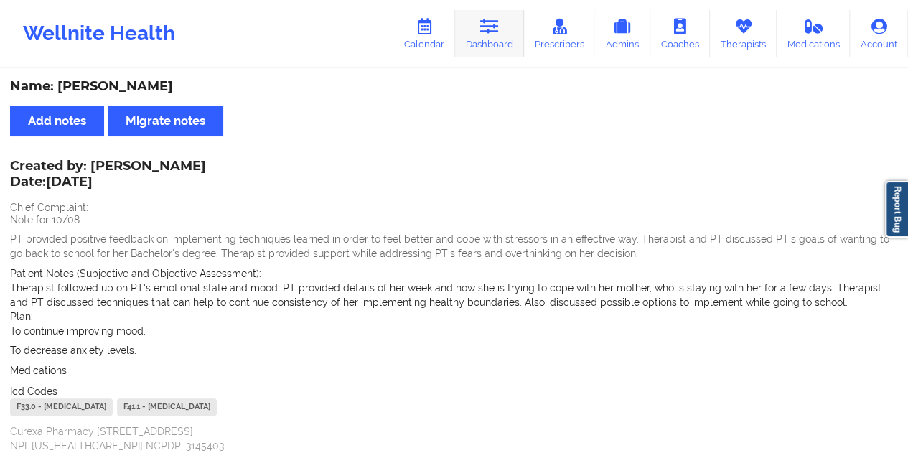
click at [490, 50] on link "Dashboard" at bounding box center [489, 33] width 69 height 47
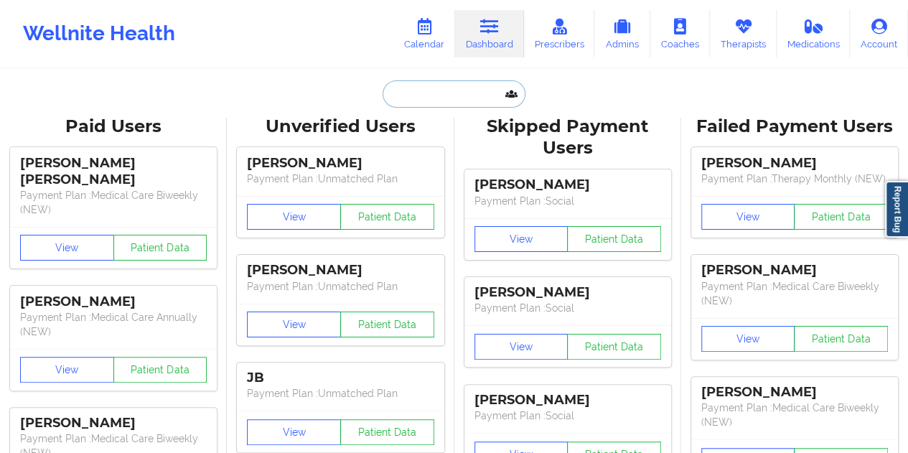
click at [426, 106] on input "text" at bounding box center [454, 93] width 142 height 27
paste input "[EMAIL_ADDRESS][DOMAIN_NAME]"
type input "[EMAIL_ADDRESS][DOMAIN_NAME]"
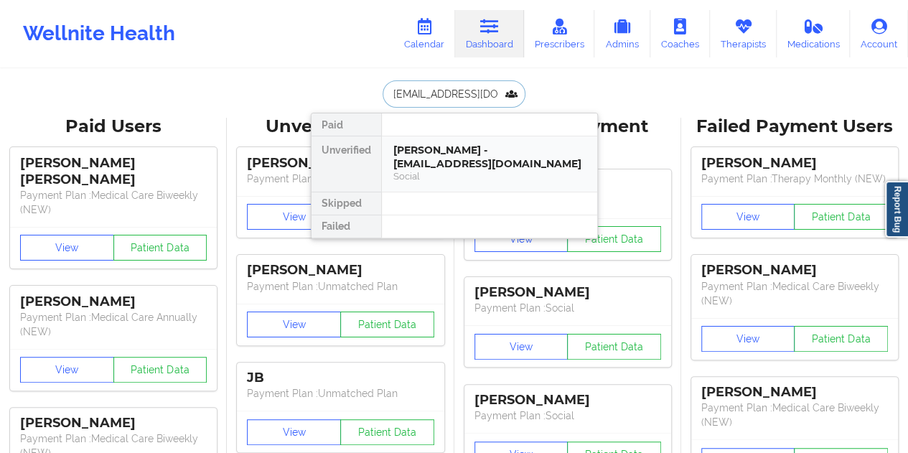
click at [462, 149] on div "[PERSON_NAME] - [EMAIL_ADDRESS][DOMAIN_NAME]" at bounding box center [489, 157] width 192 height 27
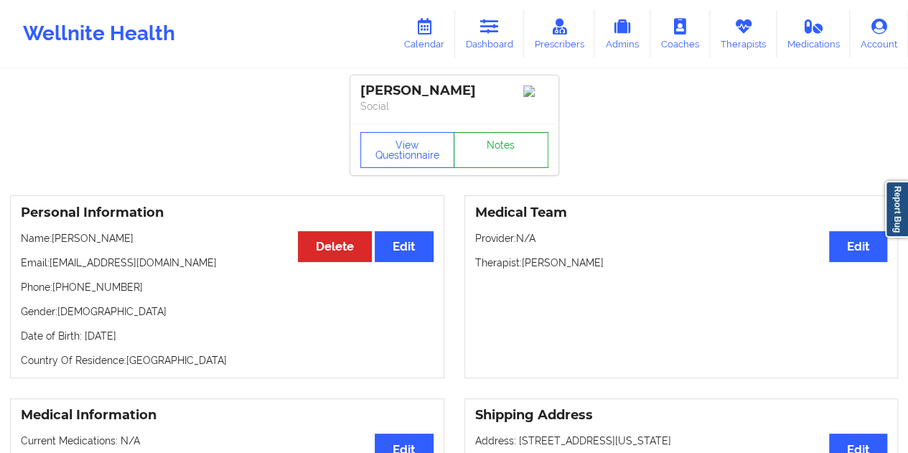
click at [498, 153] on link "Notes" at bounding box center [501, 150] width 95 height 36
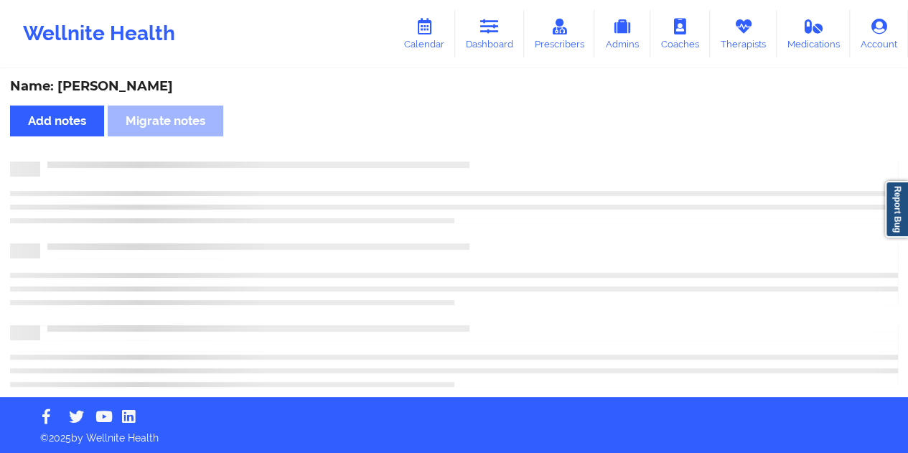
click at [107, 87] on div "Name: [PERSON_NAME]" at bounding box center [454, 86] width 888 height 17
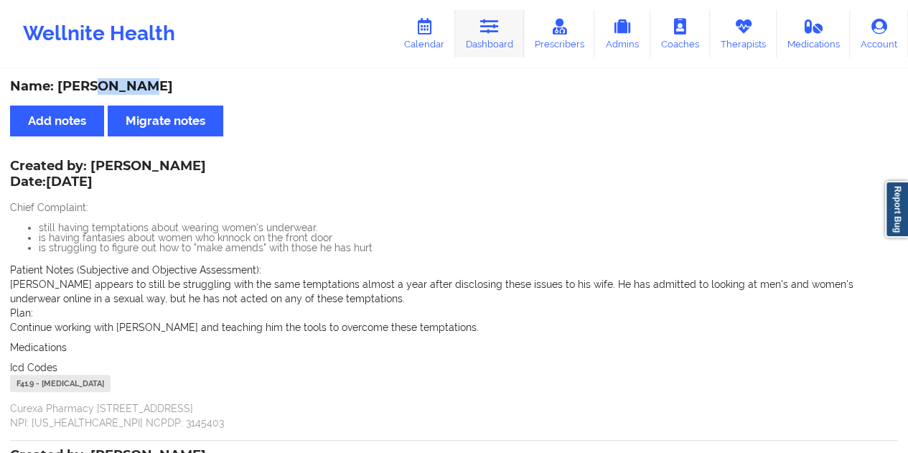
click at [502, 32] on link "Dashboard" at bounding box center [489, 33] width 69 height 47
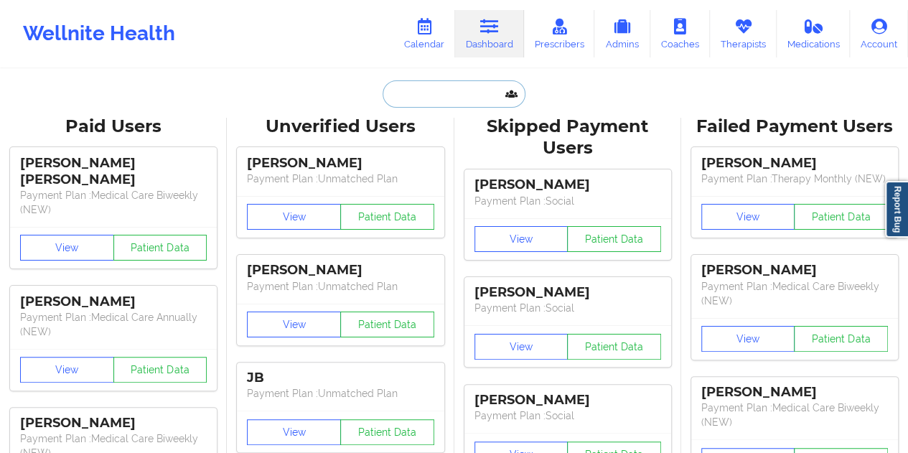
click at [459, 83] on input "text" at bounding box center [454, 93] width 142 height 27
paste input "[EMAIL_ADDRESS][DOMAIN_NAME]"
type input "[EMAIL_ADDRESS][DOMAIN_NAME]"
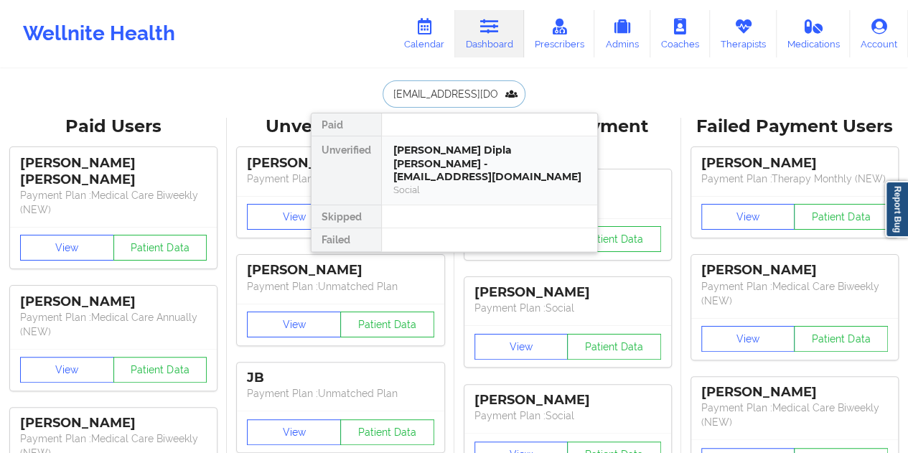
click at [467, 169] on div "[PERSON_NAME] Dipla [PERSON_NAME] - [EMAIL_ADDRESS][DOMAIN_NAME]" at bounding box center [489, 164] width 192 height 40
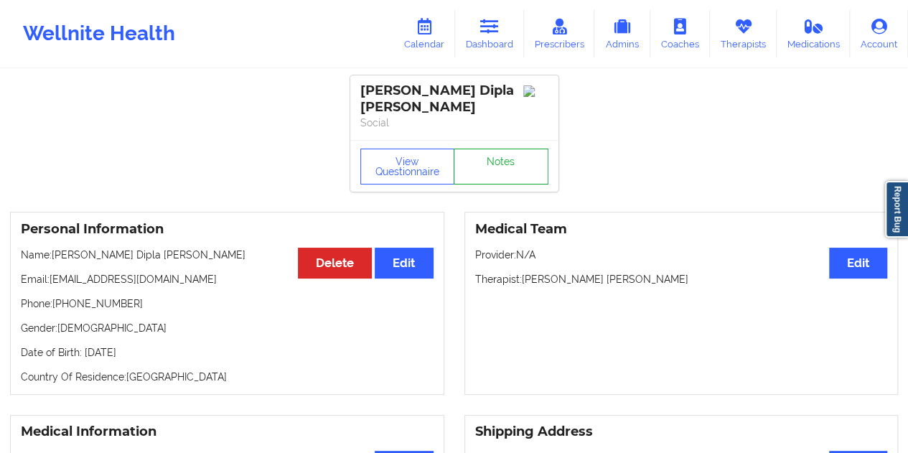
click at [499, 152] on link "Notes" at bounding box center [501, 167] width 95 height 36
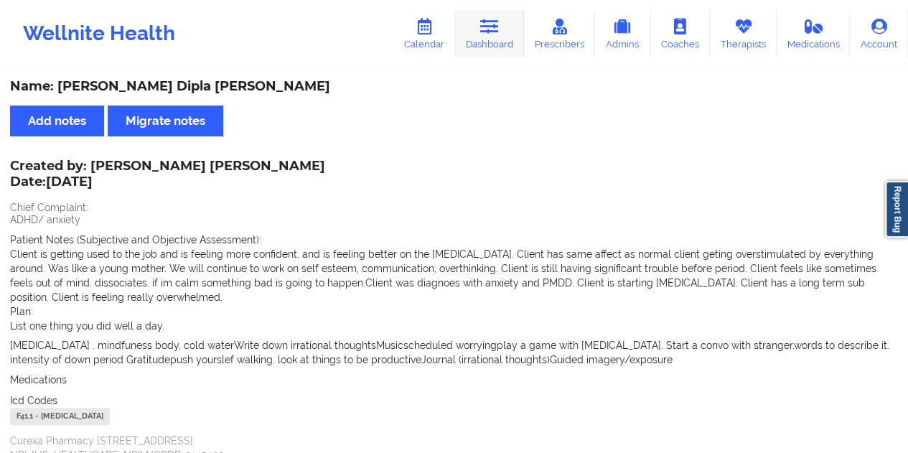
click at [498, 52] on link "Dashboard" at bounding box center [489, 33] width 69 height 47
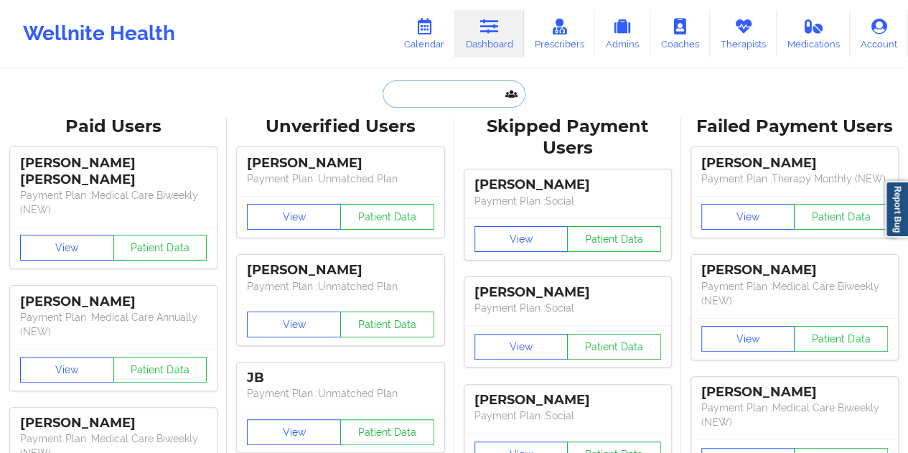
click at [428, 93] on input "text" at bounding box center [454, 93] width 142 height 27
paste input "[EMAIL_ADDRESS][DOMAIN_NAME]"
type input "[EMAIL_ADDRESS][DOMAIN_NAME]"
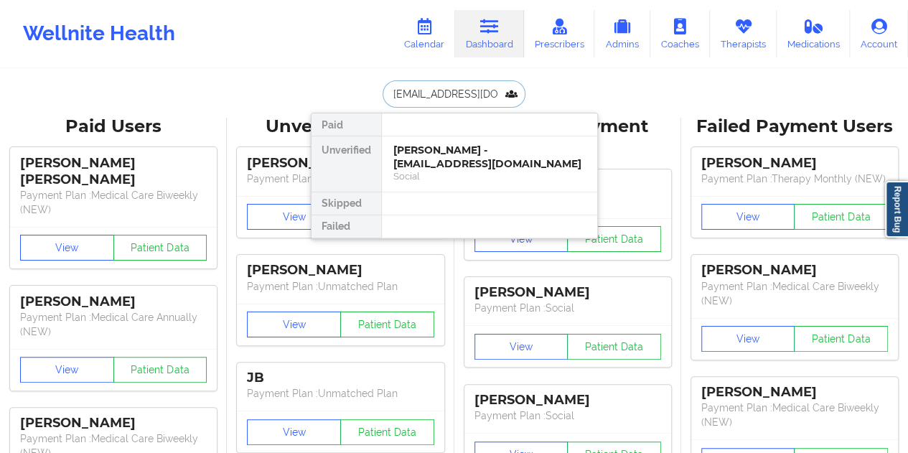
click at [459, 154] on div "[PERSON_NAME] - [EMAIL_ADDRESS][DOMAIN_NAME]" at bounding box center [489, 157] width 192 height 27
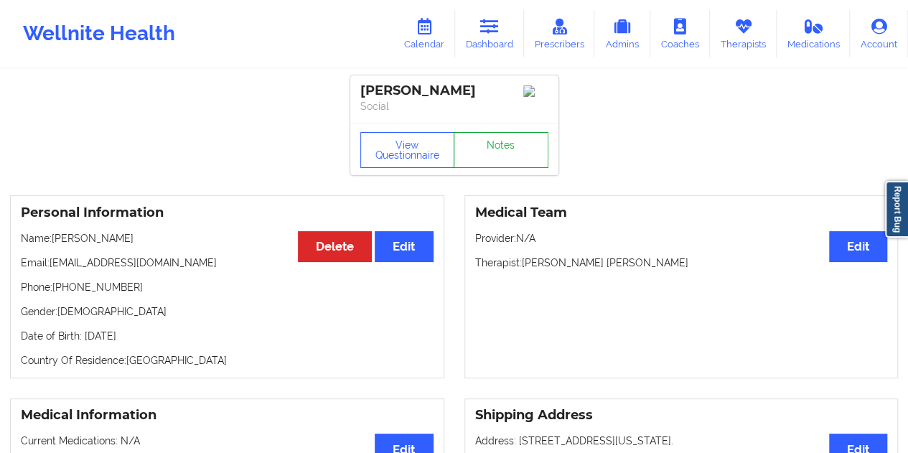
click at [497, 147] on link "Notes" at bounding box center [501, 150] width 95 height 36
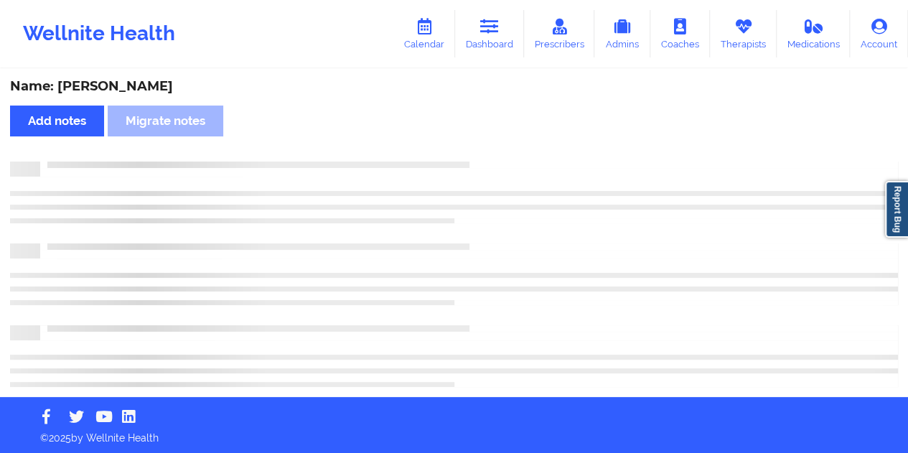
click at [138, 82] on div "Name: [PERSON_NAME]" at bounding box center [454, 86] width 888 height 17
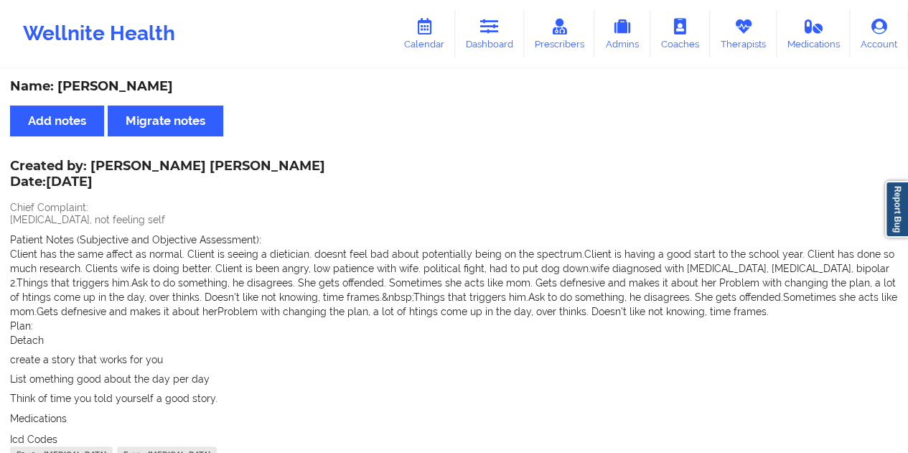
click at [504, 34] on link "Dashboard" at bounding box center [489, 33] width 69 height 47
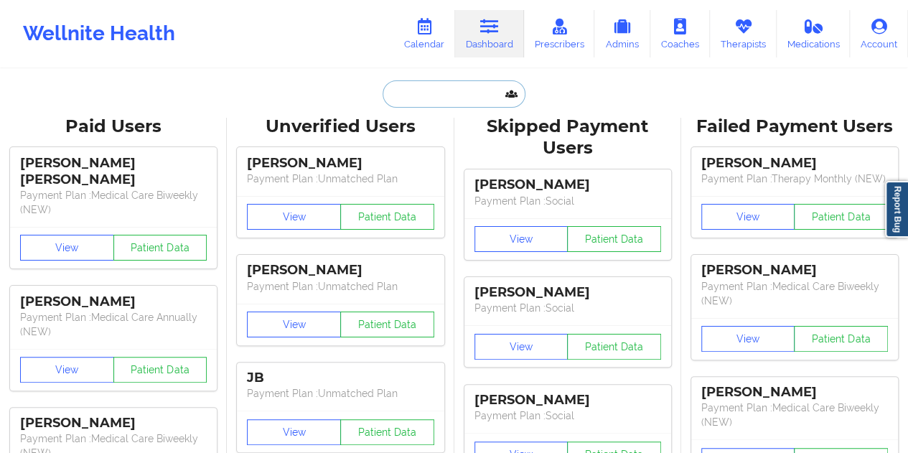
click at [433, 84] on input "text" at bounding box center [454, 93] width 142 height 27
paste input "[EMAIL_ADDRESS][DOMAIN_NAME]"
type input "[EMAIL_ADDRESS][DOMAIN_NAME]"
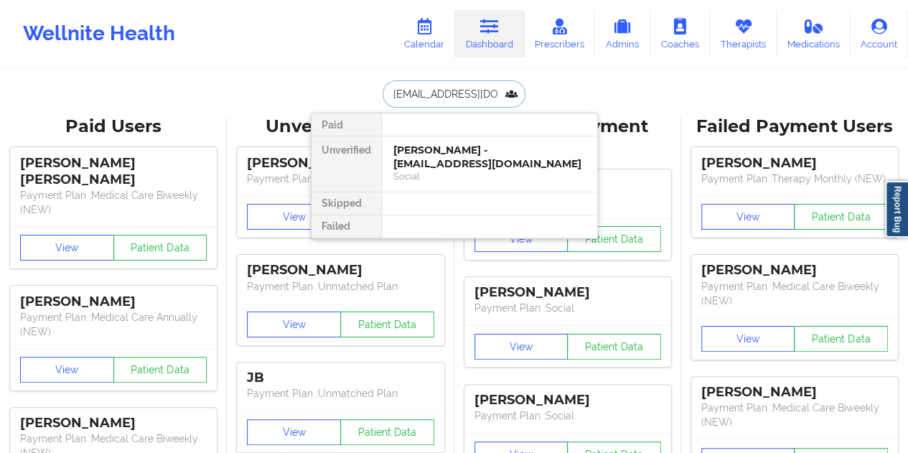
click at [466, 154] on div "[PERSON_NAME] - [EMAIL_ADDRESS][DOMAIN_NAME]" at bounding box center [489, 157] width 192 height 27
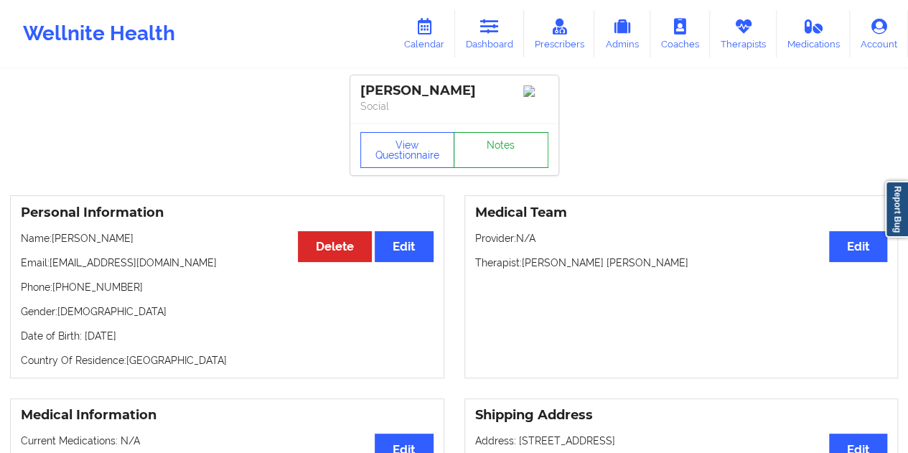
click at [497, 146] on link "Notes" at bounding box center [501, 150] width 95 height 36
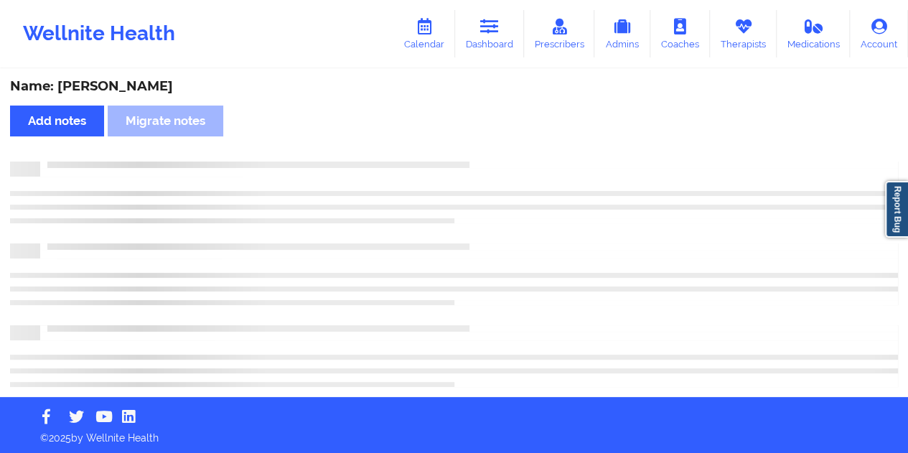
click at [135, 82] on div "Name: [PERSON_NAME]" at bounding box center [454, 86] width 888 height 17
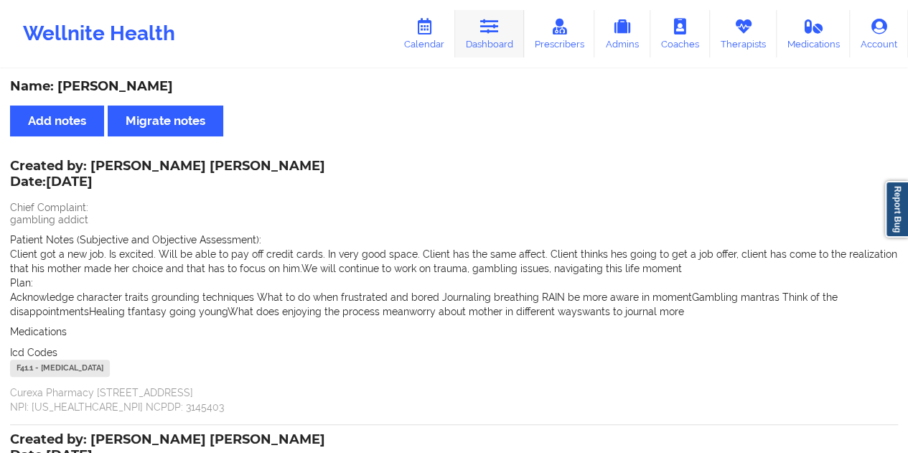
click at [506, 47] on link "Dashboard" at bounding box center [489, 33] width 69 height 47
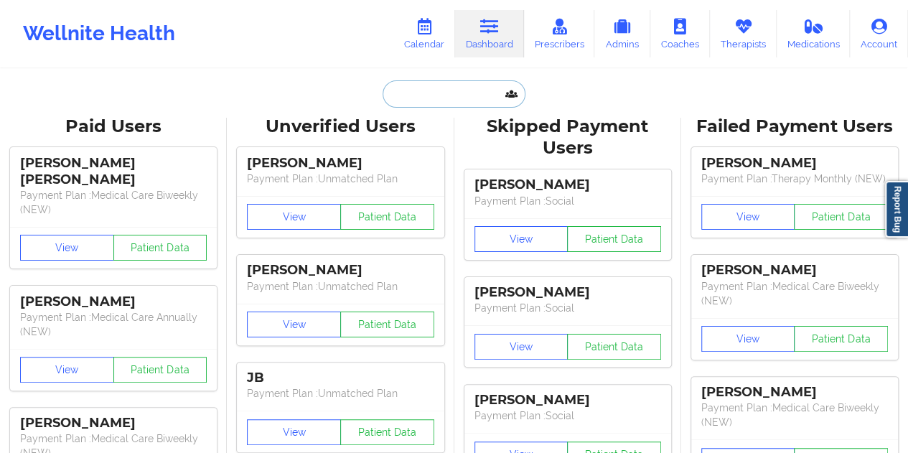
click at [426, 98] on input "text" at bounding box center [454, 93] width 142 height 27
paste input "[EMAIL_ADDRESS][DOMAIN_NAME]"
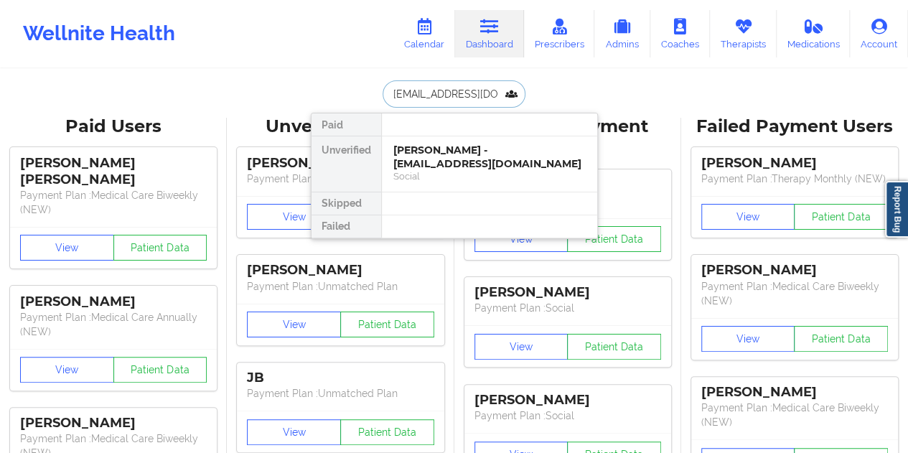
type input "[EMAIL_ADDRESS][DOMAIN_NAME]"
click at [474, 170] on div "Social" at bounding box center [489, 176] width 192 height 12
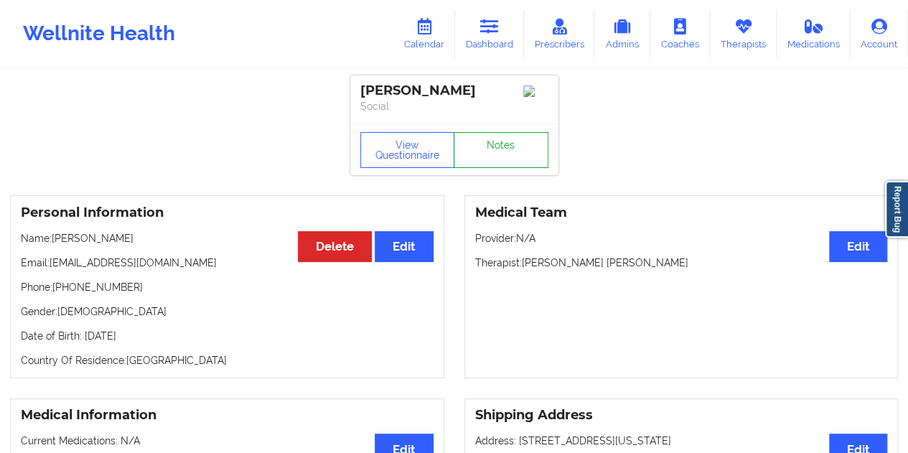
click at [488, 151] on link "Notes" at bounding box center [501, 150] width 95 height 36
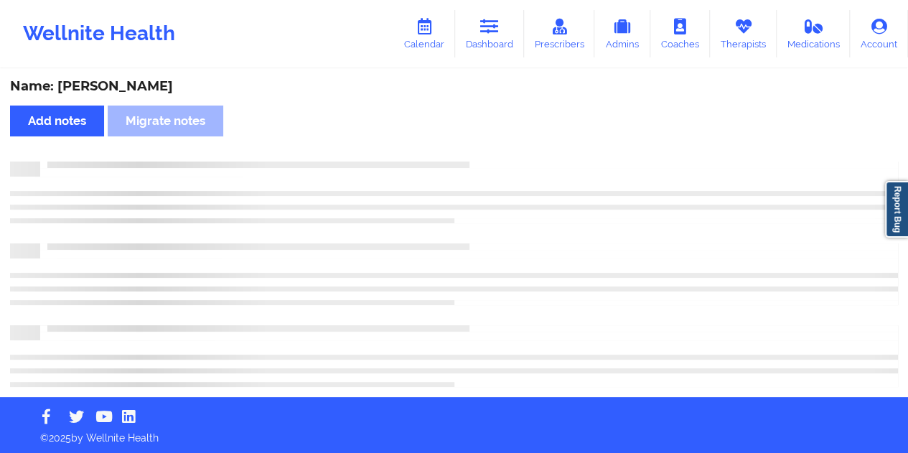
click at [125, 90] on div "Name: [PERSON_NAME]" at bounding box center [454, 86] width 888 height 17
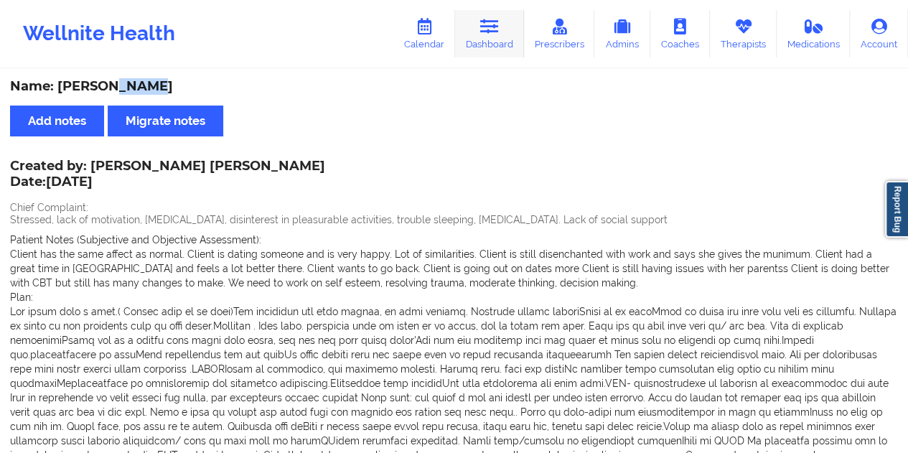
click at [494, 39] on link "Dashboard" at bounding box center [489, 33] width 69 height 47
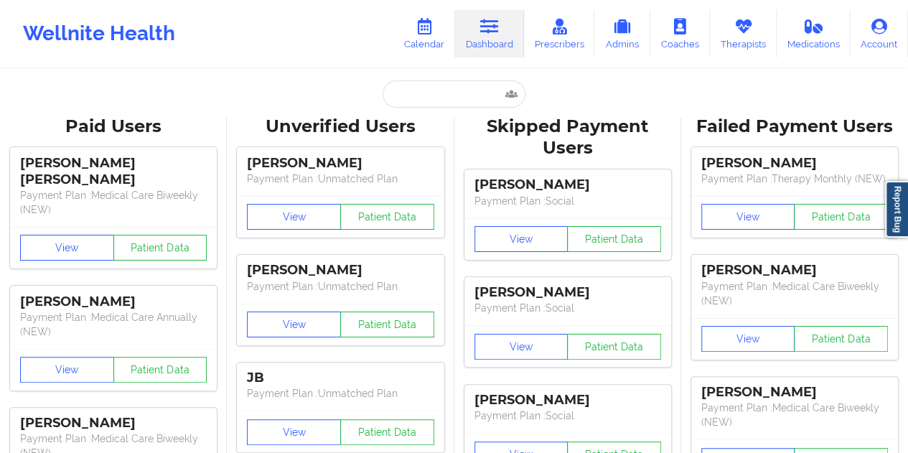
click at [438, 93] on input "text" at bounding box center [454, 93] width 142 height 27
type input "[PERSON_NAME][EMAIL_ADDRESS][DOMAIN_NAME]"
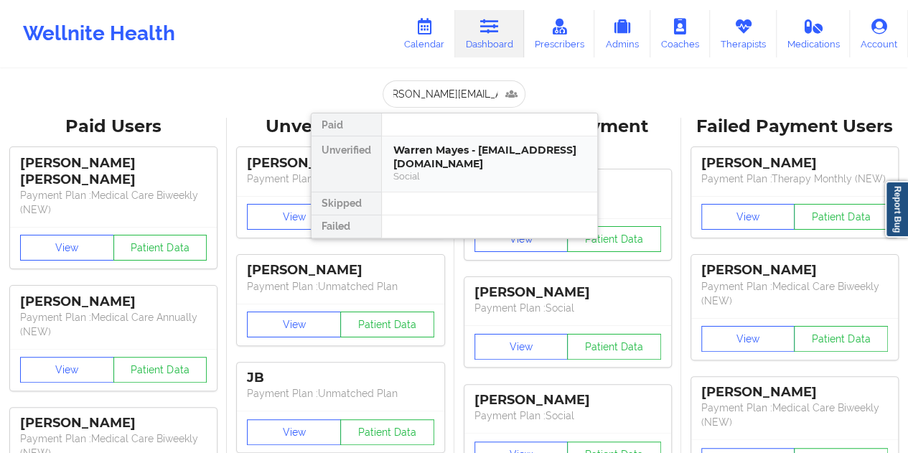
click at [454, 159] on div "Warren Mayes - [EMAIL_ADDRESS][DOMAIN_NAME]" at bounding box center [489, 157] width 192 height 27
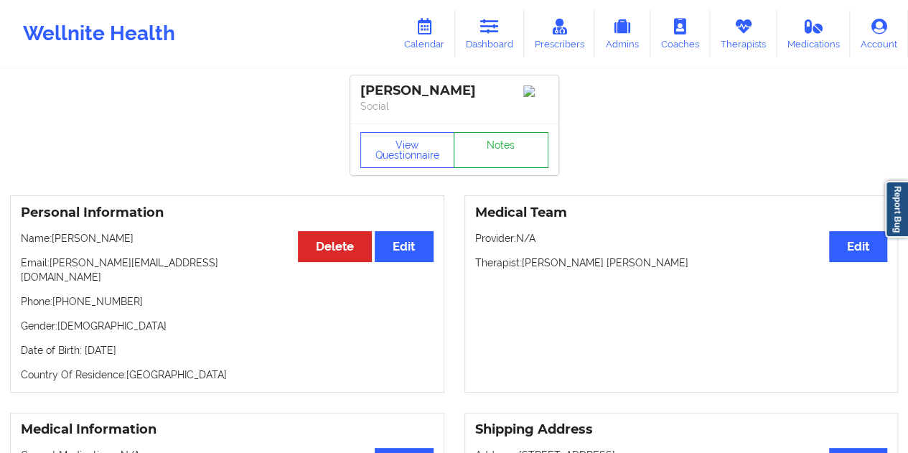
click at [506, 152] on link "Notes" at bounding box center [501, 150] width 95 height 36
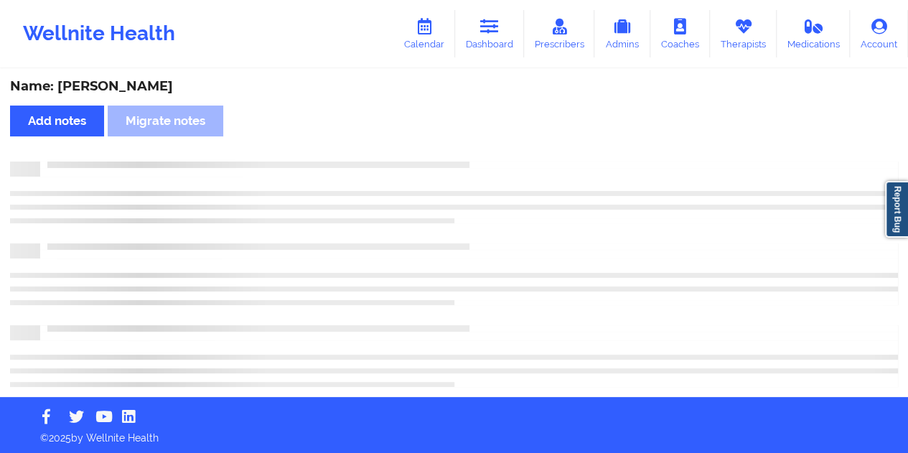
click at [141, 78] on div "Name: [PERSON_NAME] Add notes Migrate notes" at bounding box center [454, 233] width 908 height 327
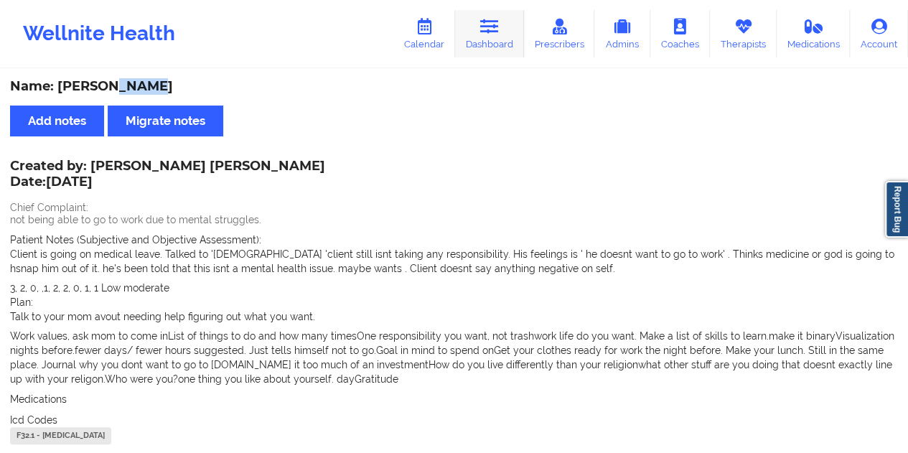
click at [494, 35] on link "Dashboard" at bounding box center [489, 33] width 69 height 47
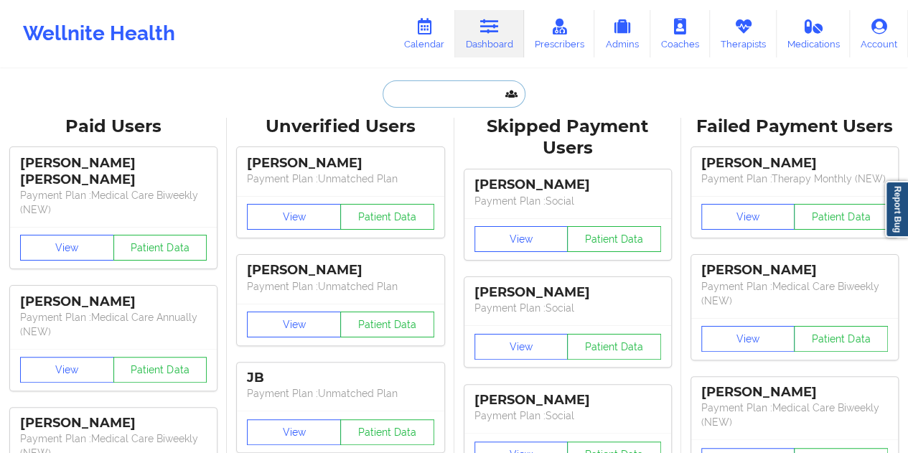
click at [446, 97] on input "text" at bounding box center [454, 93] width 142 height 27
paste input "[EMAIL_ADDRESS][DOMAIN_NAME]"
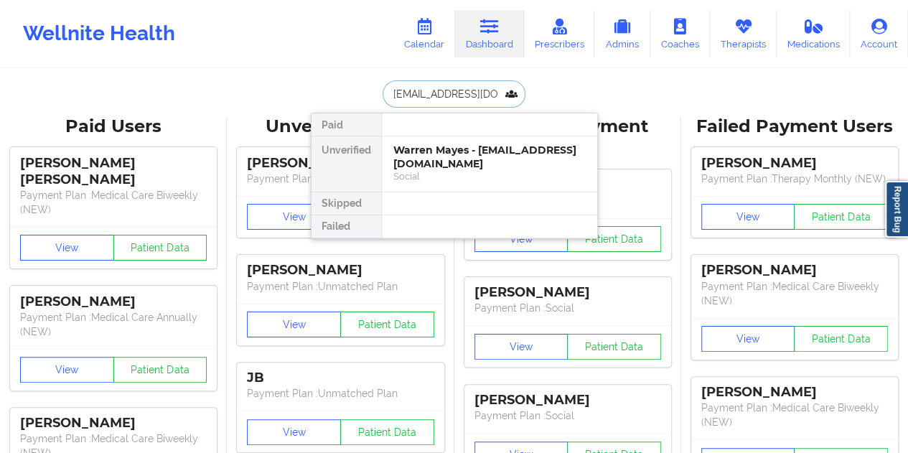
scroll to position [0, 25]
type input "[EMAIL_ADDRESS][DOMAIN_NAME]"
click at [462, 160] on div "[PERSON_NAME] - [EMAIL_ADDRESS][DOMAIN_NAME]" at bounding box center [489, 157] width 192 height 27
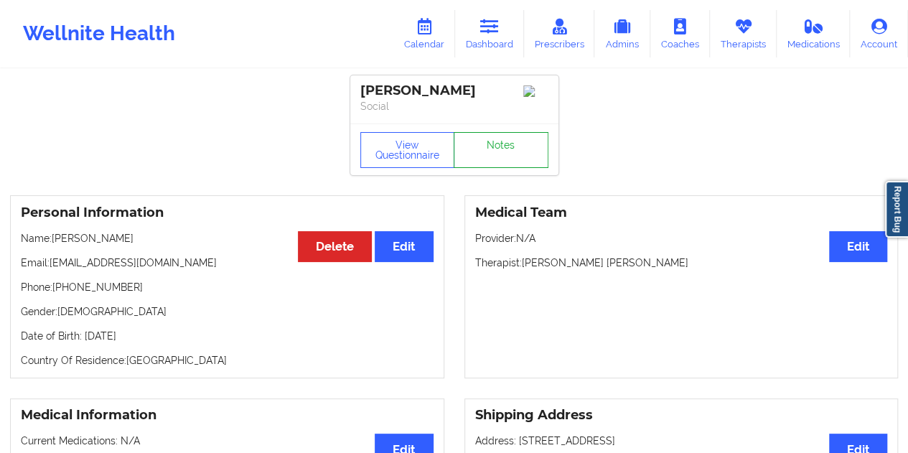
click at [502, 159] on link "Notes" at bounding box center [501, 150] width 95 height 36
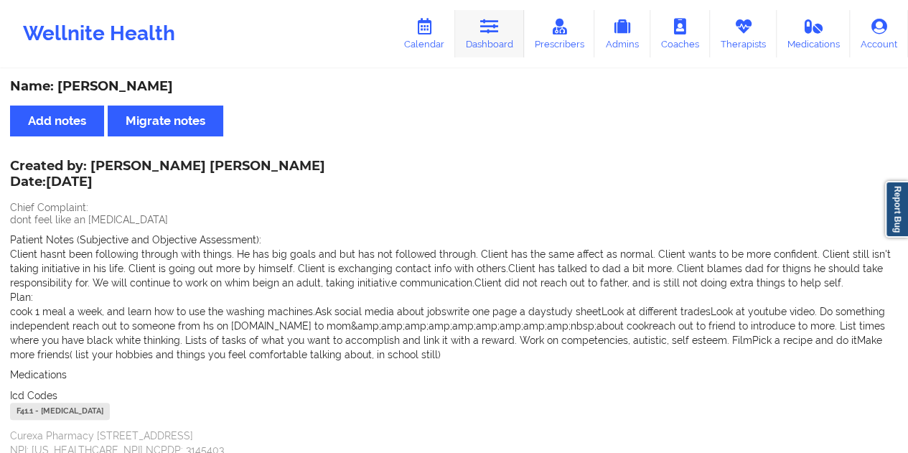
click at [488, 35] on link "Dashboard" at bounding box center [489, 33] width 69 height 47
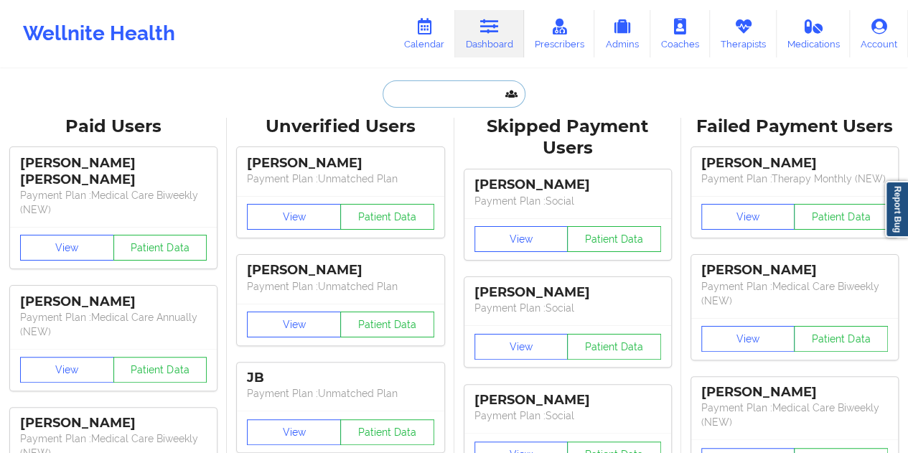
drag, startPoint x: 488, startPoint y: 35, endPoint x: 431, endPoint y: 89, distance: 78.7
click at [431, 88] on input "text" at bounding box center [454, 93] width 142 height 27
paste input "[PERSON_NAME][EMAIL_ADDRESS][DOMAIN_NAME]"
type input "[PERSON_NAME][EMAIL_ADDRESS][DOMAIN_NAME]"
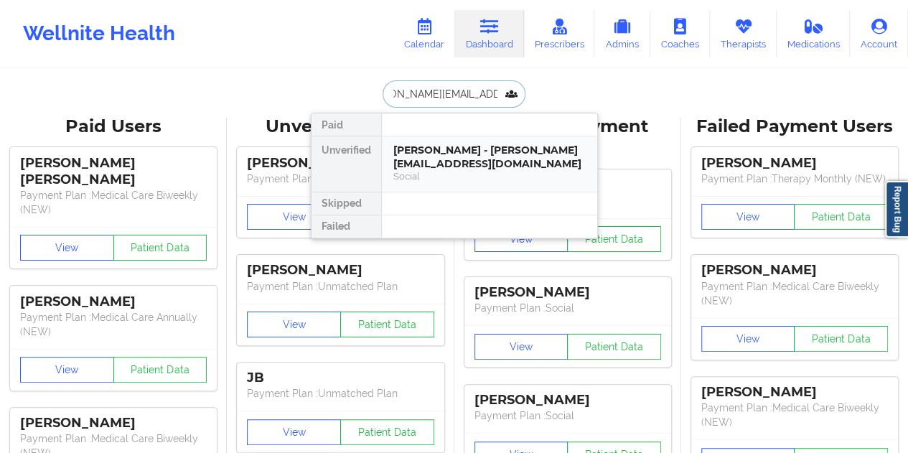
click at [468, 156] on div "[PERSON_NAME] - [PERSON_NAME][EMAIL_ADDRESS][DOMAIN_NAME]" at bounding box center [489, 157] width 192 height 27
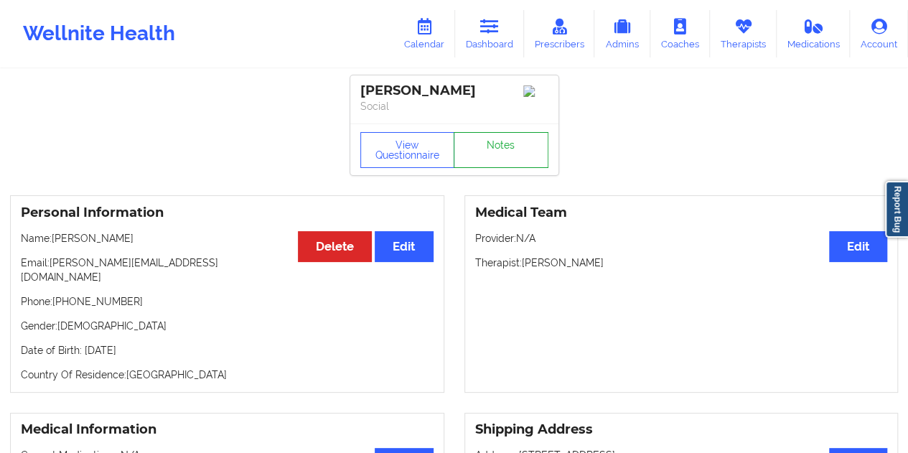
click at [498, 163] on link "Notes" at bounding box center [501, 150] width 95 height 36
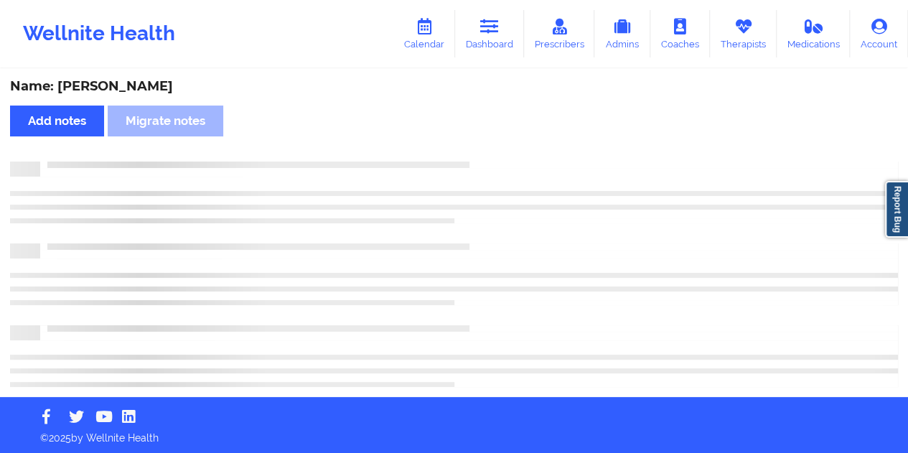
click at [137, 90] on div "Name: [PERSON_NAME]" at bounding box center [454, 86] width 888 height 17
click at [138, 90] on div "Name: [PERSON_NAME]" at bounding box center [454, 86] width 888 height 17
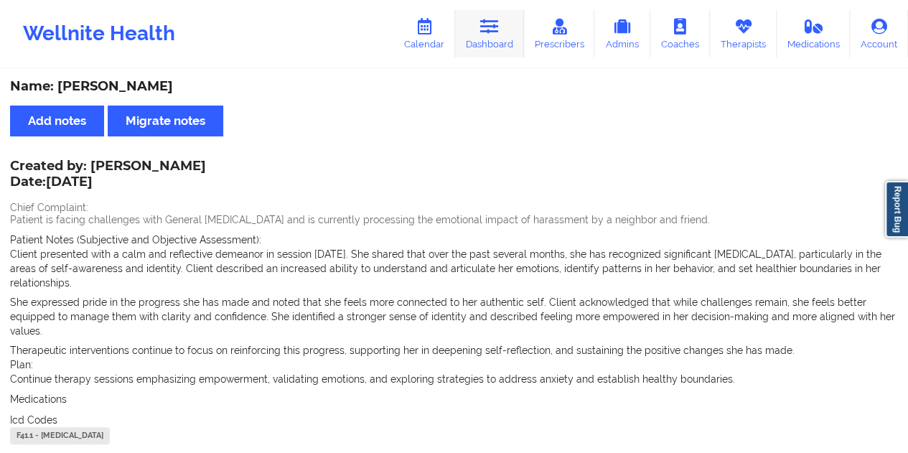
click at [490, 43] on link "Dashboard" at bounding box center [489, 33] width 69 height 47
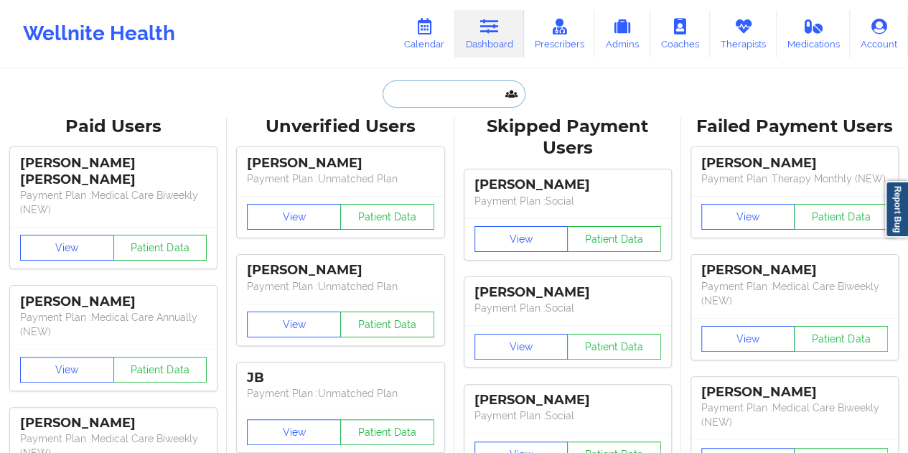
click at [445, 98] on input "text" at bounding box center [454, 93] width 142 height 27
paste input "[EMAIL_ADDRESS][DOMAIN_NAME]"
type input "[EMAIL_ADDRESS][DOMAIN_NAME]"
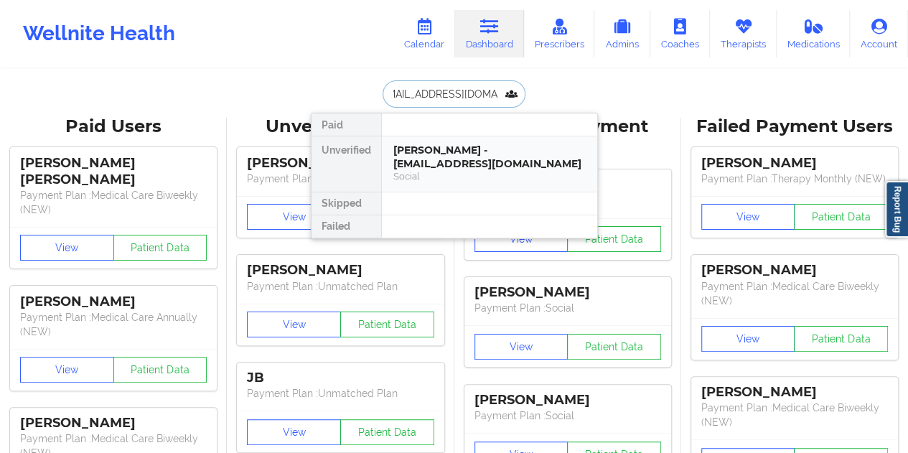
click at [464, 156] on div "[PERSON_NAME] - [EMAIL_ADDRESS][DOMAIN_NAME]" at bounding box center [489, 157] width 192 height 27
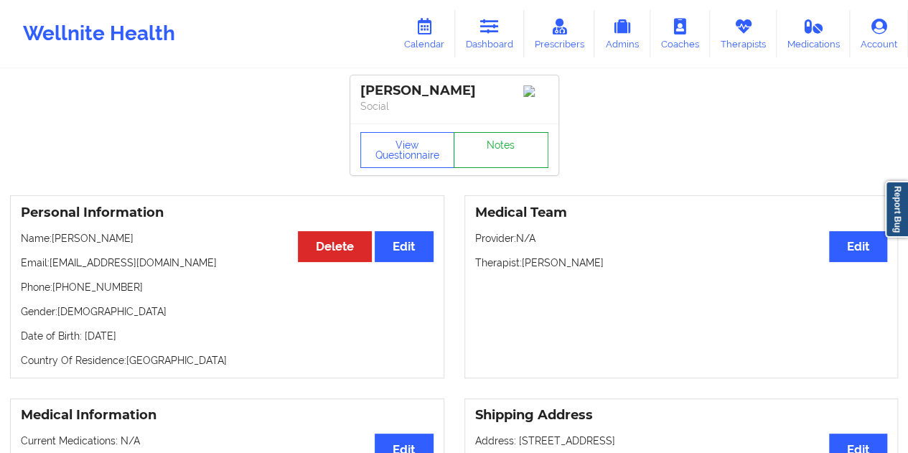
click at [509, 164] on link "Notes" at bounding box center [501, 150] width 95 height 36
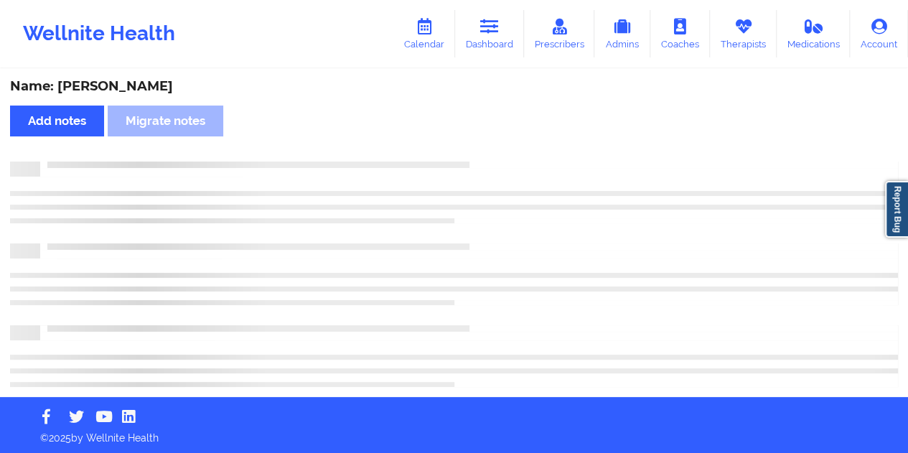
click at [125, 85] on div "Name: [PERSON_NAME]" at bounding box center [454, 86] width 888 height 17
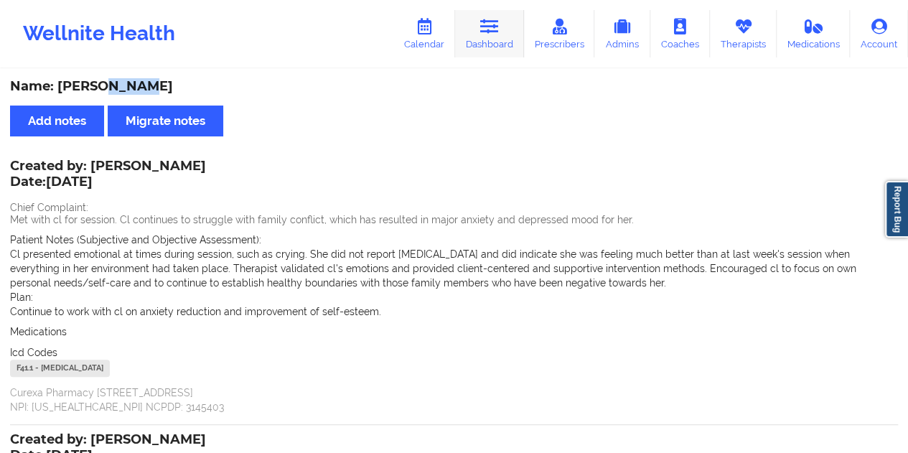
click at [497, 32] on icon at bounding box center [489, 27] width 19 height 16
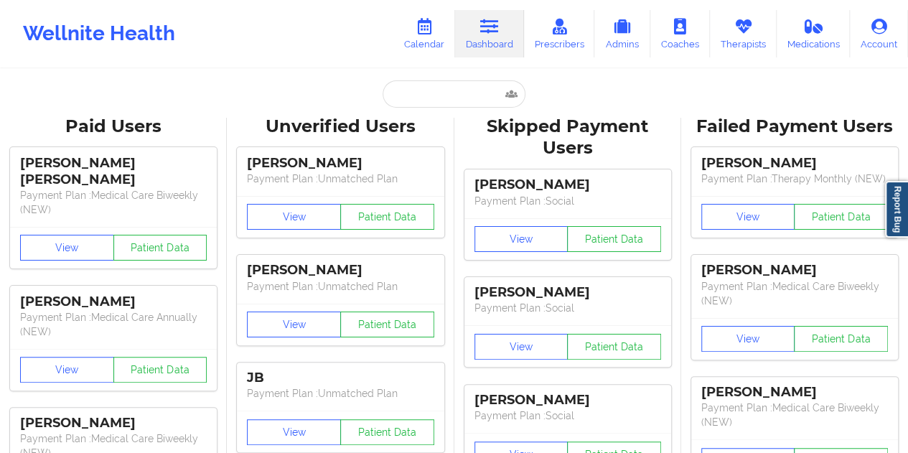
click at [416, 86] on input "text" at bounding box center [454, 93] width 142 height 27
paste input "[EMAIL_ADDRESS][DOMAIN_NAME]"
type input "[EMAIL_ADDRESS][DOMAIN_NAME]"
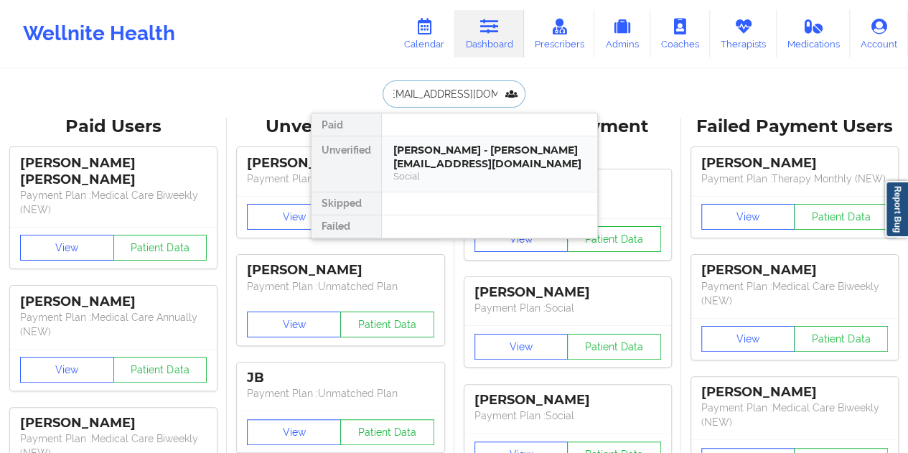
click at [457, 172] on div "Social" at bounding box center [489, 176] width 192 height 12
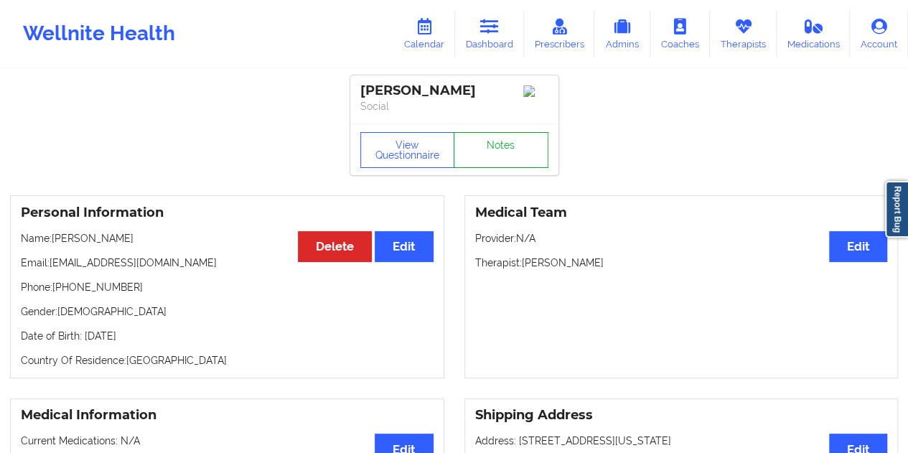
click at [505, 151] on link "Notes" at bounding box center [501, 150] width 95 height 36
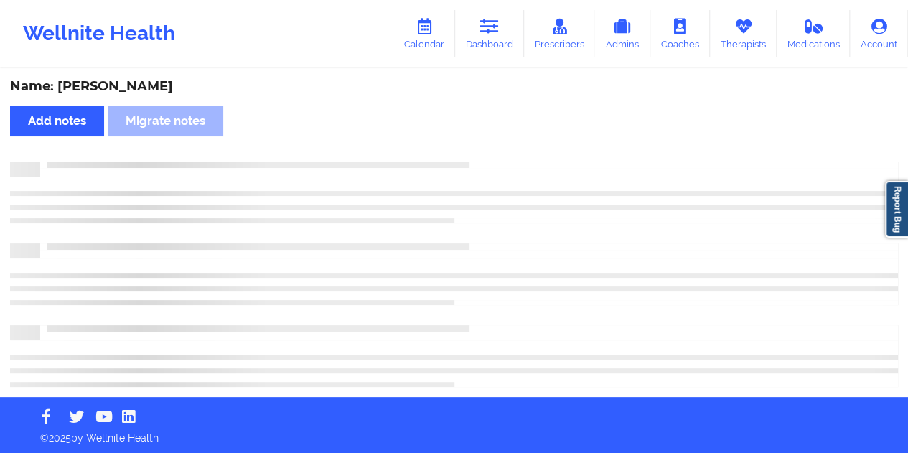
click at [128, 90] on div "Name: [PERSON_NAME]" at bounding box center [454, 86] width 888 height 17
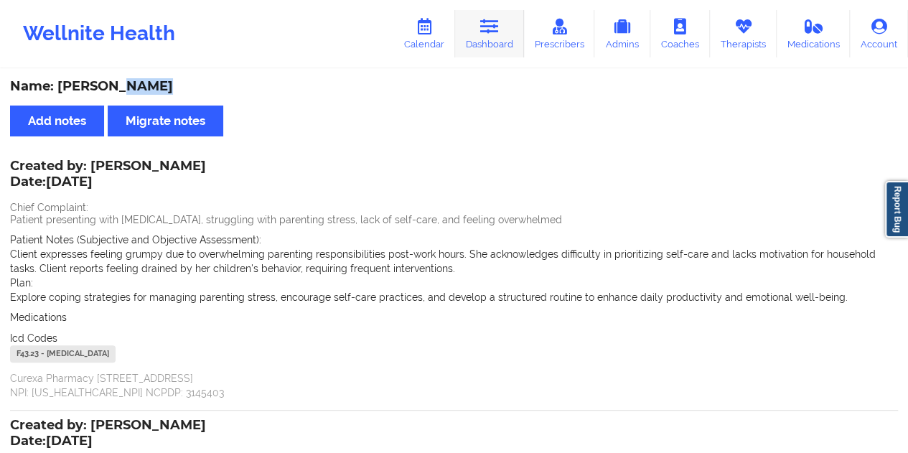
click at [492, 27] on icon at bounding box center [489, 27] width 19 height 16
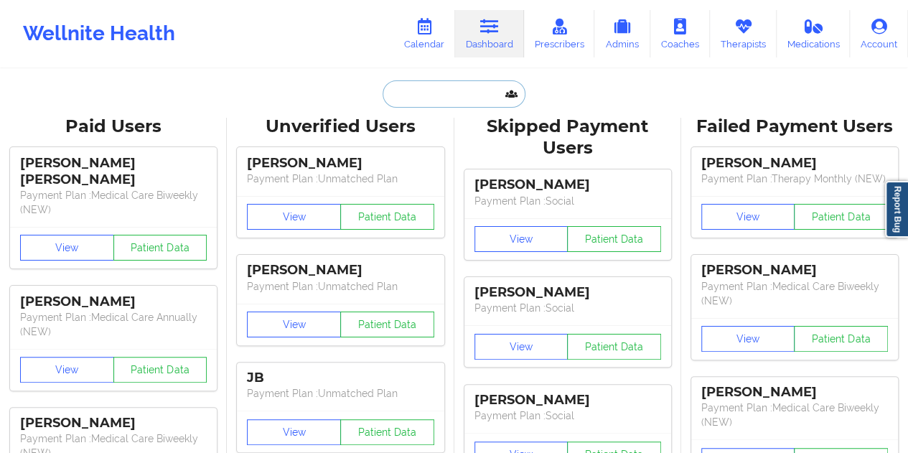
click at [415, 103] on input "text" at bounding box center [454, 93] width 142 height 27
paste input "[EMAIL_ADDRESS][DOMAIN_NAME]"
type input "[EMAIL_ADDRESS][DOMAIN_NAME]"
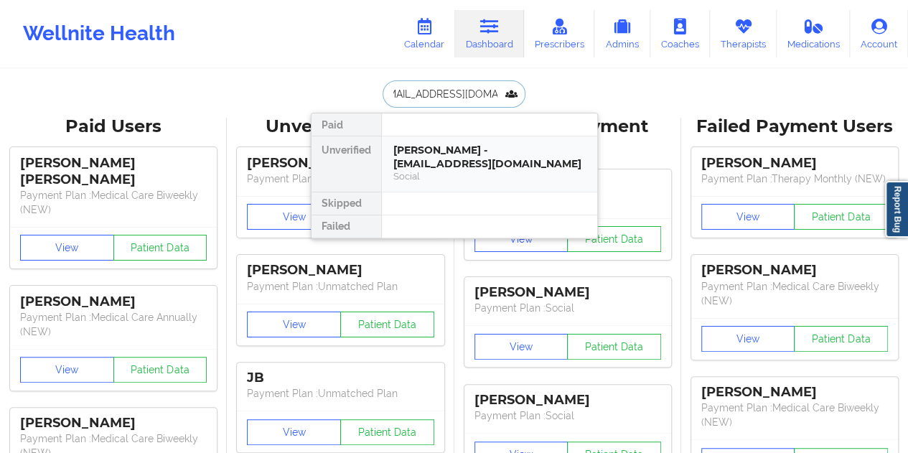
click at [462, 161] on div "[PERSON_NAME] - [EMAIL_ADDRESS][DOMAIN_NAME]" at bounding box center [489, 157] width 192 height 27
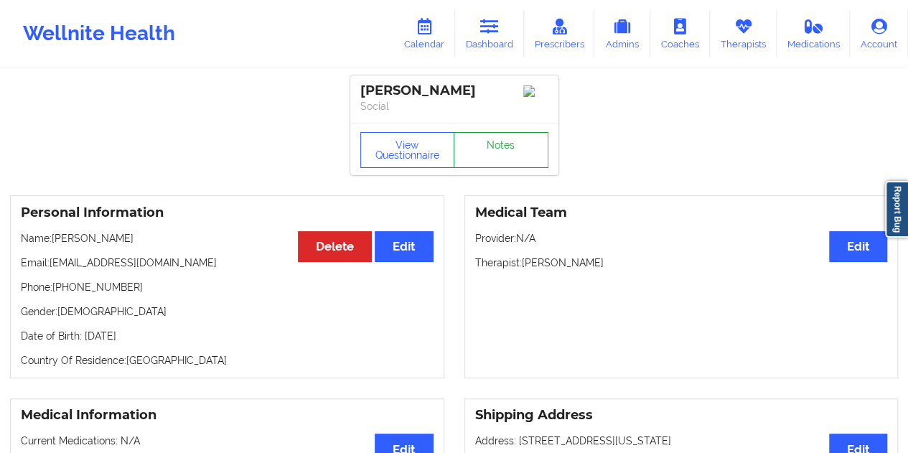
click at [495, 147] on link "Notes" at bounding box center [501, 150] width 95 height 36
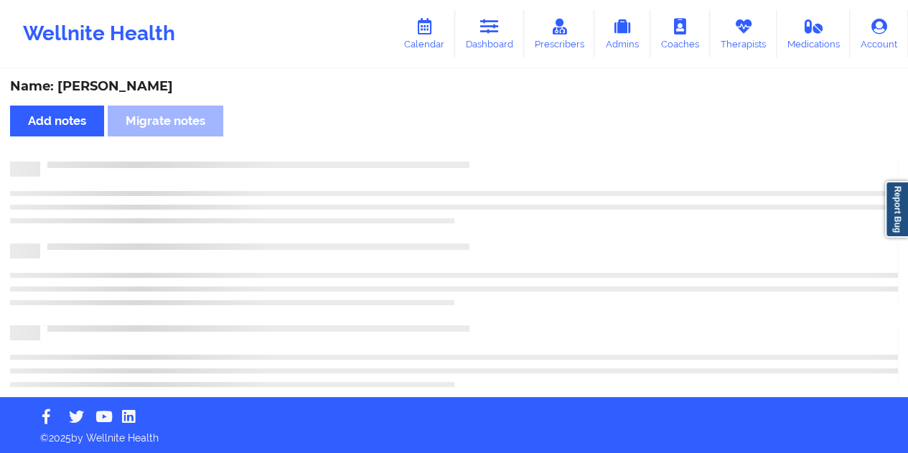
click at [114, 91] on div "Name: [PERSON_NAME]" at bounding box center [454, 86] width 888 height 17
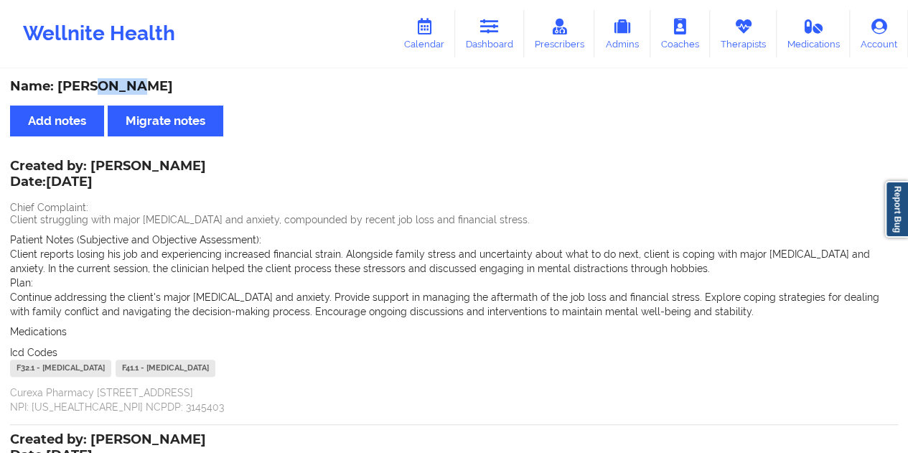
click at [114, 91] on div "Name: [PERSON_NAME]" at bounding box center [454, 86] width 888 height 17
drag, startPoint x: 491, startPoint y: 36, endPoint x: 484, endPoint y: 54, distance: 19.3
click at [491, 36] on link "Dashboard" at bounding box center [489, 33] width 69 height 47
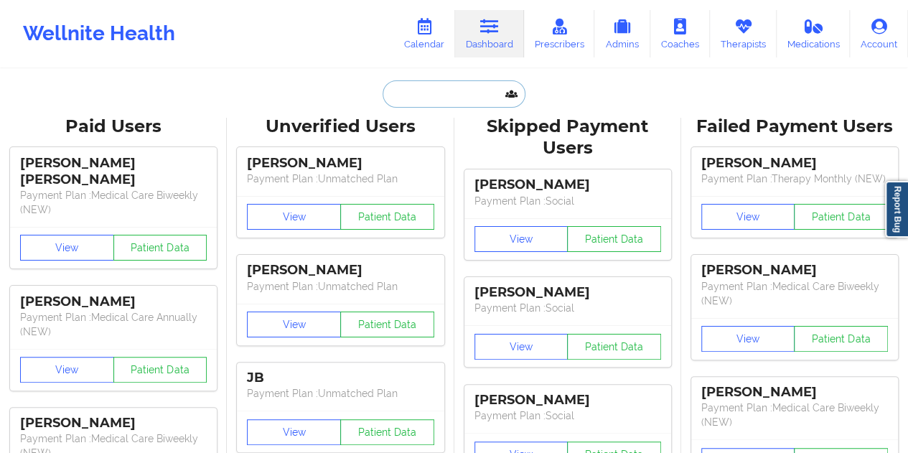
click at [446, 81] on input "text" at bounding box center [454, 93] width 142 height 27
paste input "[EMAIL_ADDRESS][DOMAIN_NAME]"
type input "[EMAIL_ADDRESS][DOMAIN_NAME]"
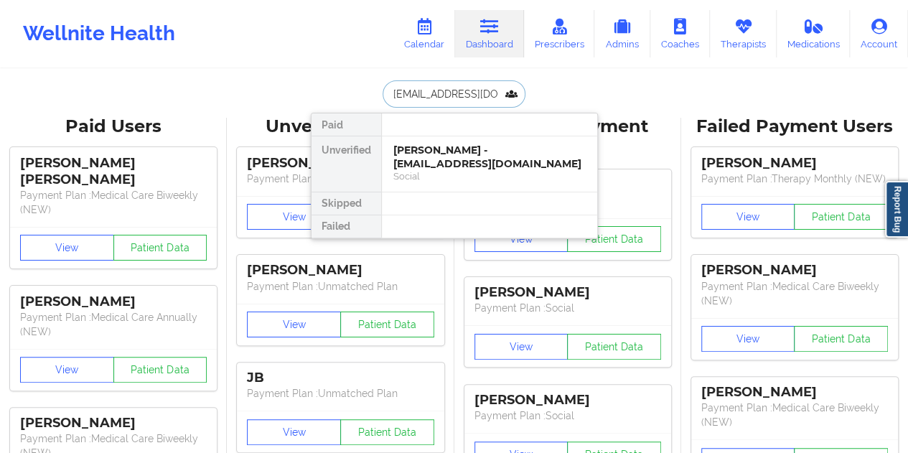
scroll to position [0, 31]
click at [458, 164] on div "[PERSON_NAME] - [EMAIL_ADDRESS][DOMAIN_NAME]" at bounding box center [489, 157] width 192 height 27
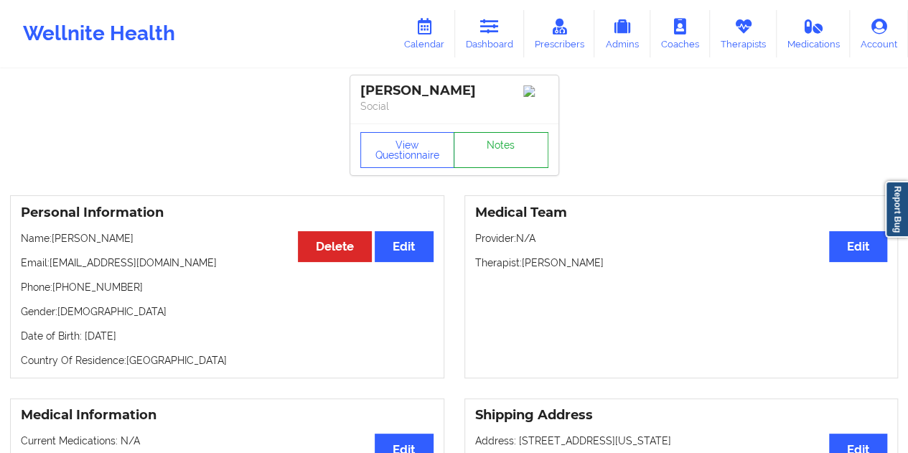
click at [490, 154] on link "Notes" at bounding box center [501, 150] width 95 height 36
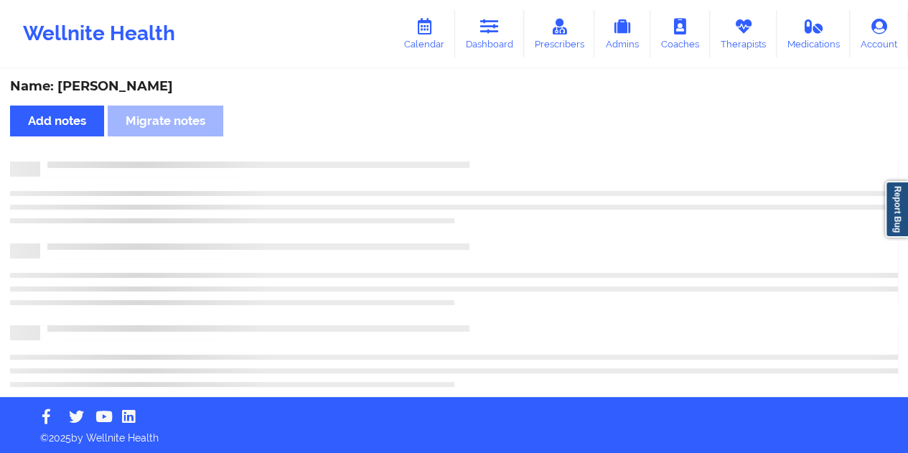
click at [165, 91] on div "Name: [PERSON_NAME]" at bounding box center [454, 86] width 888 height 17
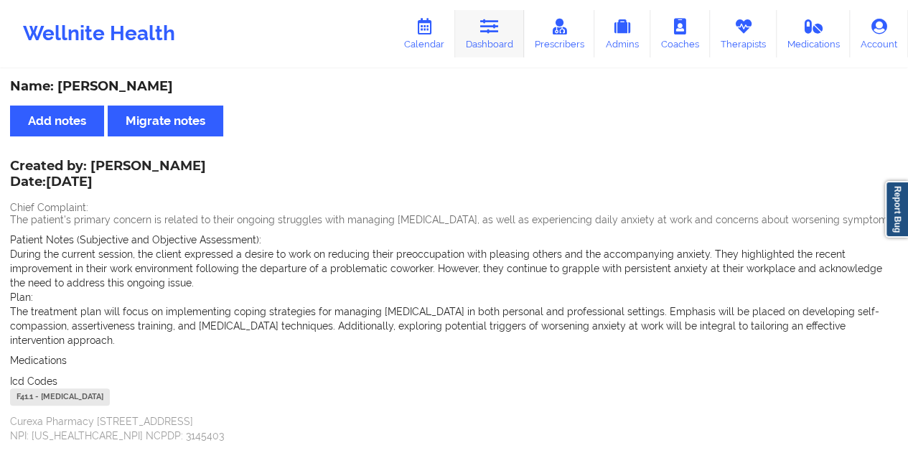
click at [492, 48] on link "Dashboard" at bounding box center [489, 33] width 69 height 47
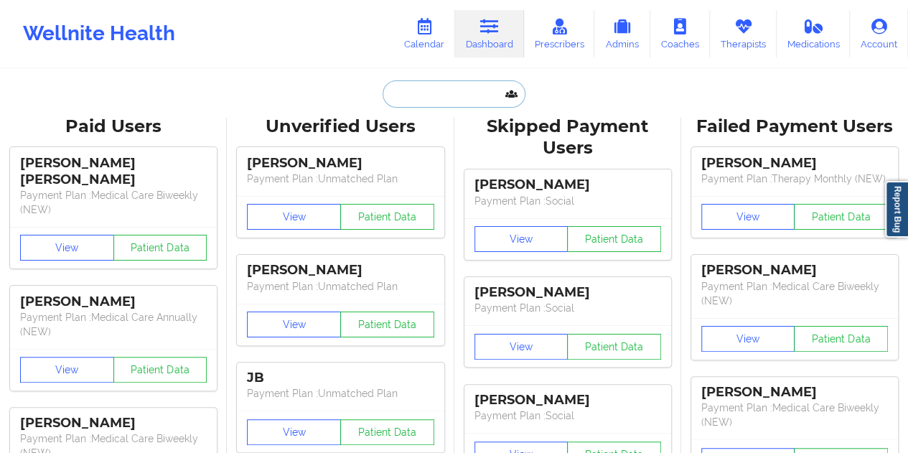
click at [465, 90] on input "text" at bounding box center [454, 93] width 142 height 27
paste input "[EMAIL_ADDRESS][DOMAIN_NAME]"
type input "[EMAIL_ADDRESS][DOMAIN_NAME]"
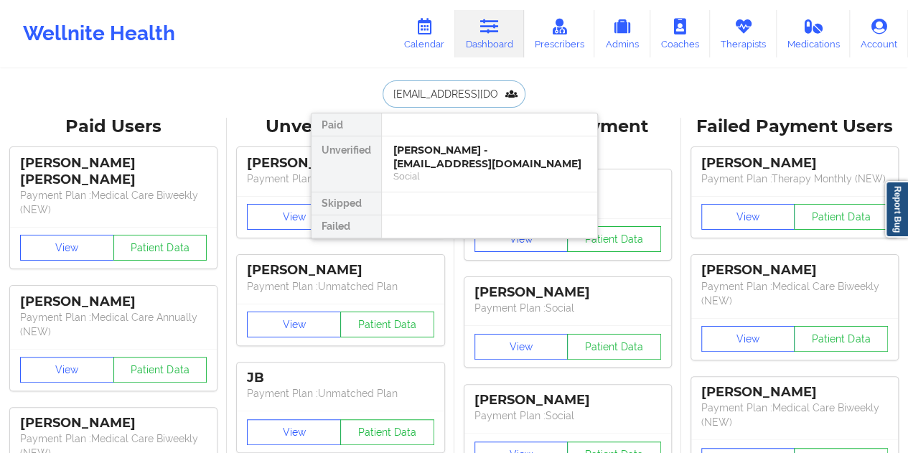
click at [441, 159] on div "[PERSON_NAME] - [EMAIL_ADDRESS][DOMAIN_NAME]" at bounding box center [489, 157] width 192 height 27
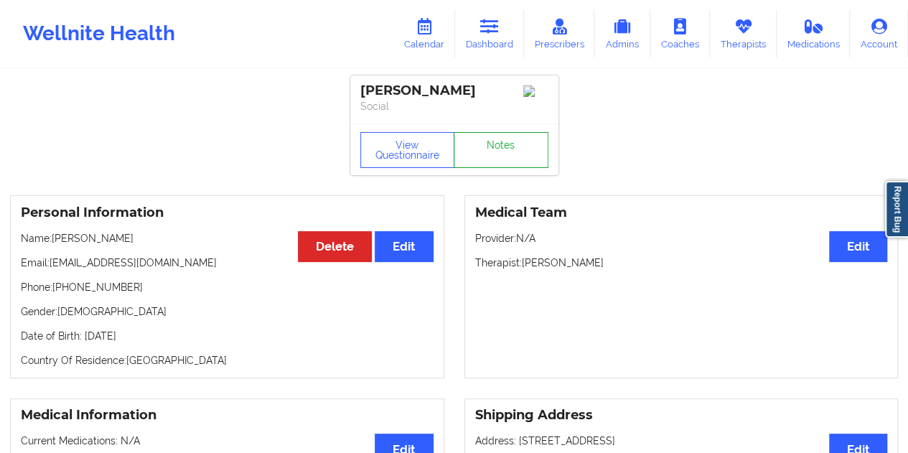
click at [490, 150] on link "Notes" at bounding box center [501, 150] width 95 height 36
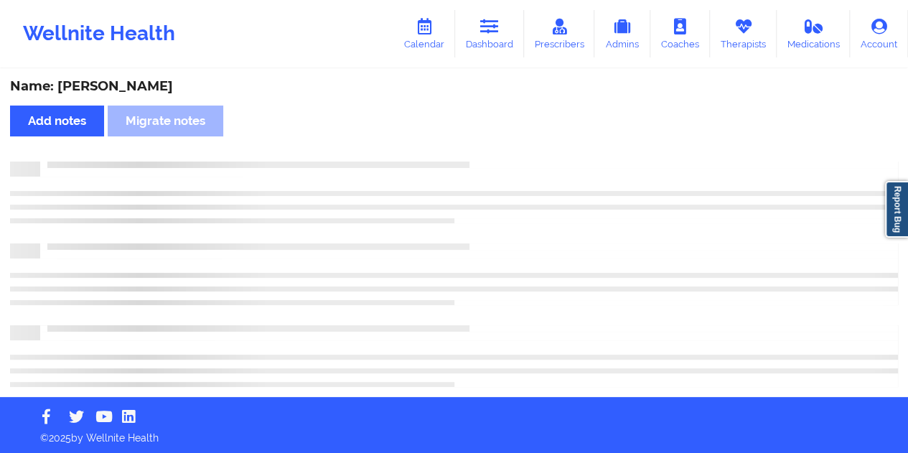
click at [136, 85] on div "Name: [PERSON_NAME]" at bounding box center [454, 86] width 888 height 17
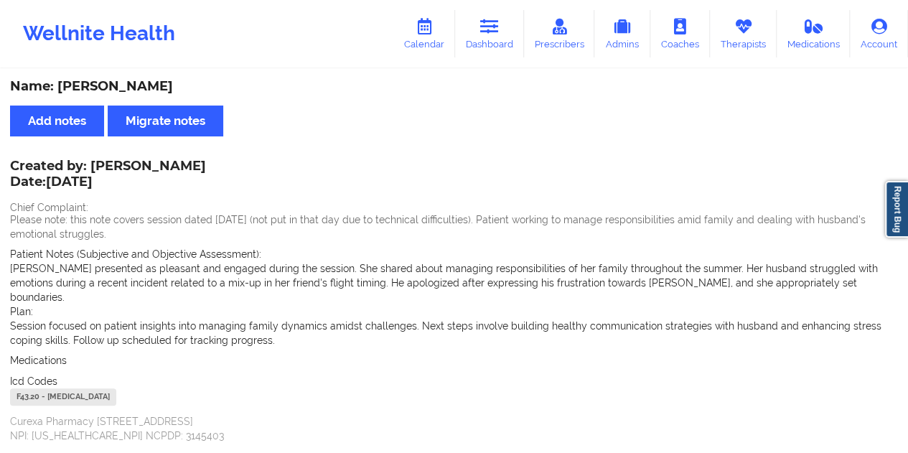
drag, startPoint x: 171, startPoint y: 165, endPoint x: 93, endPoint y: 160, distance: 77.7
click at [93, 162] on div "Created by: [PERSON_NAME] Date: [DATE] Chief Complaint: Please note: this note …" at bounding box center [454, 302] width 888 height 281
click at [96, 162] on div "Created by: [PERSON_NAME] Date: [DATE]" at bounding box center [108, 175] width 196 height 33
drag, startPoint x: 96, startPoint y: 162, endPoint x: 157, endPoint y: 162, distance: 61.0
click at [157, 162] on div "Created by: [PERSON_NAME] Date: [DATE]" at bounding box center [108, 175] width 196 height 33
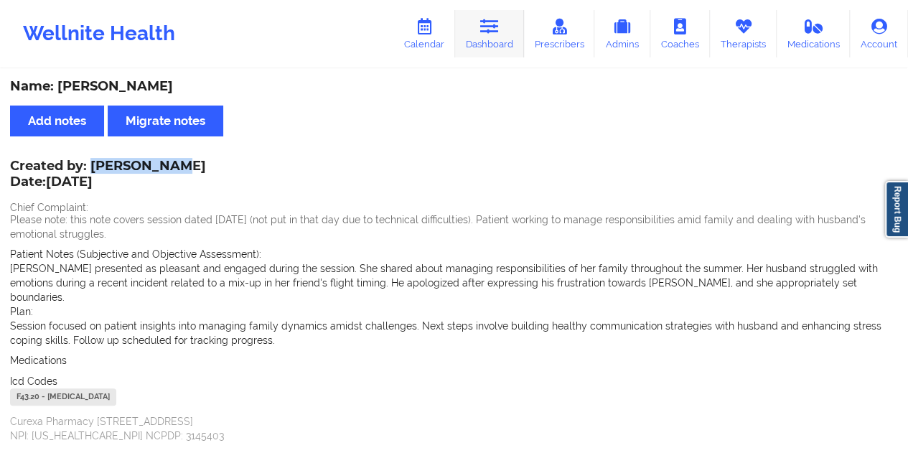
click at [490, 37] on link "Dashboard" at bounding box center [489, 33] width 69 height 47
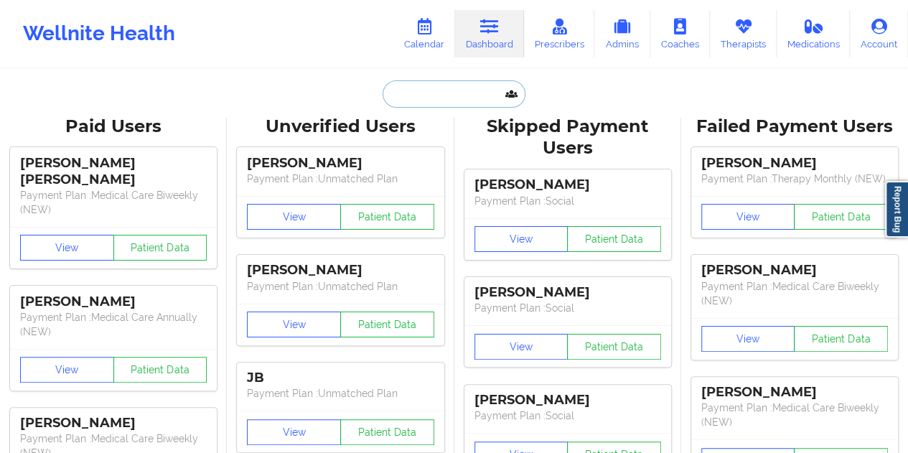
click at [422, 103] on input "text" at bounding box center [454, 93] width 142 height 27
paste input "[EMAIL_ADDRESS][DOMAIN_NAME]"
type input "[EMAIL_ADDRESS][DOMAIN_NAME]"
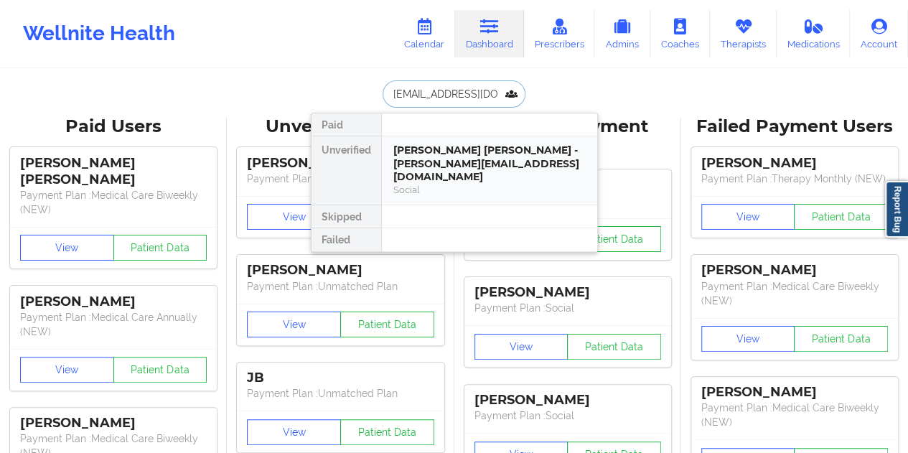
drag, startPoint x: 462, startPoint y: 157, endPoint x: 455, endPoint y: 153, distance: 7.8
click at [455, 153] on div "[PERSON_NAME] [PERSON_NAME] - [PERSON_NAME][EMAIL_ADDRESS][DOMAIN_NAME]" at bounding box center [489, 164] width 192 height 40
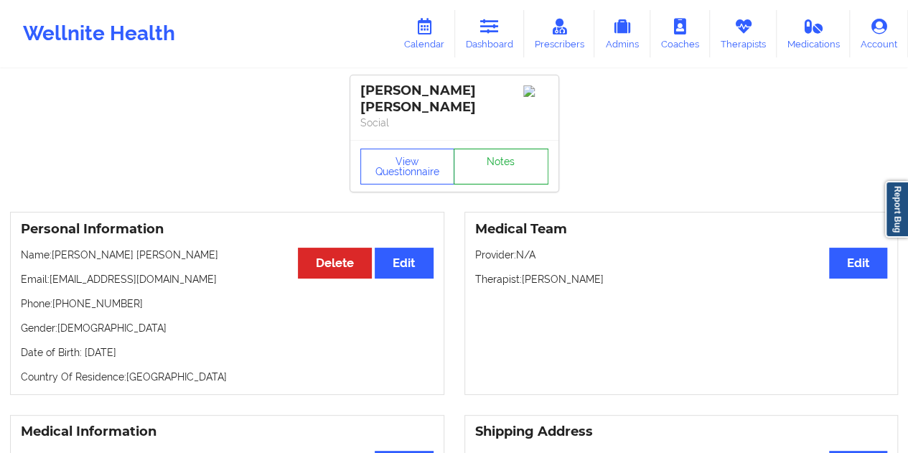
click at [495, 149] on link "Notes" at bounding box center [501, 167] width 95 height 36
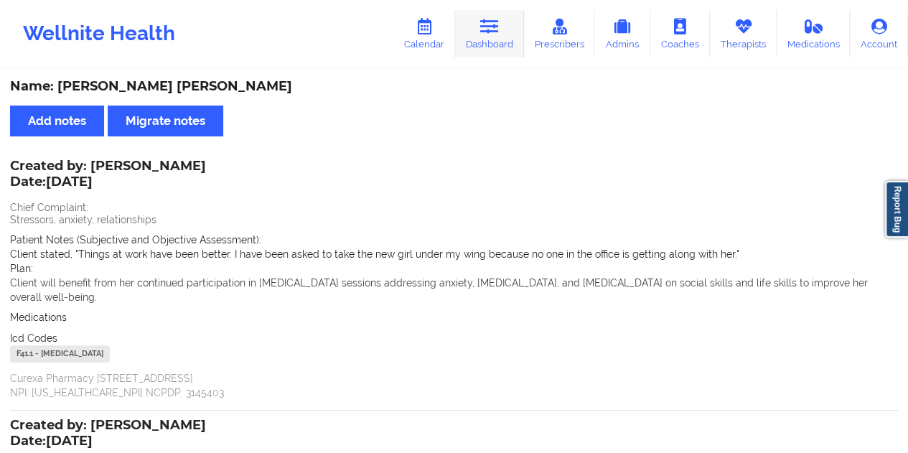
click at [497, 45] on link "Dashboard" at bounding box center [489, 33] width 69 height 47
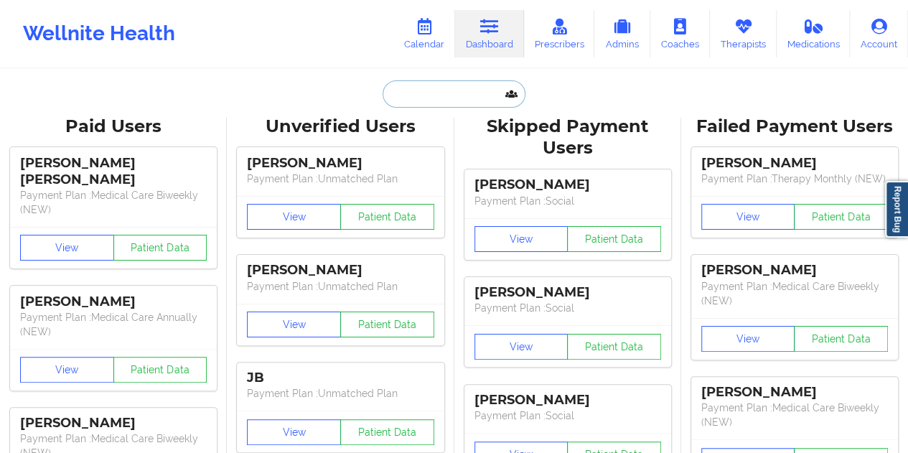
click at [439, 95] on input "text" at bounding box center [454, 93] width 142 height 27
paste input "[PERSON_NAME][EMAIL_ADDRESS][PERSON_NAME][DOMAIN_NAME]"
type input "[PERSON_NAME][EMAIL_ADDRESS][PERSON_NAME][DOMAIN_NAME]"
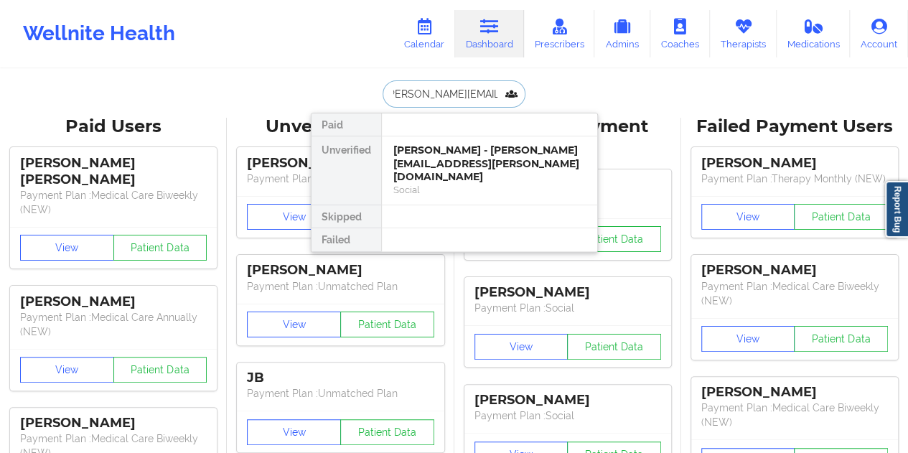
click at [453, 162] on div "[PERSON_NAME] - [PERSON_NAME][EMAIL_ADDRESS][PERSON_NAME][DOMAIN_NAME]" at bounding box center [489, 164] width 192 height 40
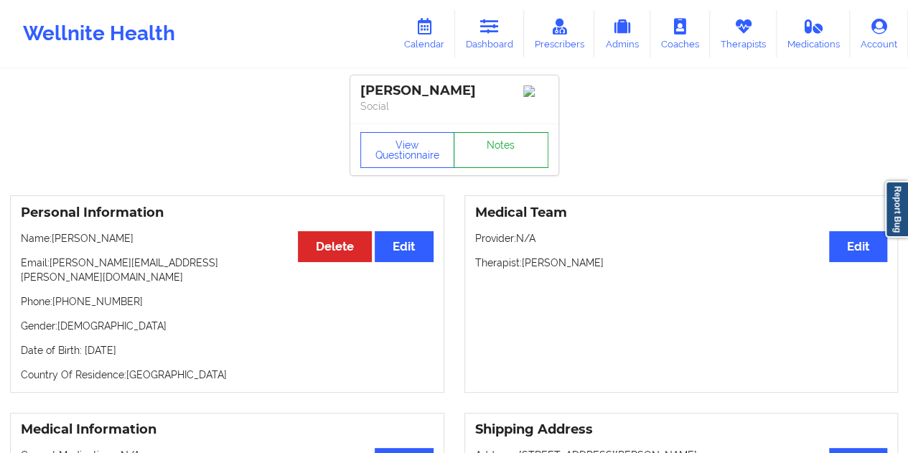
click at [490, 147] on link "Notes" at bounding box center [501, 150] width 95 height 36
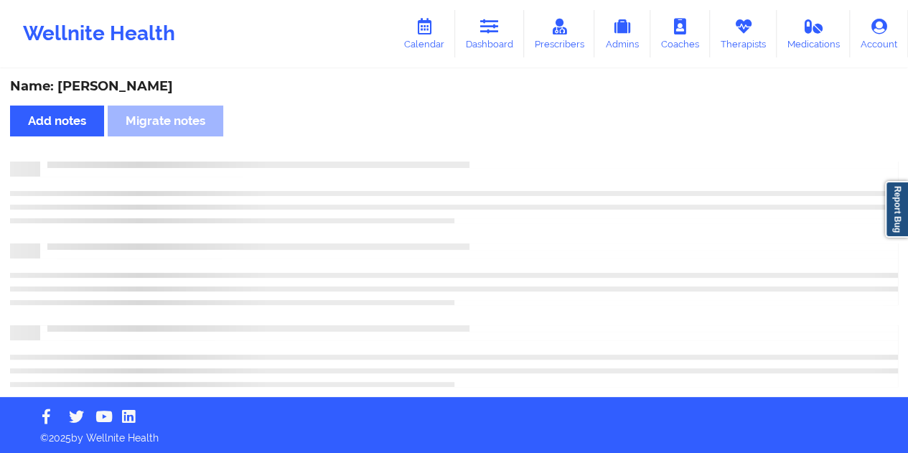
click at [112, 83] on div "Name: [PERSON_NAME]" at bounding box center [454, 86] width 888 height 17
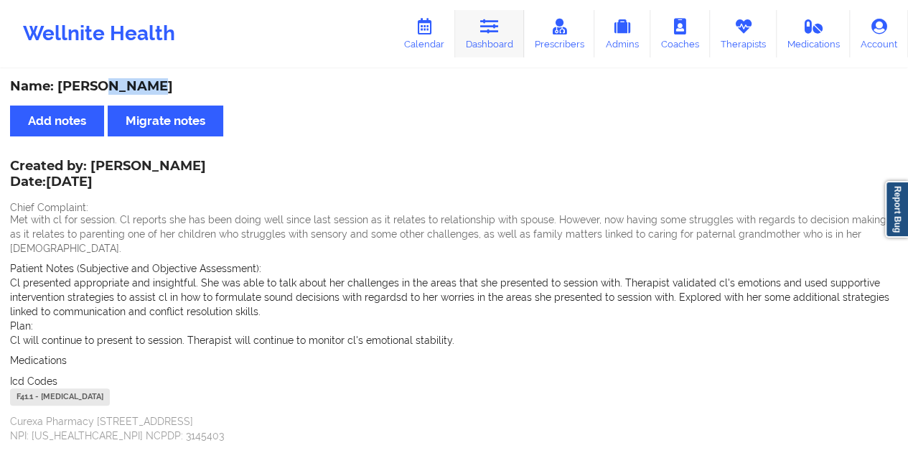
click at [492, 45] on link "Dashboard" at bounding box center [489, 33] width 69 height 47
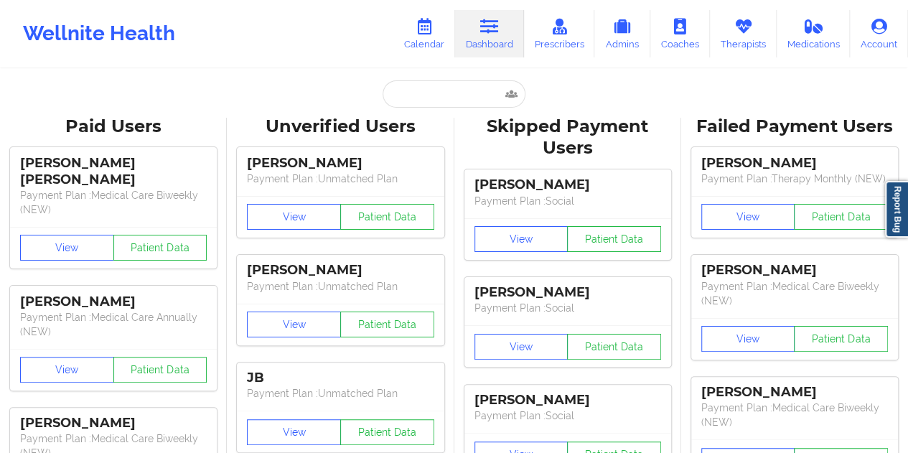
click at [452, 96] on input "text" at bounding box center [454, 93] width 142 height 27
paste input "[EMAIL_ADDRESS][DOMAIN_NAME]"
type input "[EMAIL_ADDRESS][DOMAIN_NAME]"
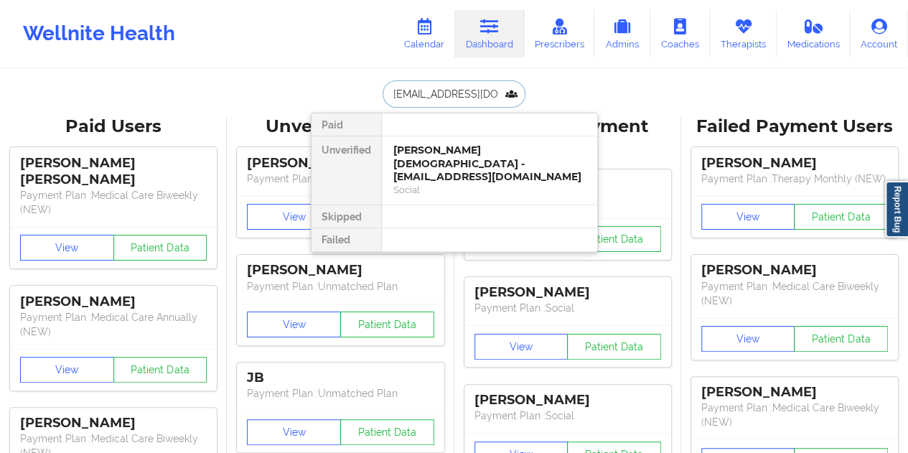
click at [464, 161] on div "[PERSON_NAME][DEMOGRAPHIC_DATA] - [EMAIL_ADDRESS][DOMAIN_NAME]" at bounding box center [489, 164] width 192 height 40
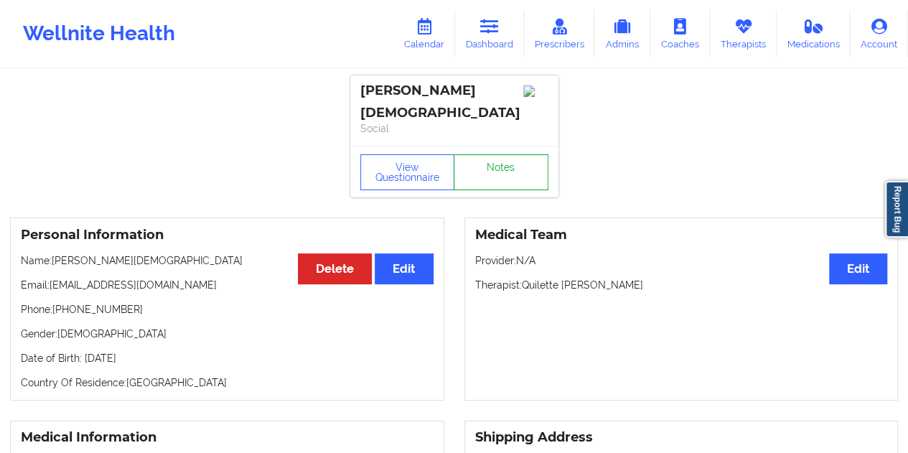
click at [503, 154] on link "Notes" at bounding box center [501, 172] width 95 height 36
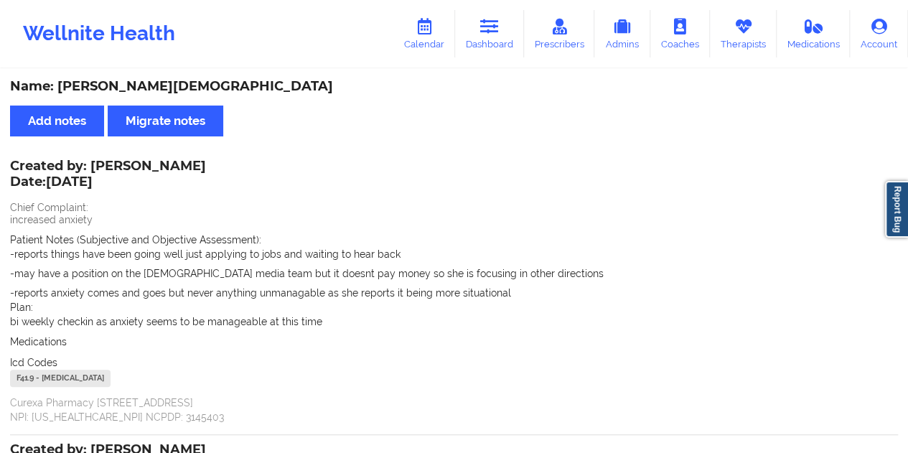
click at [113, 91] on div "Name: [PERSON_NAME][DEMOGRAPHIC_DATA]" at bounding box center [454, 86] width 888 height 17
click at [113, 90] on div "Name: [PERSON_NAME][DEMOGRAPHIC_DATA]" at bounding box center [454, 86] width 888 height 17
click at [493, 42] on link "Dashboard" at bounding box center [489, 33] width 69 height 47
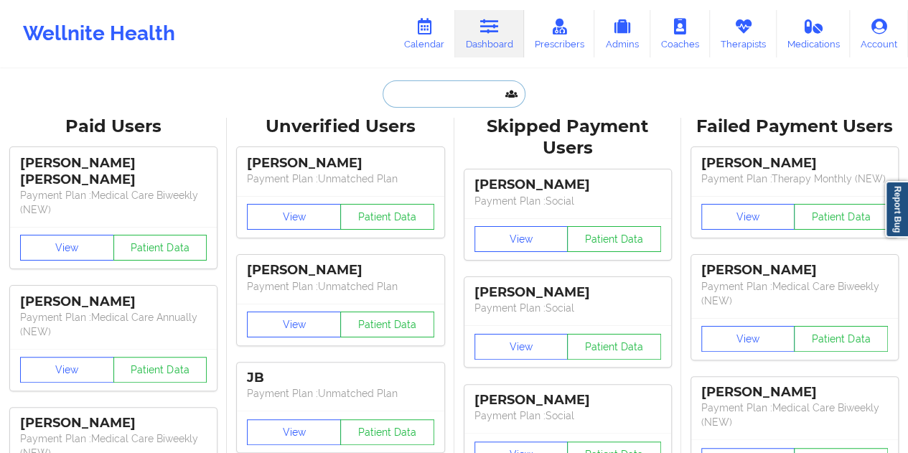
click at [441, 101] on input "text" at bounding box center [454, 93] width 142 height 27
paste input "[EMAIL_ADDRESS][DOMAIN_NAME]"
type input "[EMAIL_ADDRESS][DOMAIN_NAME]"
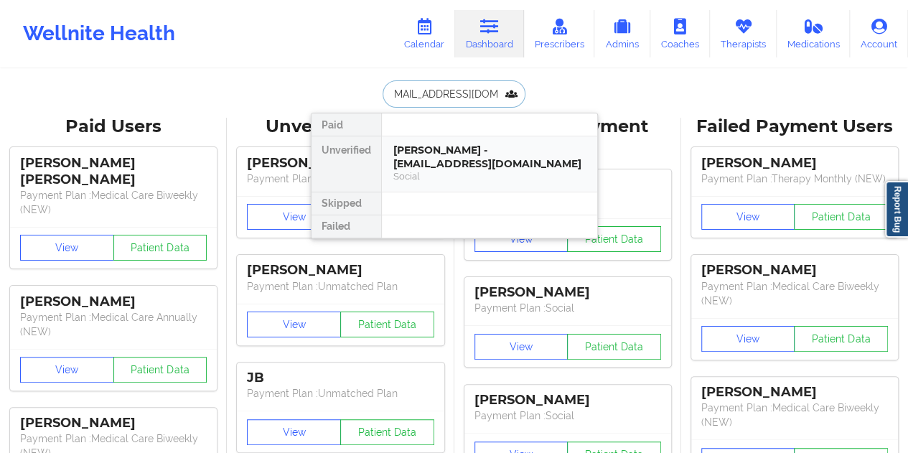
click at [479, 163] on div "[PERSON_NAME] - [EMAIL_ADDRESS][DOMAIN_NAME]" at bounding box center [489, 157] width 192 height 27
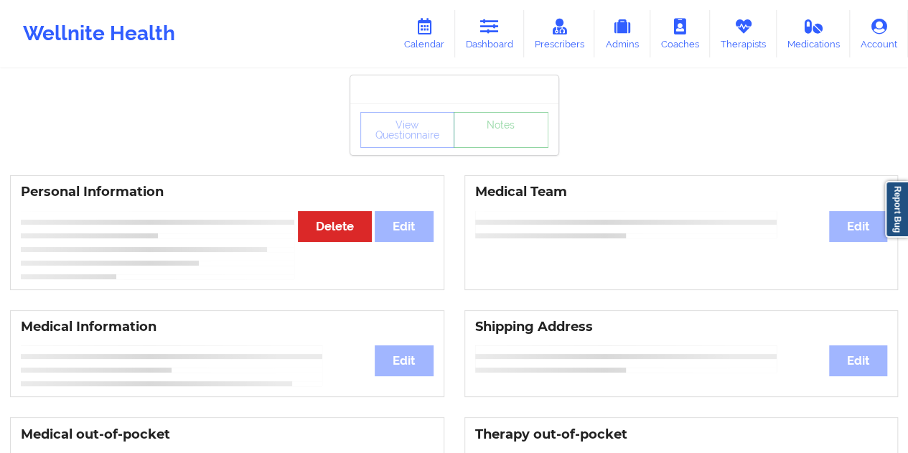
click at [510, 148] on link "Notes" at bounding box center [501, 130] width 95 height 36
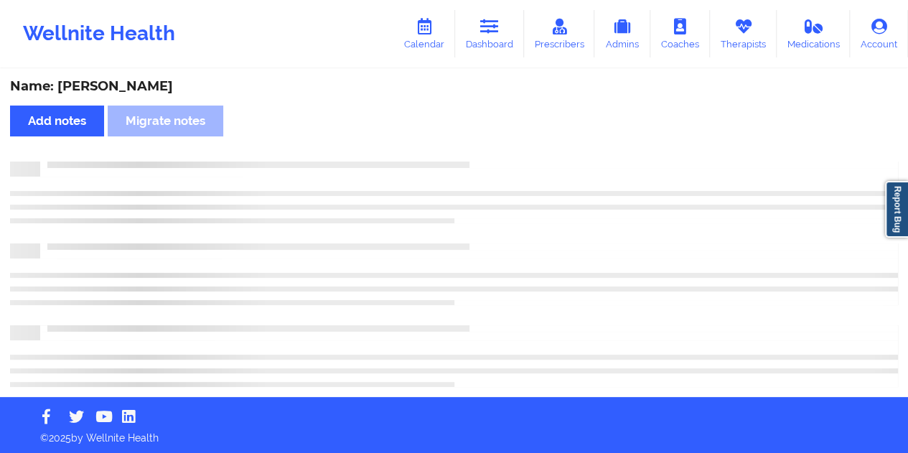
click at [113, 91] on div "Name: [PERSON_NAME]" at bounding box center [454, 86] width 888 height 17
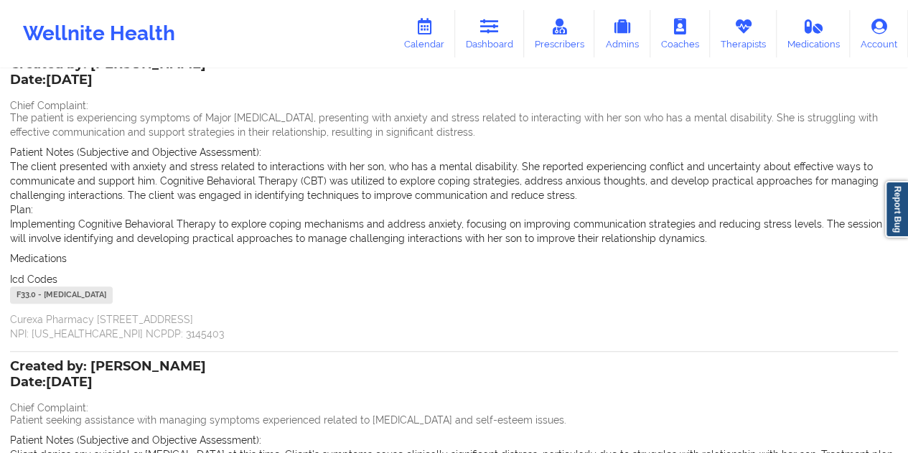
scroll to position [72, 0]
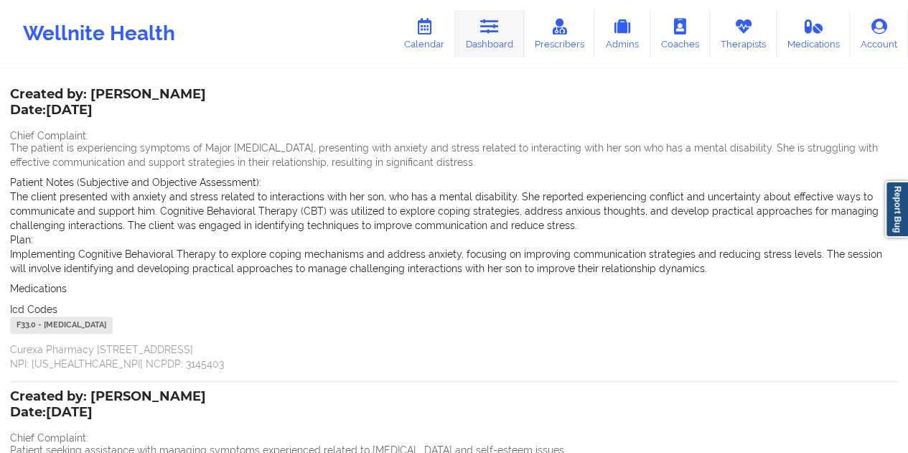
click at [501, 42] on link "Dashboard" at bounding box center [489, 33] width 69 height 47
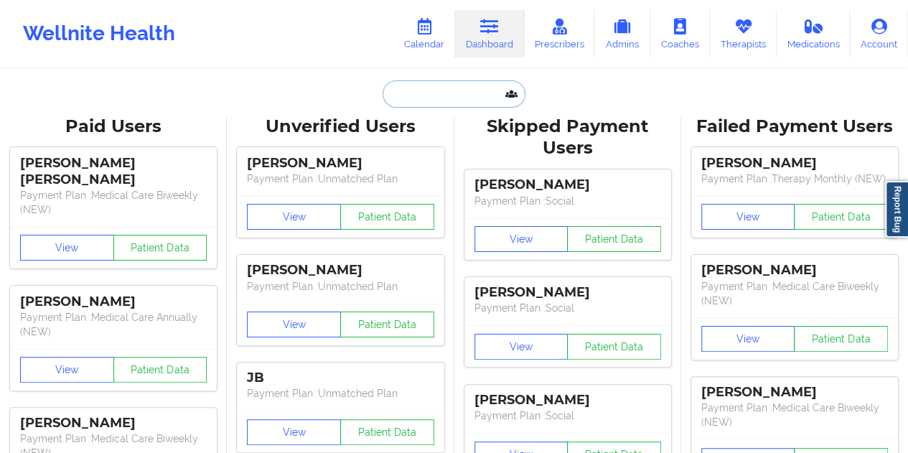
click at [403, 95] on input "text" at bounding box center [454, 93] width 142 height 27
paste input "[EMAIL_ADDRESS][DOMAIN_NAME]"
type input "[EMAIL_ADDRESS][DOMAIN_NAME]"
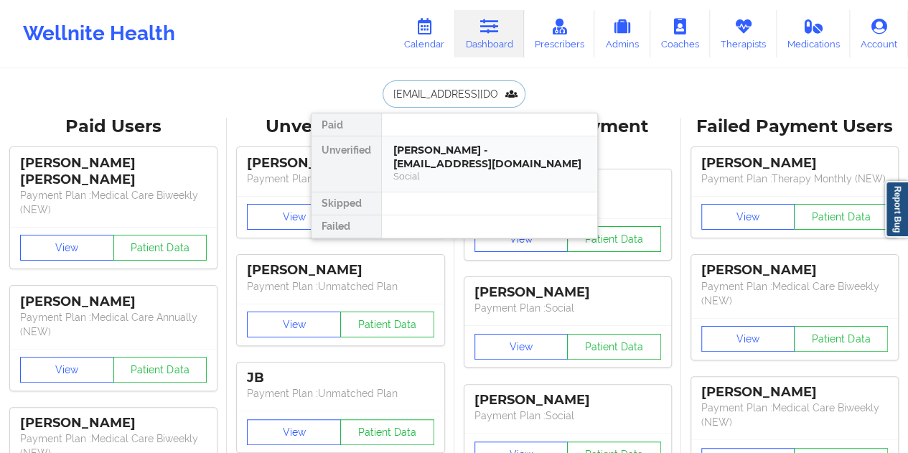
click at [452, 160] on div "[PERSON_NAME] - [EMAIL_ADDRESS][DOMAIN_NAME]" at bounding box center [489, 157] width 192 height 27
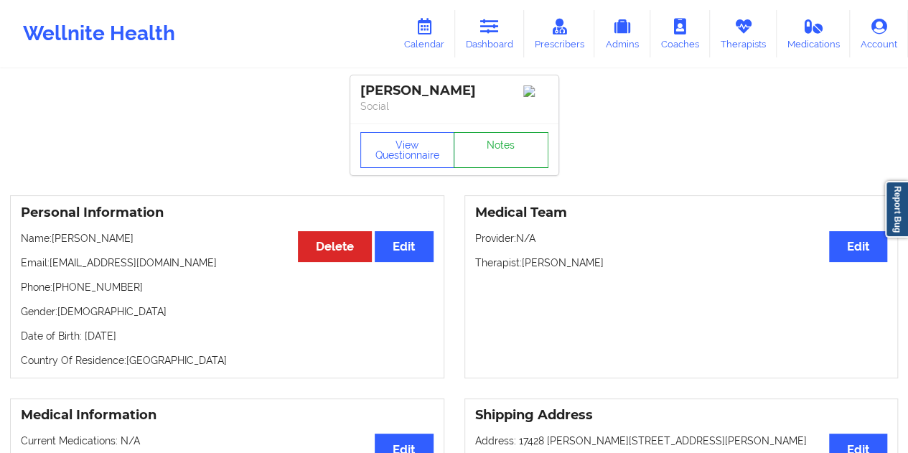
click at [492, 151] on link "Notes" at bounding box center [501, 150] width 95 height 36
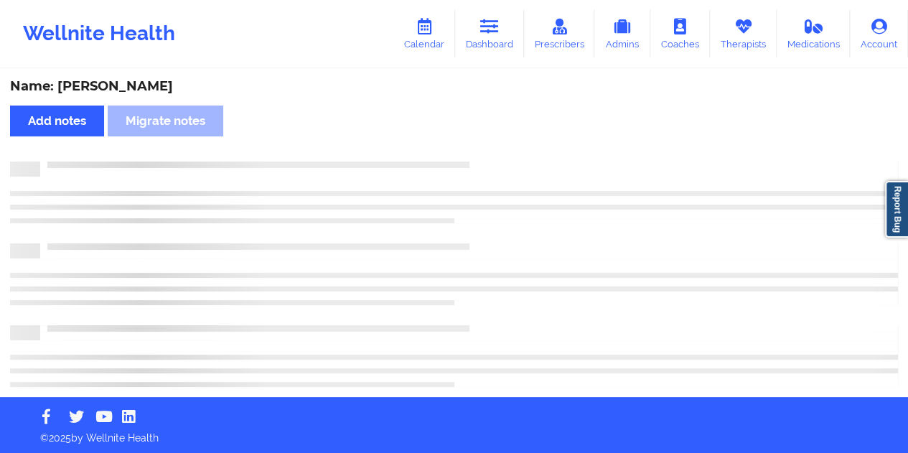
click at [167, 88] on div "Name: [PERSON_NAME]" at bounding box center [454, 86] width 888 height 17
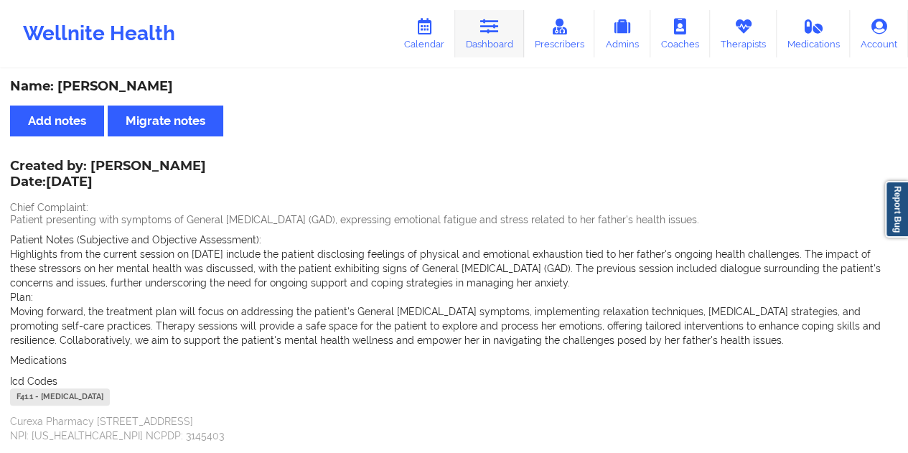
click at [488, 46] on link "Dashboard" at bounding box center [489, 33] width 69 height 47
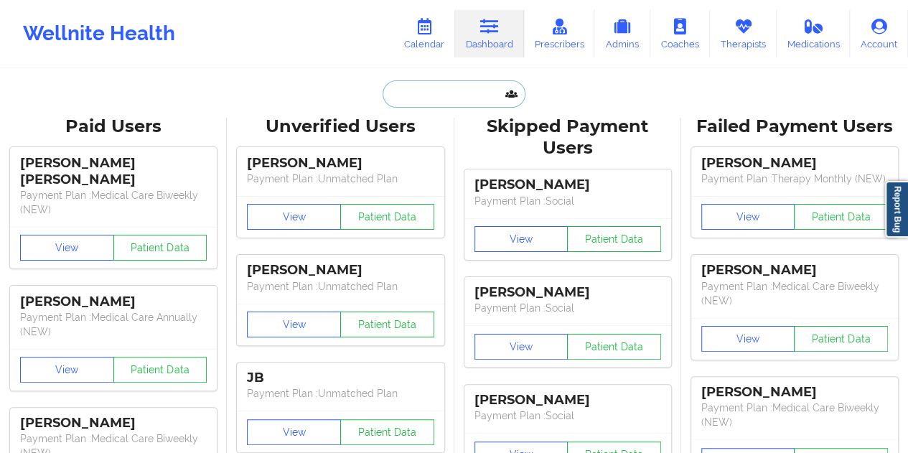
click at [451, 97] on input "text" at bounding box center [454, 93] width 142 height 27
paste input "[EMAIL_ADDRESS][DOMAIN_NAME]"
type input "[EMAIL_ADDRESS][DOMAIN_NAME]"
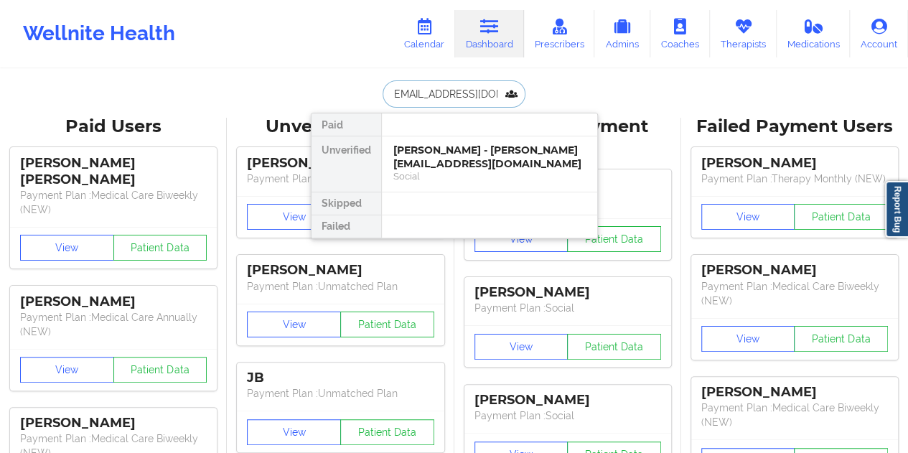
click at [451, 162] on div "[PERSON_NAME] - [PERSON_NAME][EMAIL_ADDRESS][DOMAIN_NAME]" at bounding box center [489, 157] width 192 height 27
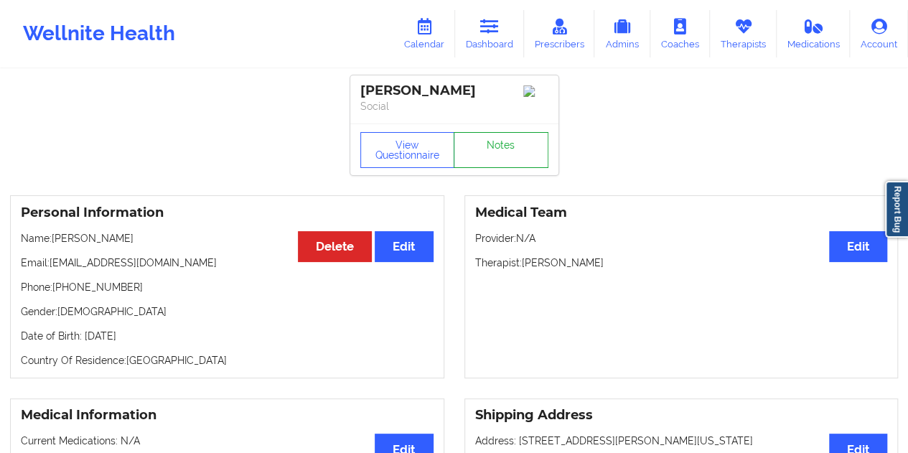
click at [497, 141] on link "Notes" at bounding box center [501, 150] width 95 height 36
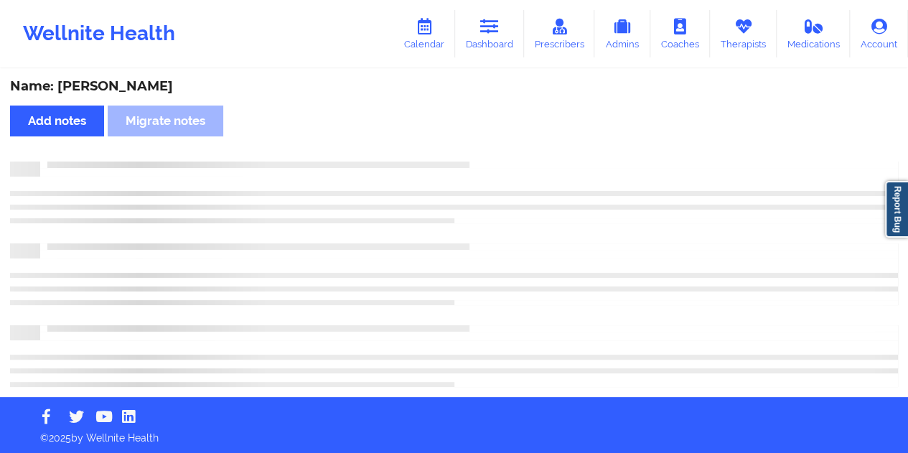
click at [164, 90] on div "Name: [PERSON_NAME]" at bounding box center [454, 86] width 888 height 17
